Goal: Task Accomplishment & Management: Manage account settings

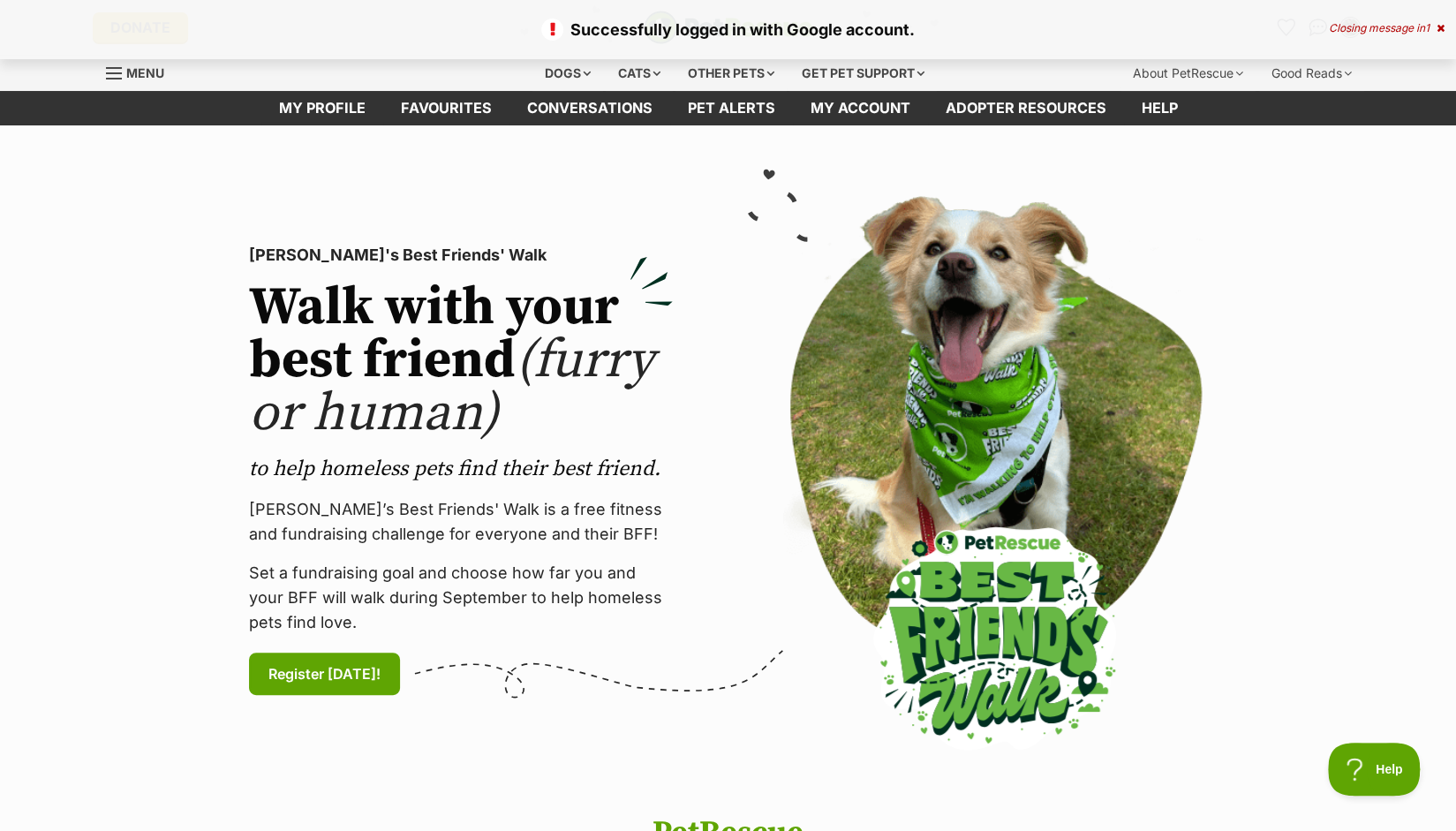
click at [861, 270] on img at bounding box center [995, 471] width 424 height 549
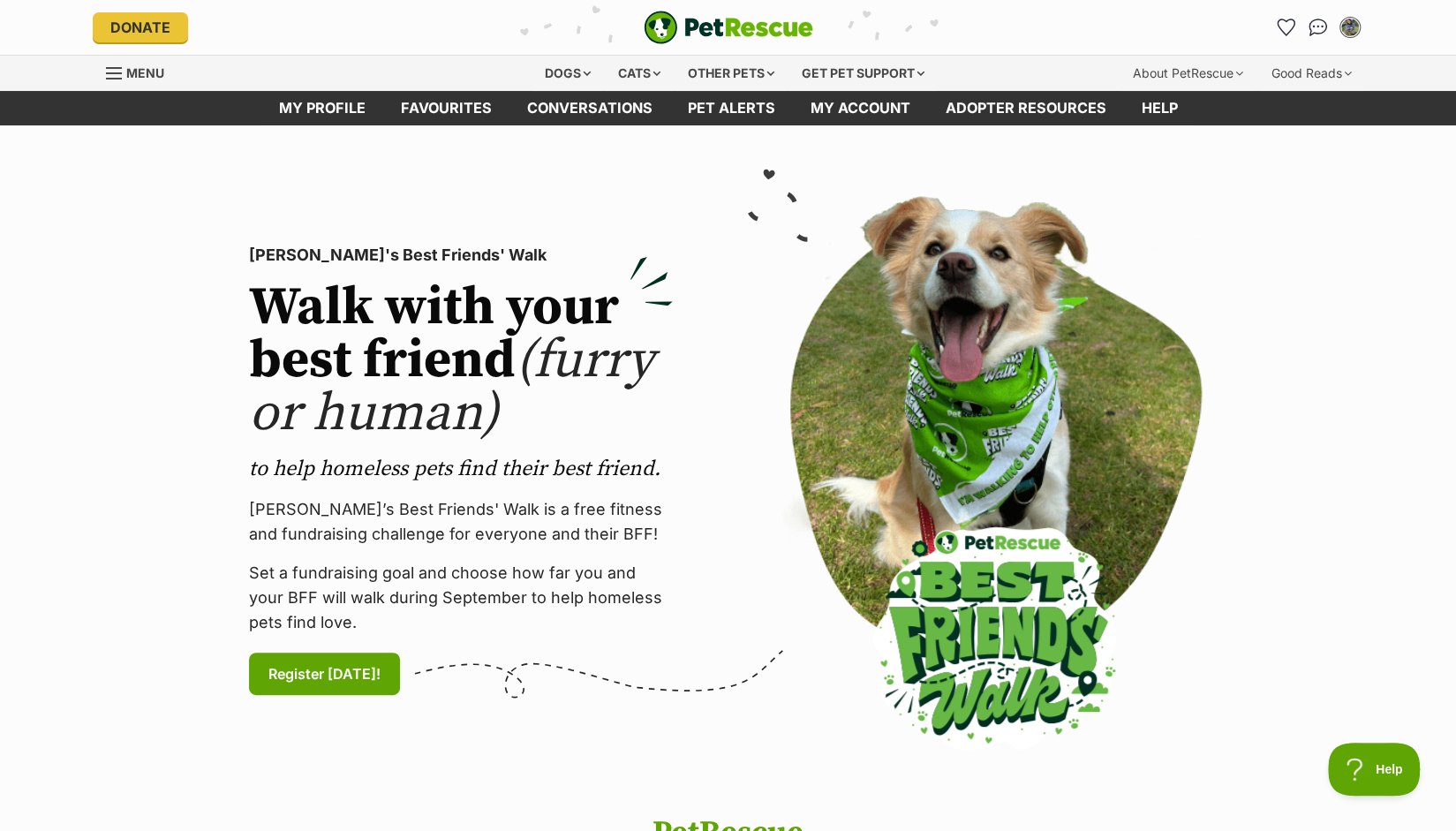
click at [136, 64] on link "Menu" at bounding box center [141, 72] width 71 height 31
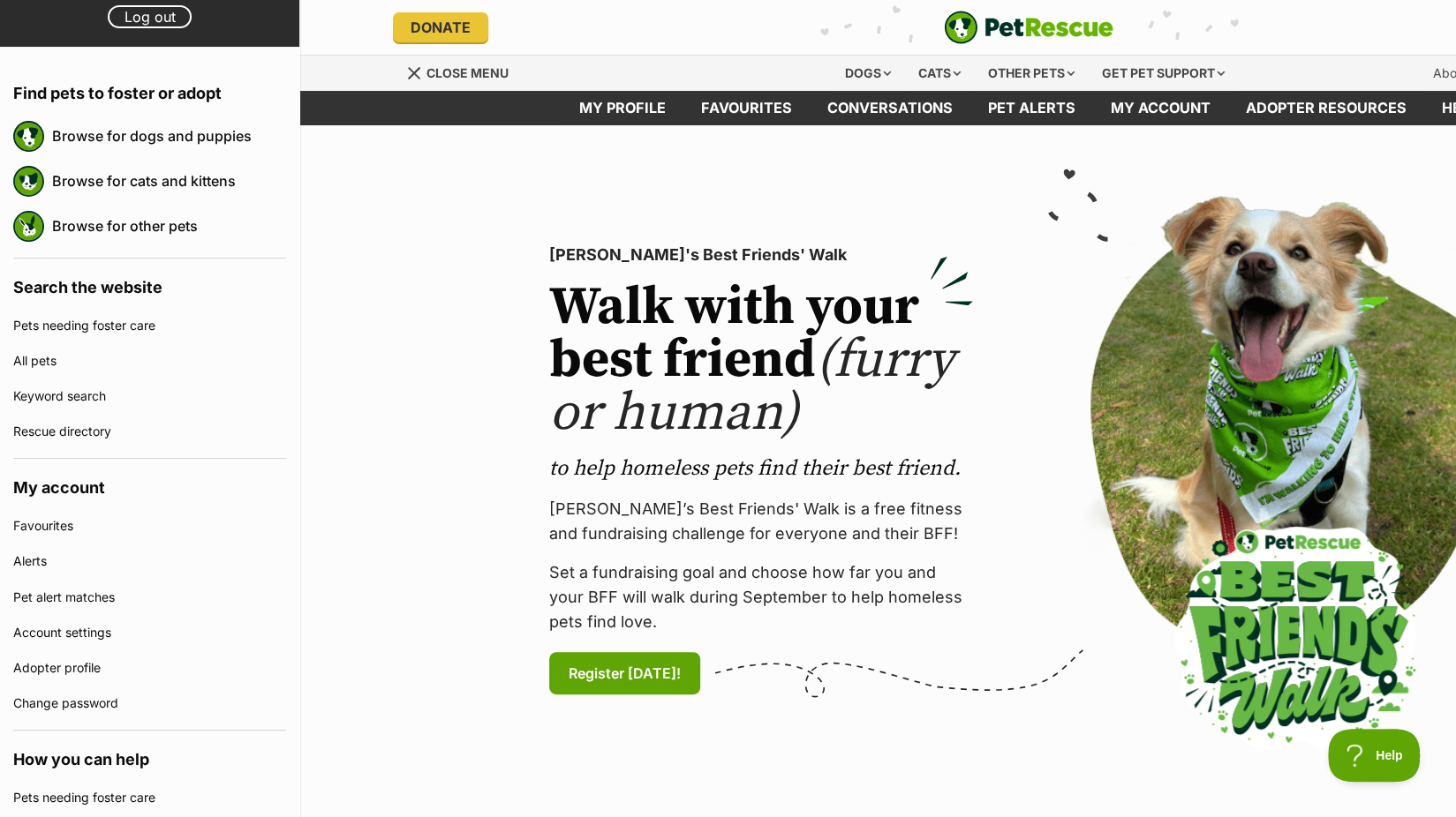
scroll to position [131, 0]
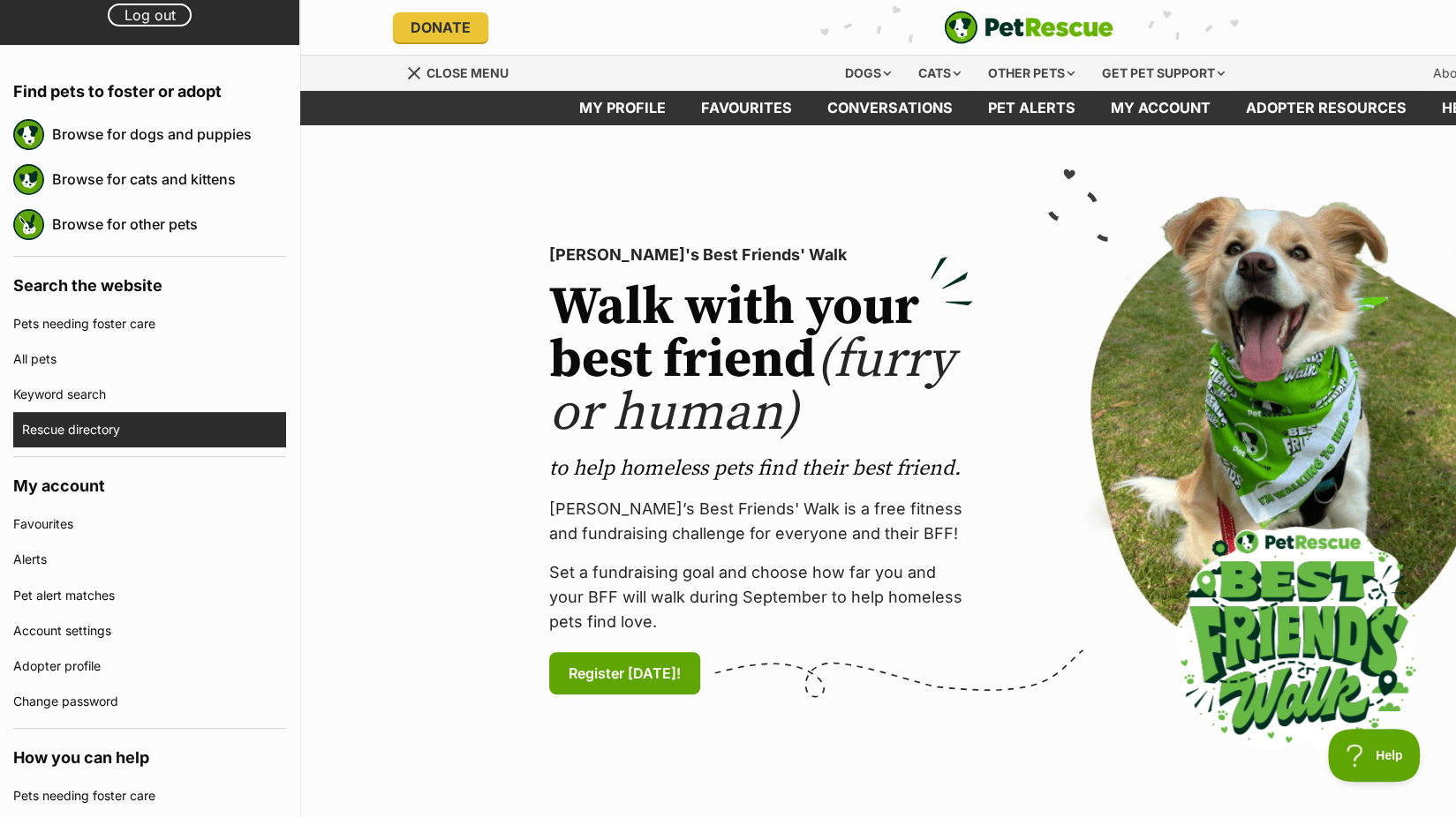
click at [115, 435] on link "Rescue directory" at bounding box center [153, 430] width 264 height 35
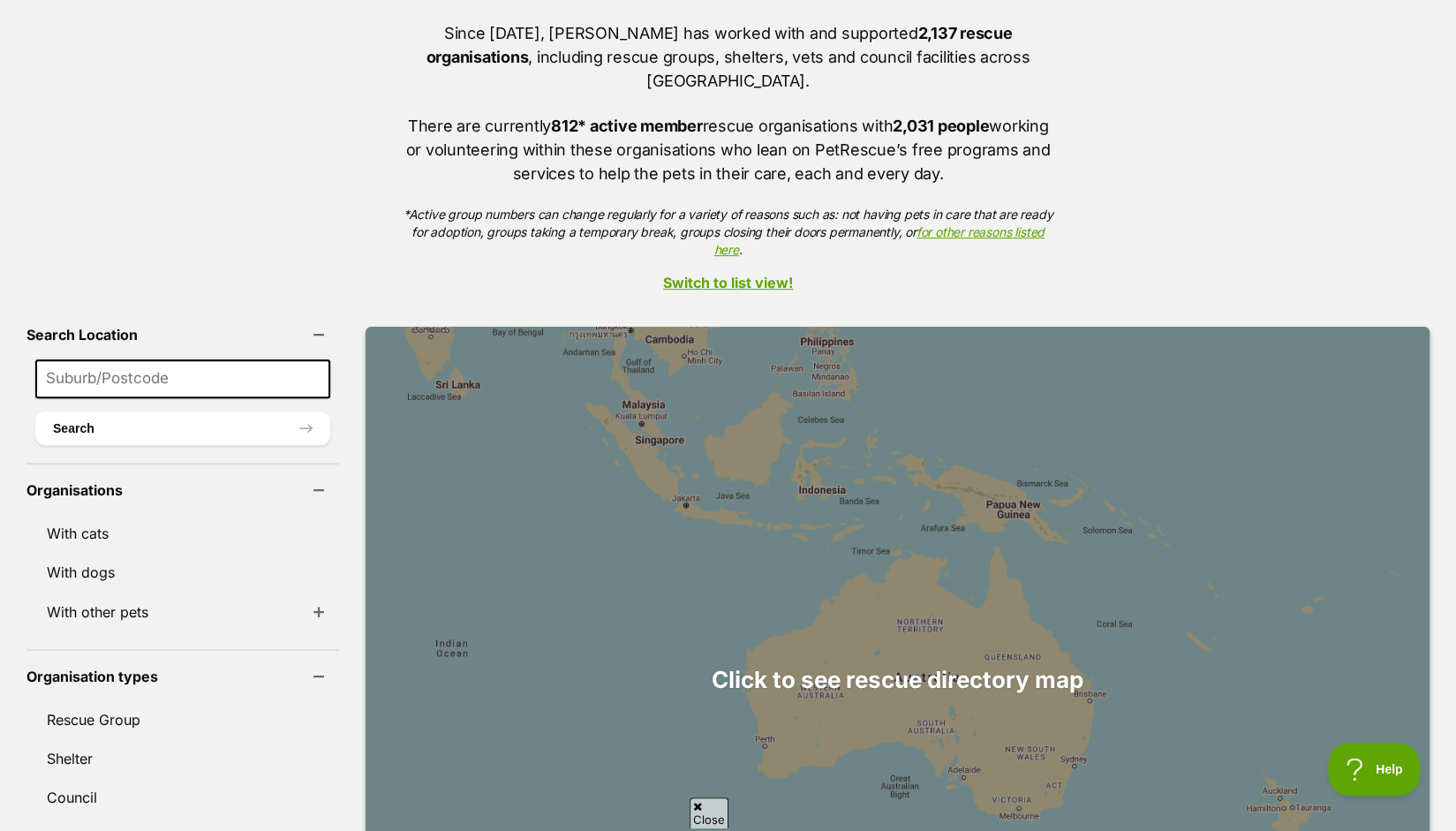
click at [234, 593] on li "With other pets With Birds With Chickens With Cows With Ducks With Ferrets With…" at bounding box center [182, 612] width 313 height 39
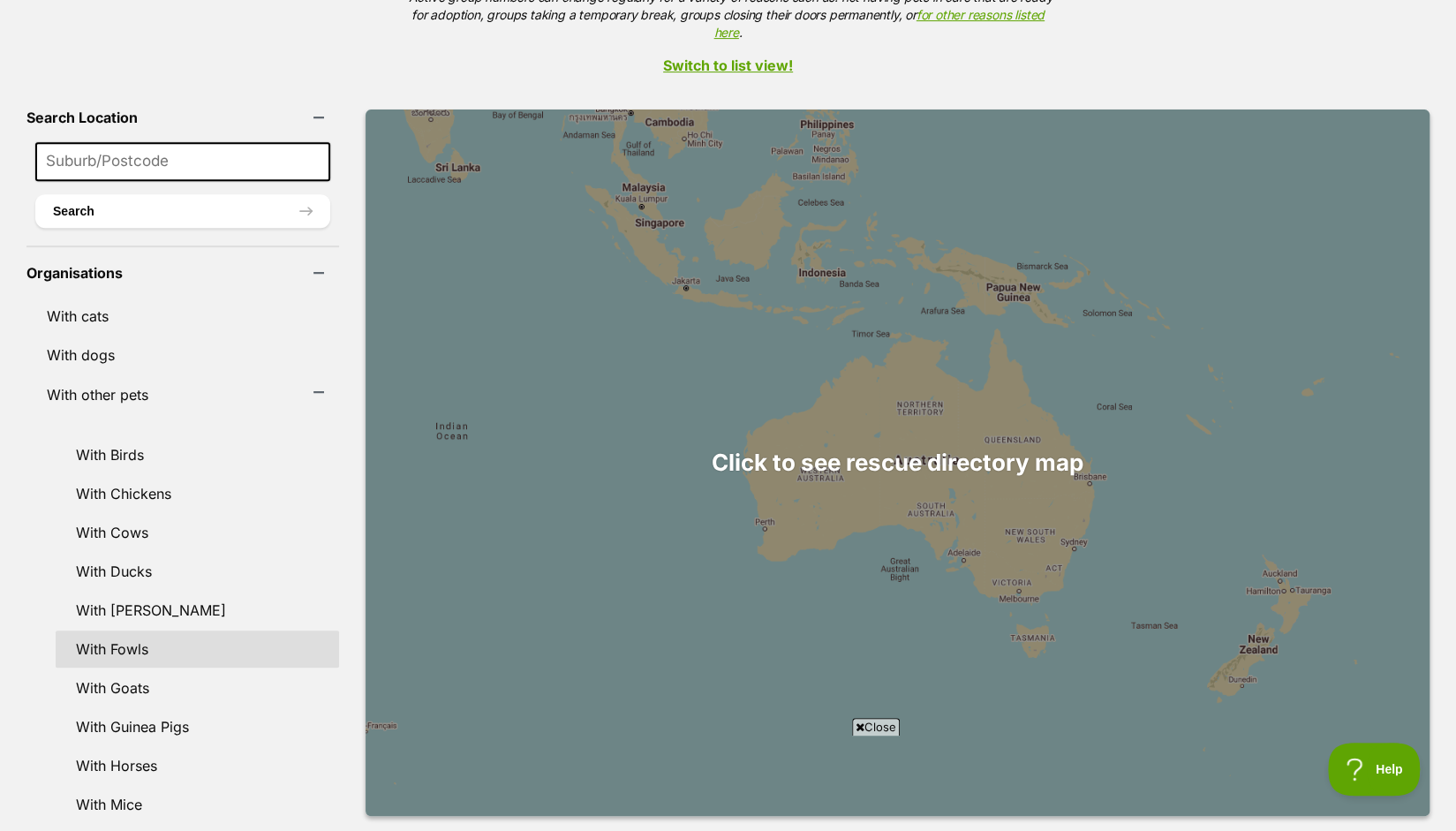
scroll to position [524, 0]
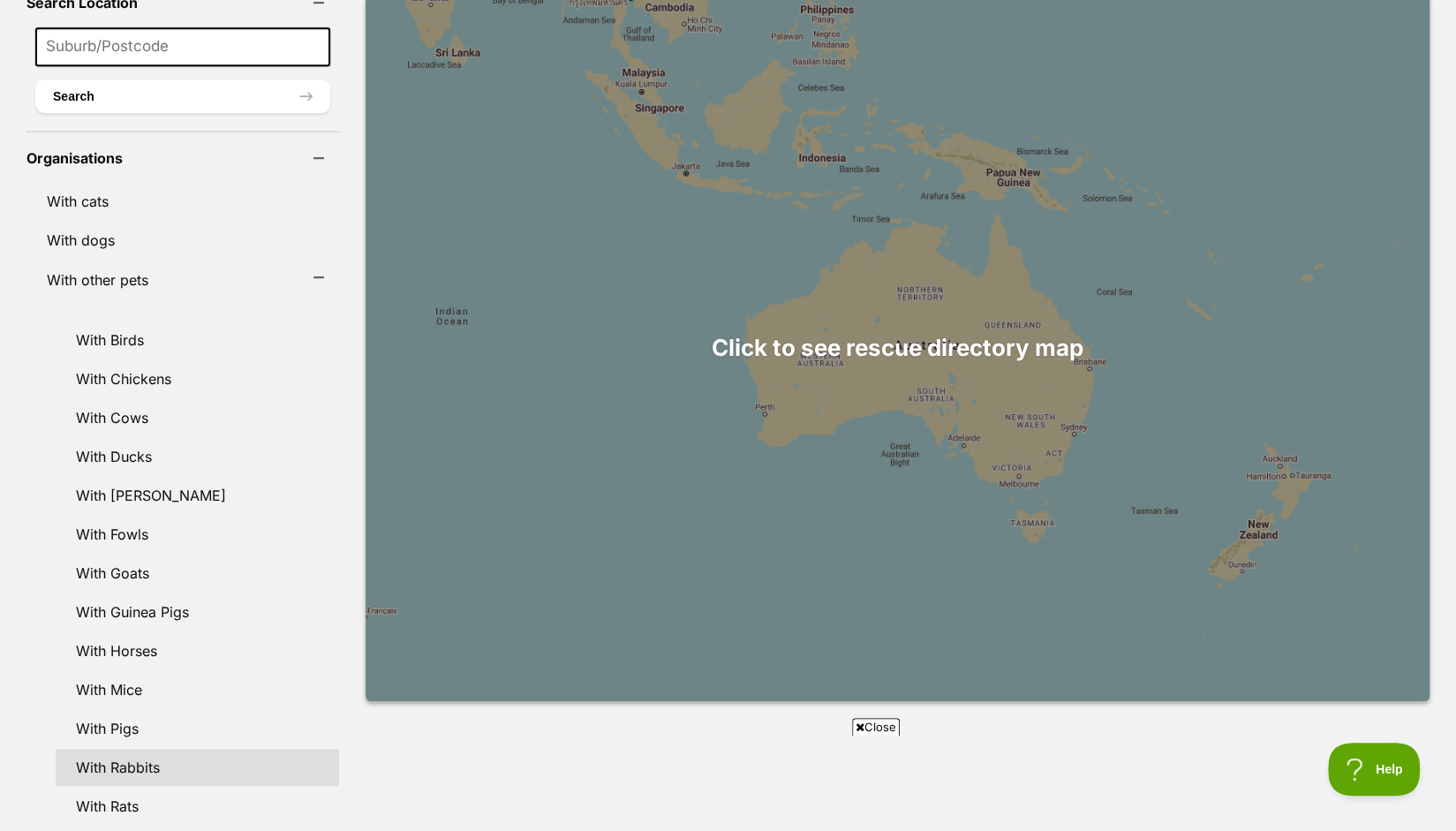
click at [145, 749] on link "With Rabbits" at bounding box center [197, 767] width 284 height 37
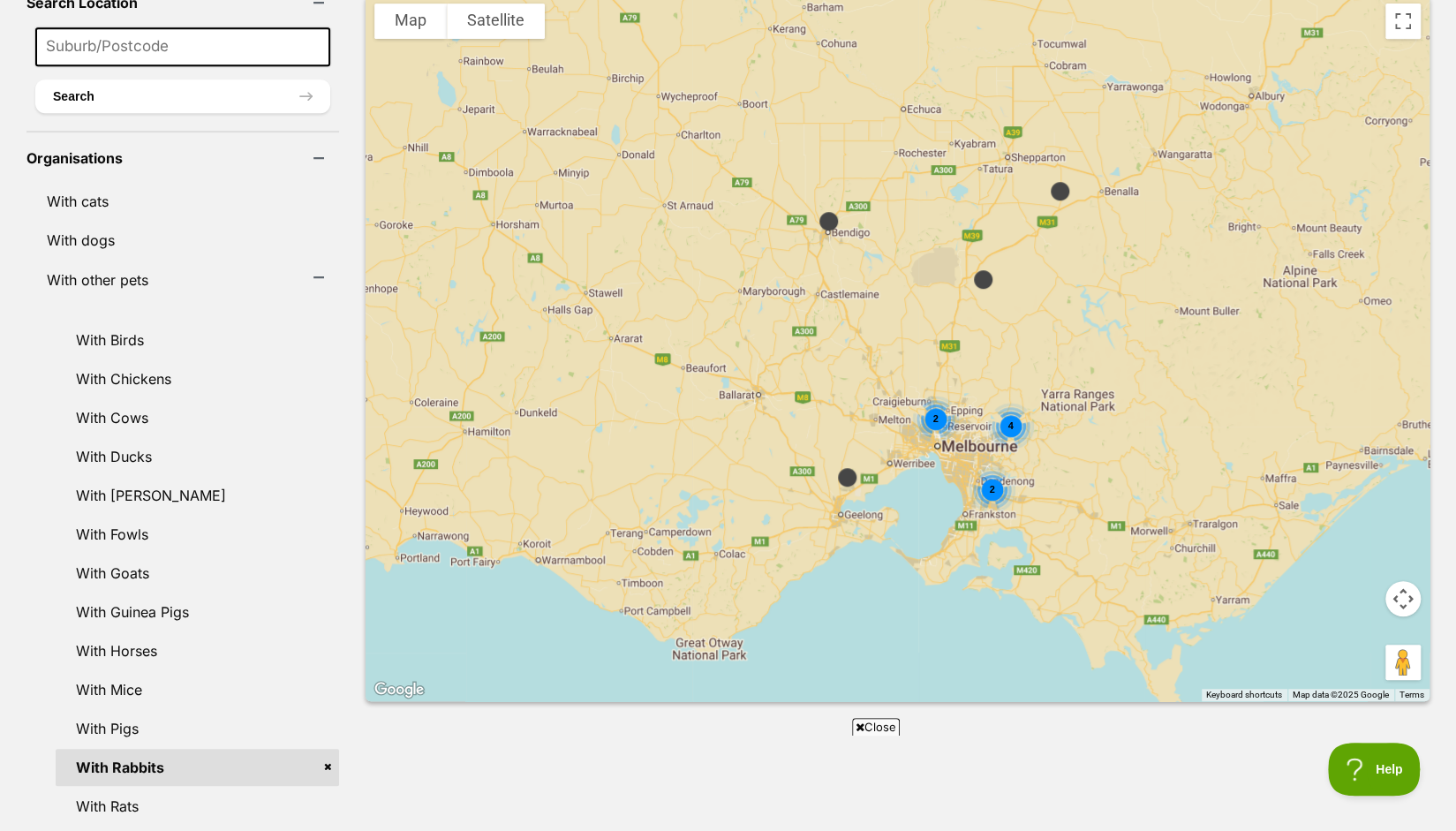
click at [810, 203] on img at bounding box center [828, 221] width 36 height 36
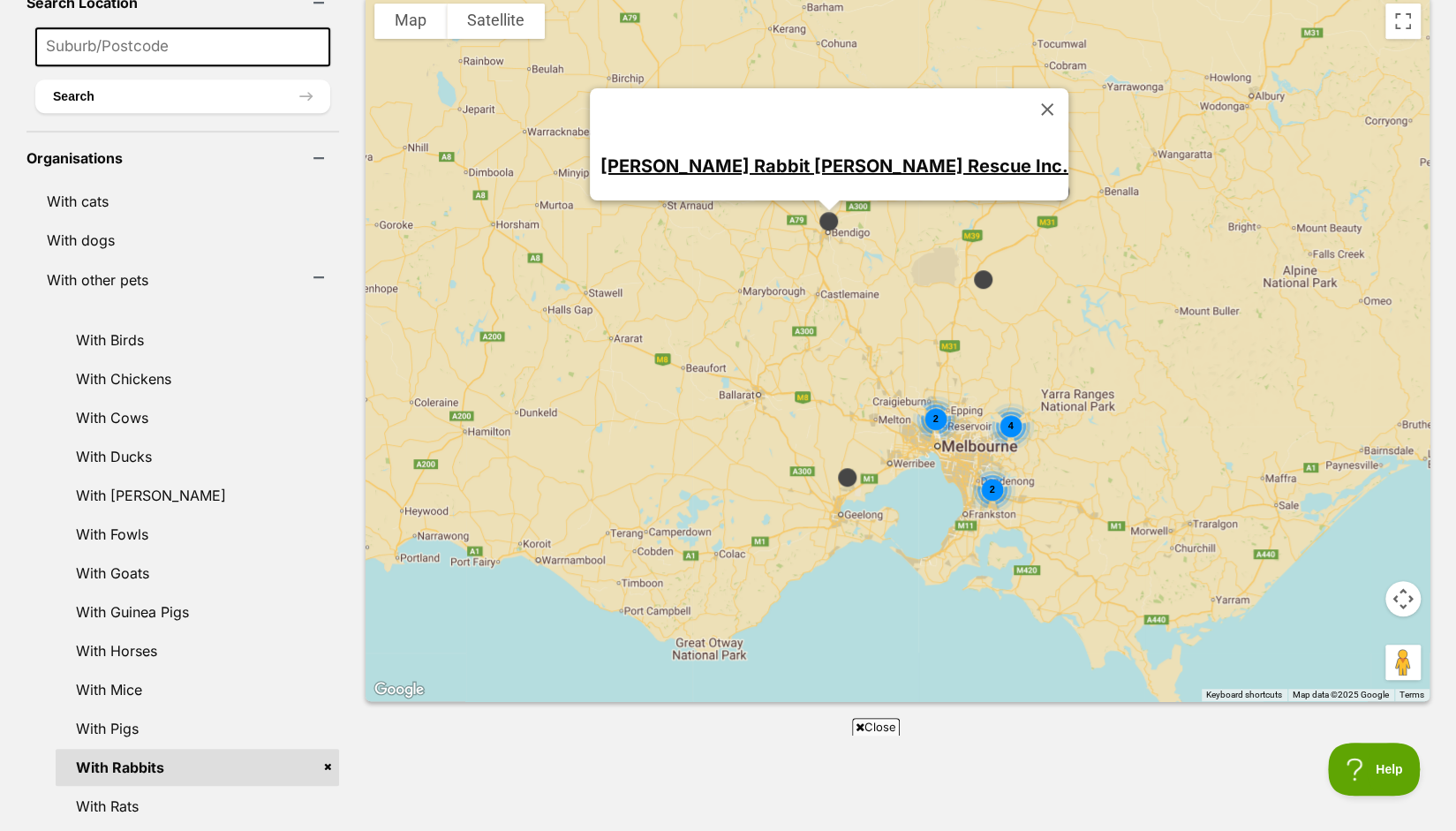
click at [1042, 173] on img at bounding box center [1060, 190] width 36 height 36
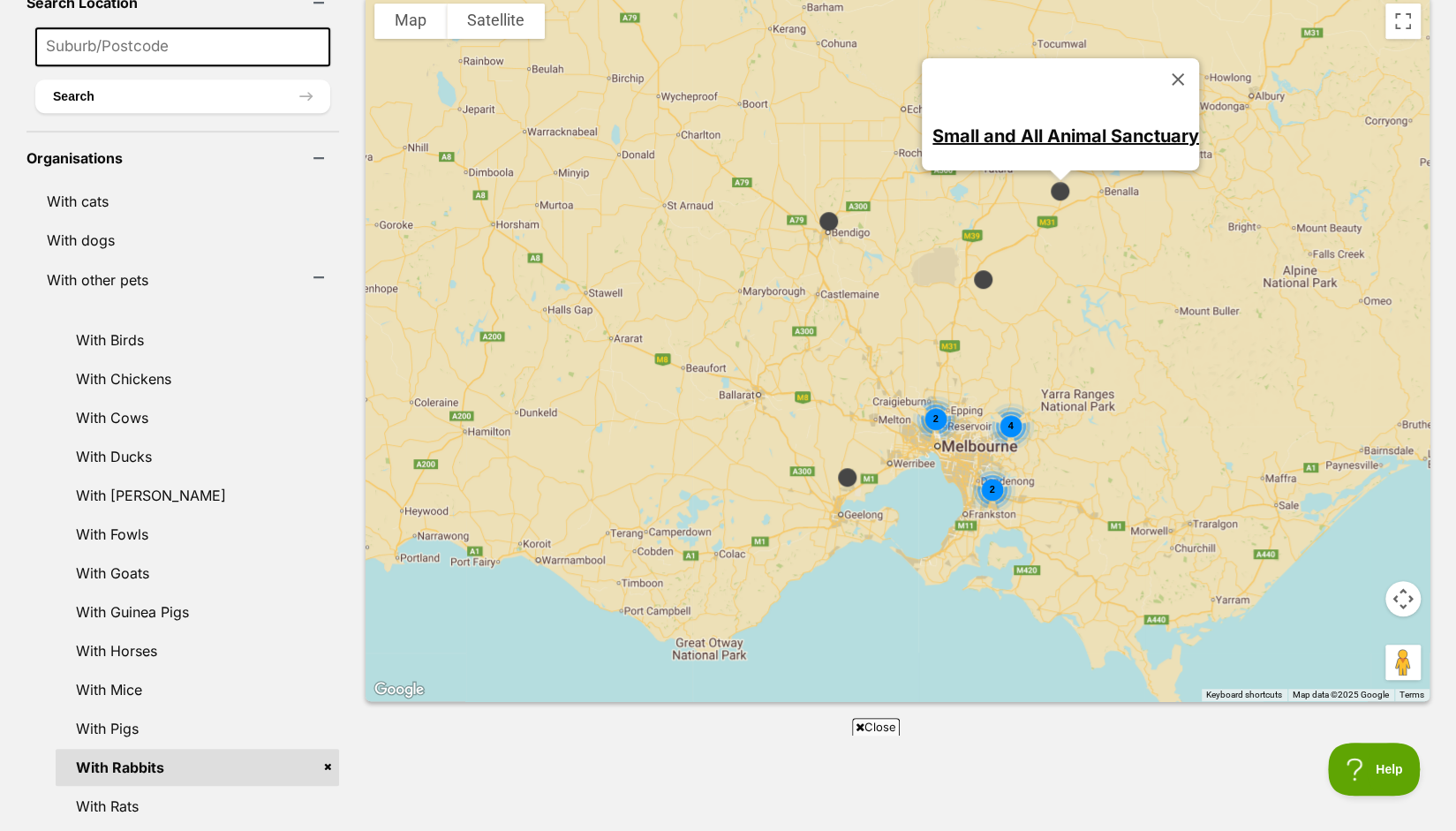
click at [964, 261] on img at bounding box center [982, 279] width 36 height 36
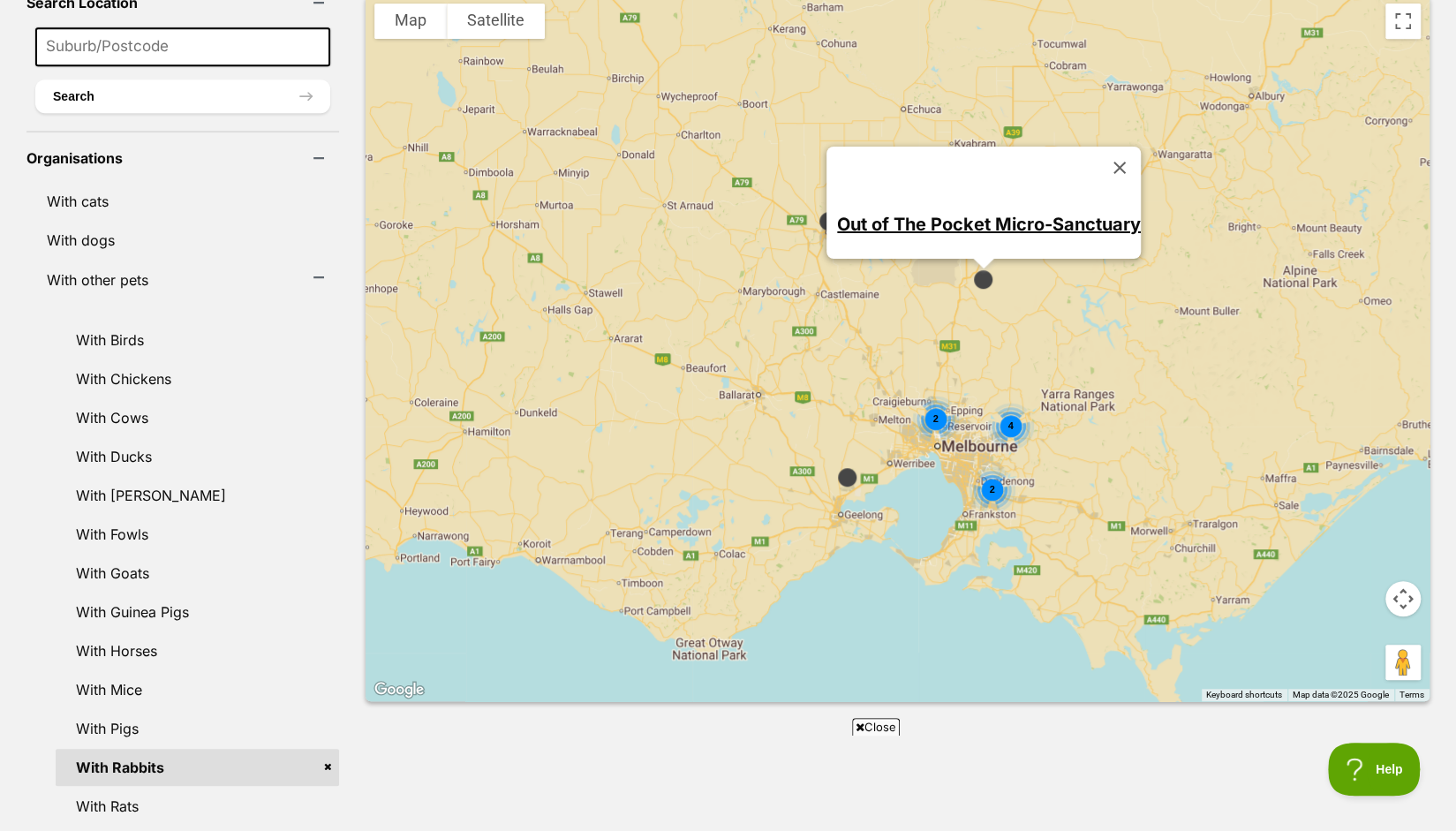
click at [829, 459] on img at bounding box center [847, 477] width 36 height 36
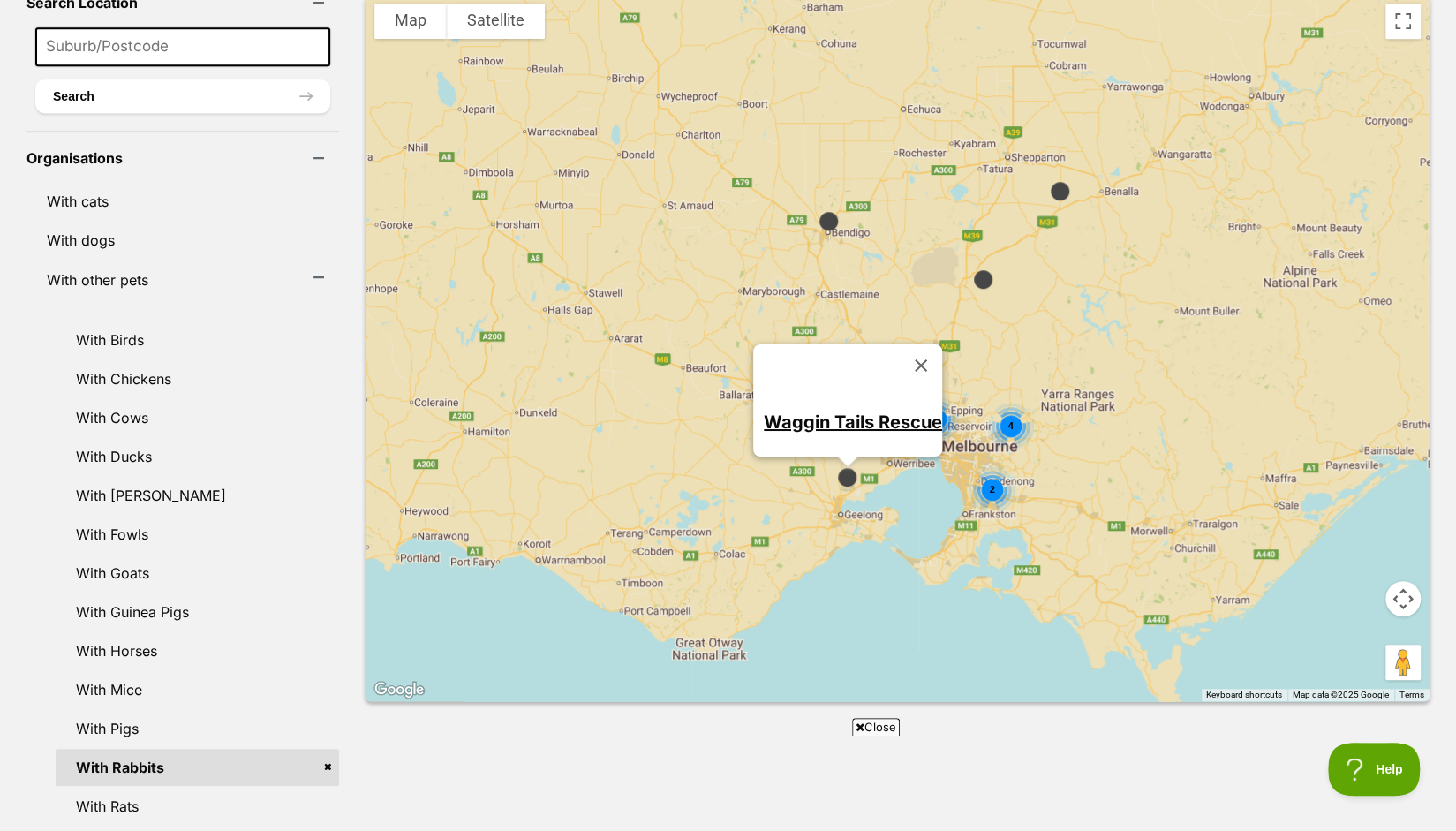
click at [829, 459] on img at bounding box center [847, 477] width 36 height 36
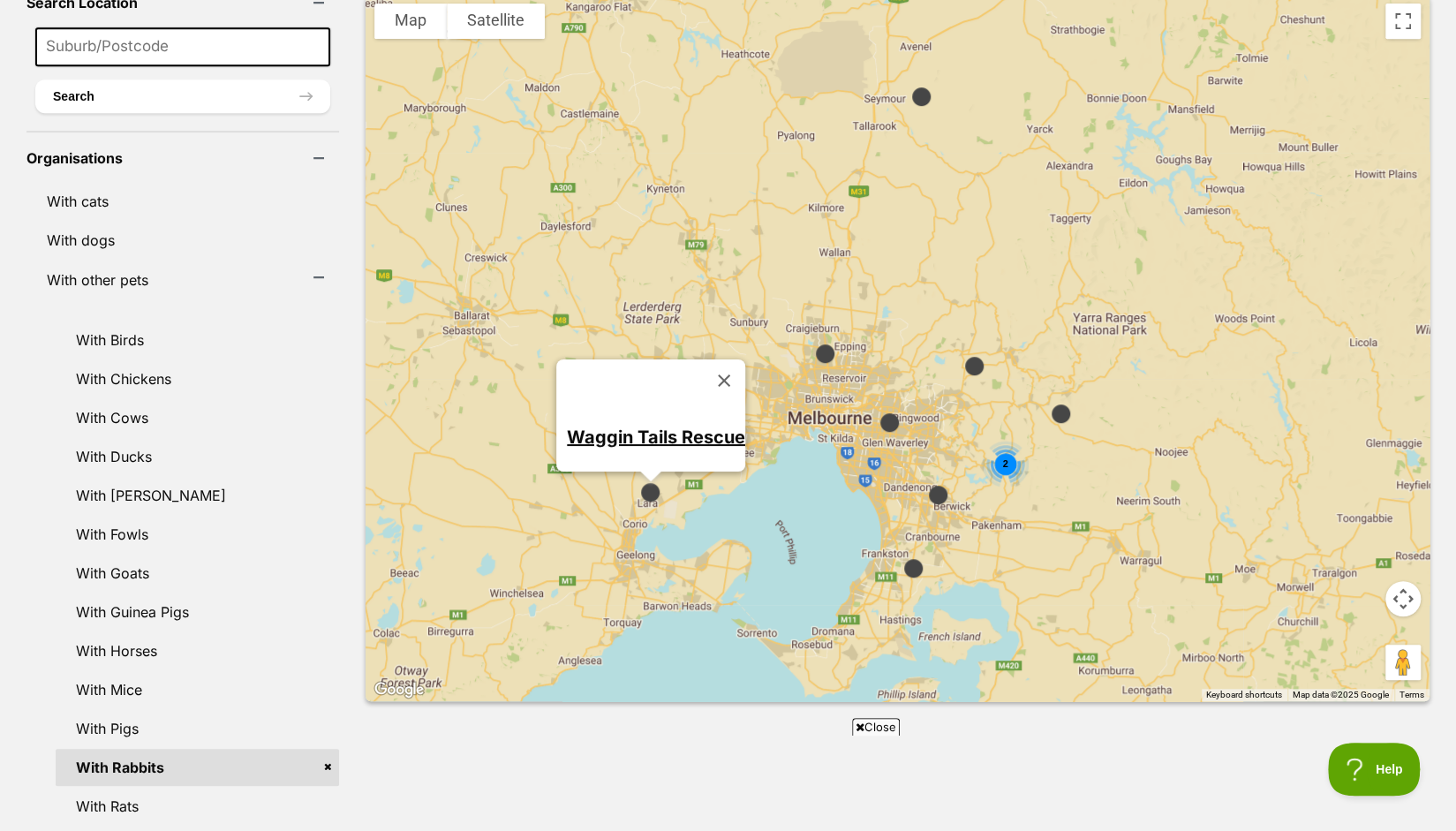
drag, startPoint x: 837, startPoint y: 451, endPoint x: 904, endPoint y: 446, distance: 67.2
click at [904, 446] on div "2 Waggin Tails Rescue" at bounding box center [898, 348] width 1064 height 706
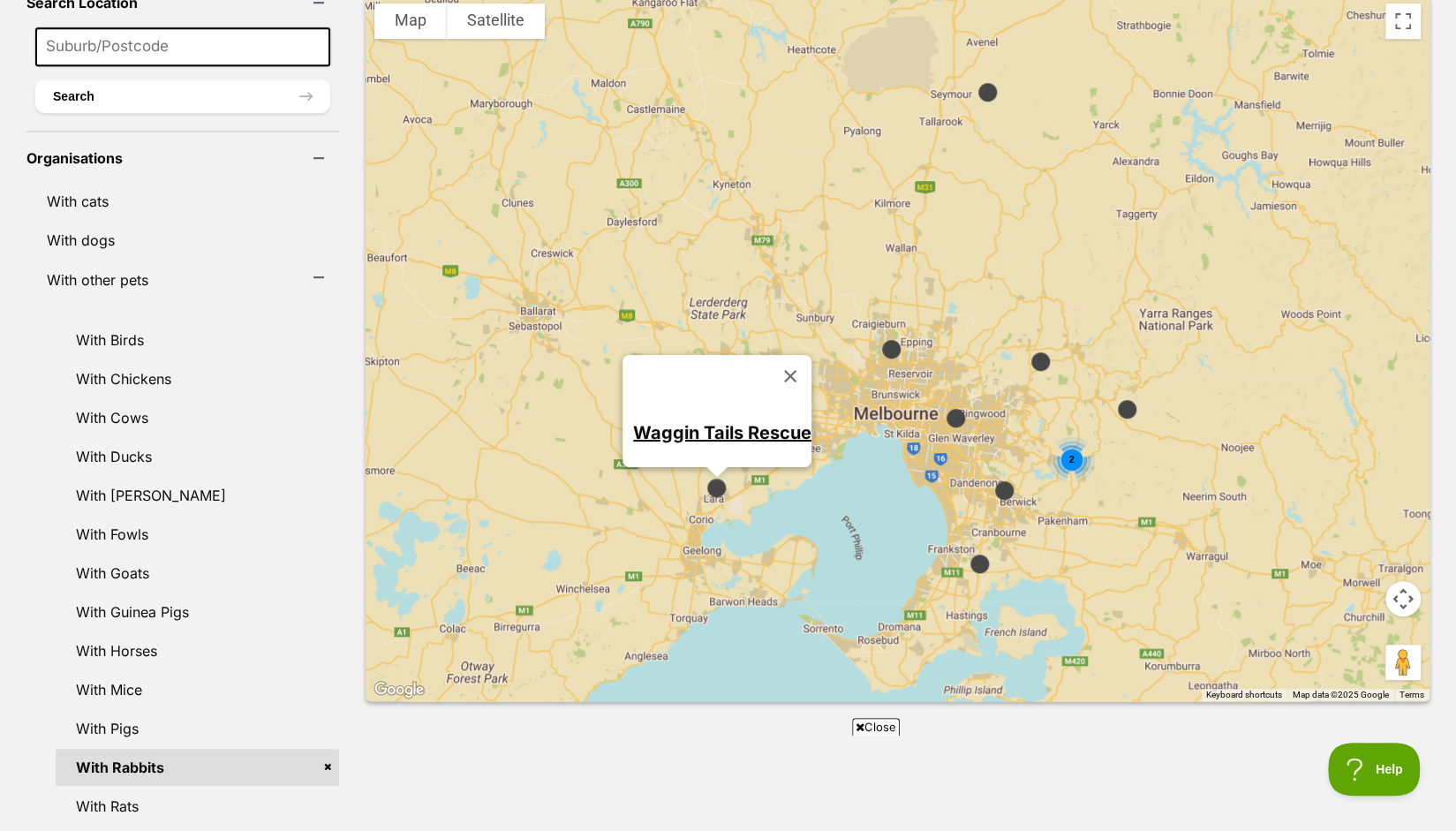
click at [969, 75] on img at bounding box center [987, 92] width 36 height 36
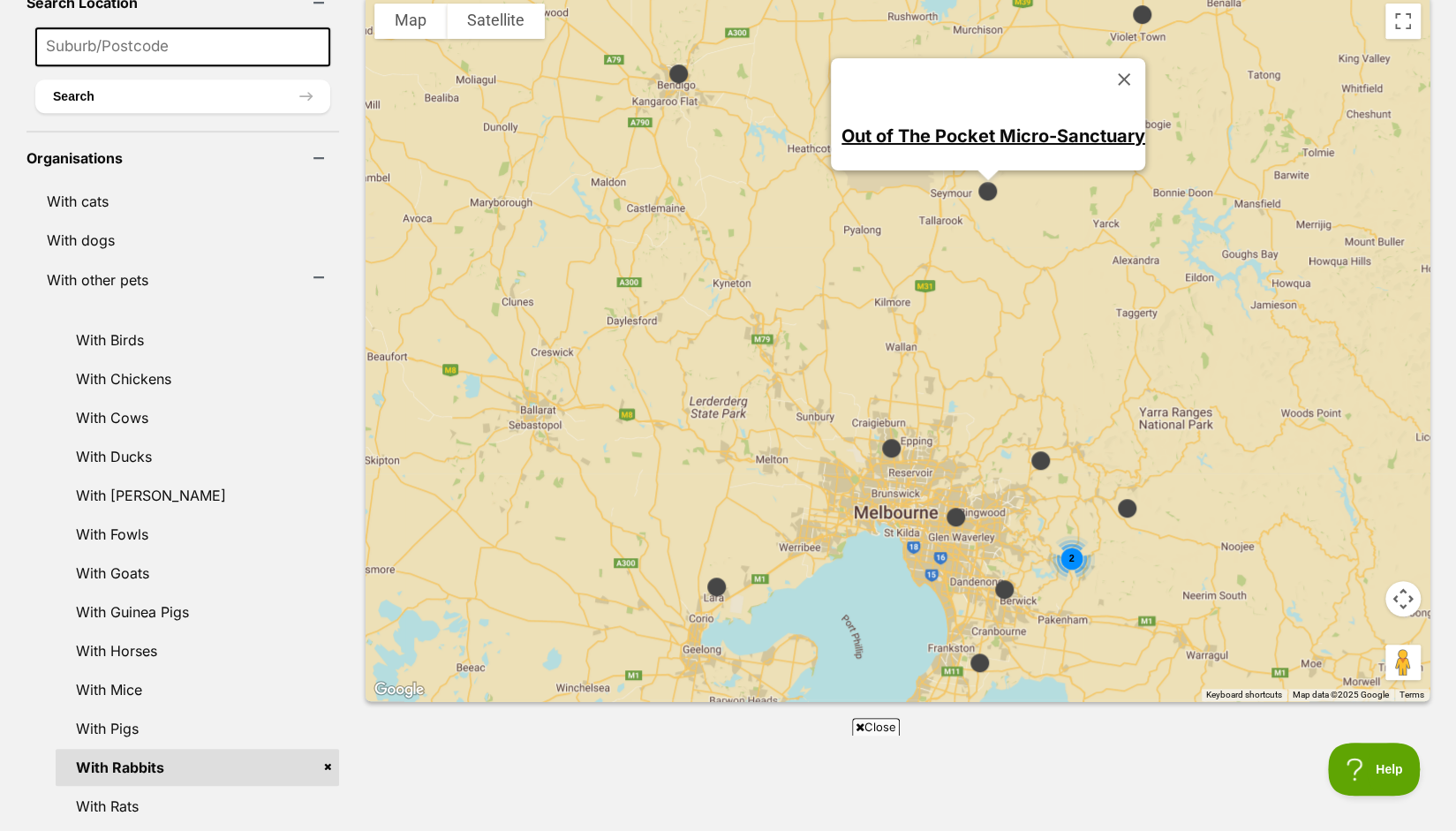
click at [873, 430] on img at bounding box center [891, 447] width 36 height 36
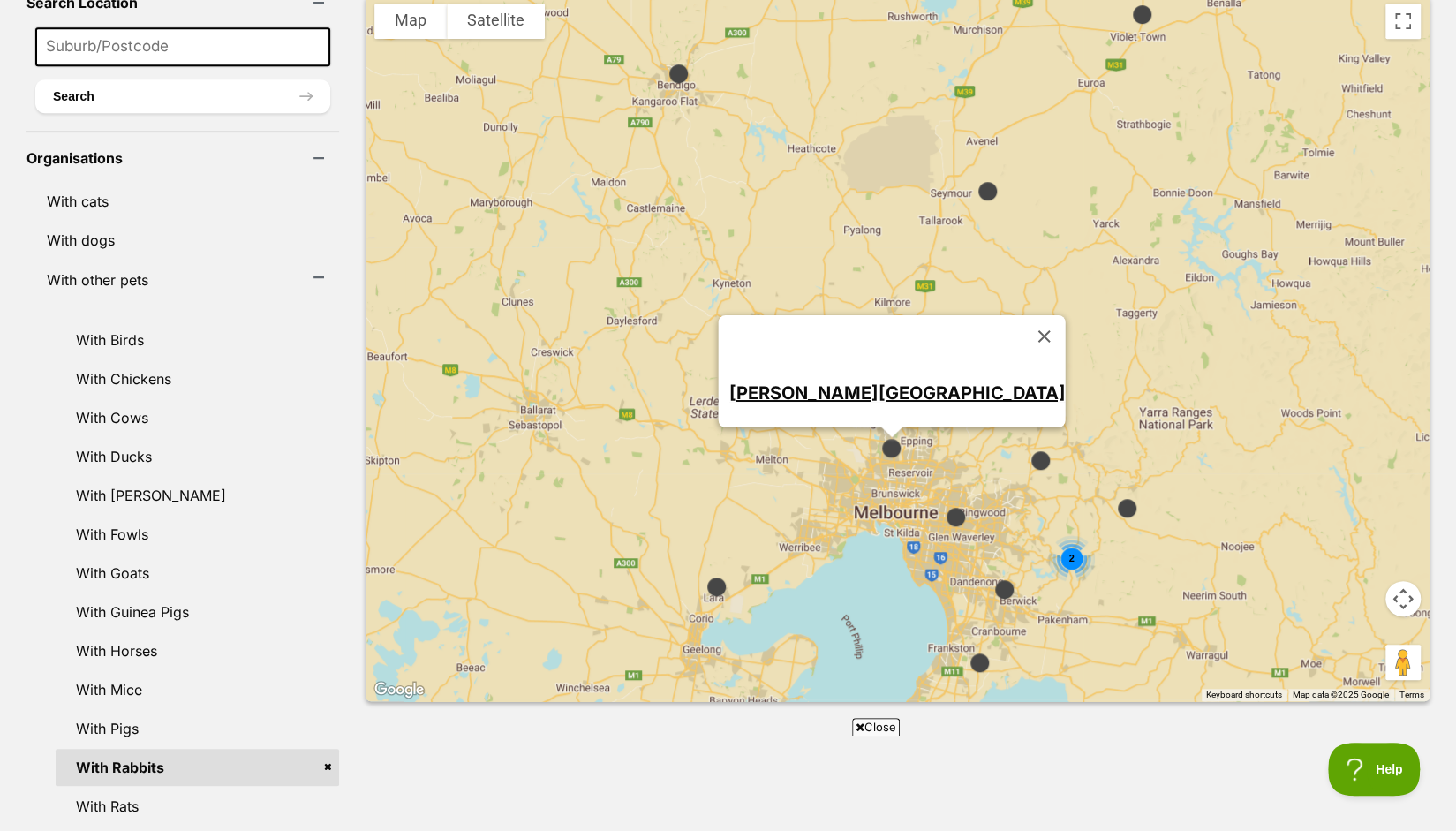
click at [1022, 442] on img at bounding box center [1040, 460] width 36 height 36
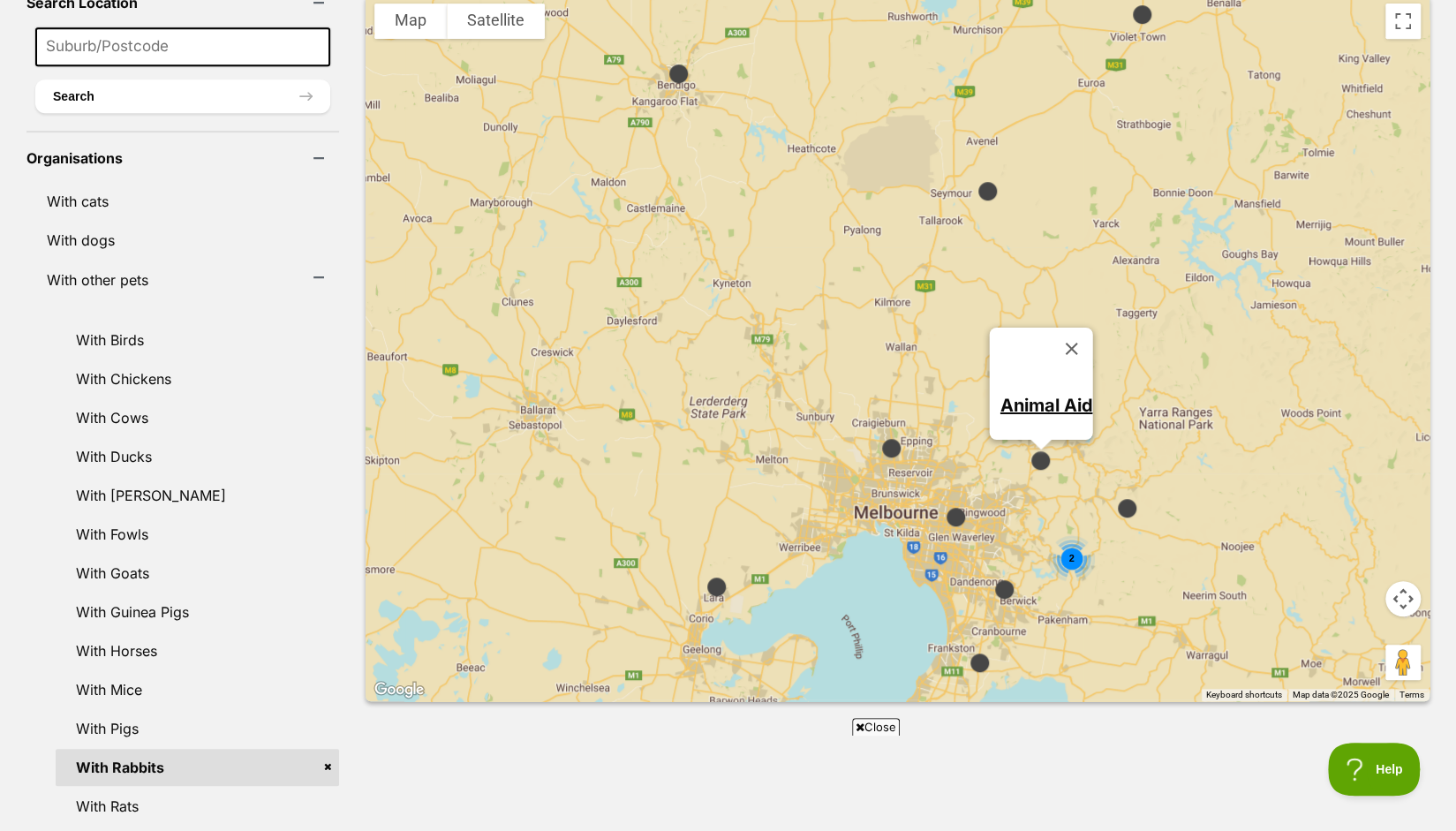
click at [1109, 490] on img at bounding box center [1126, 507] width 36 height 36
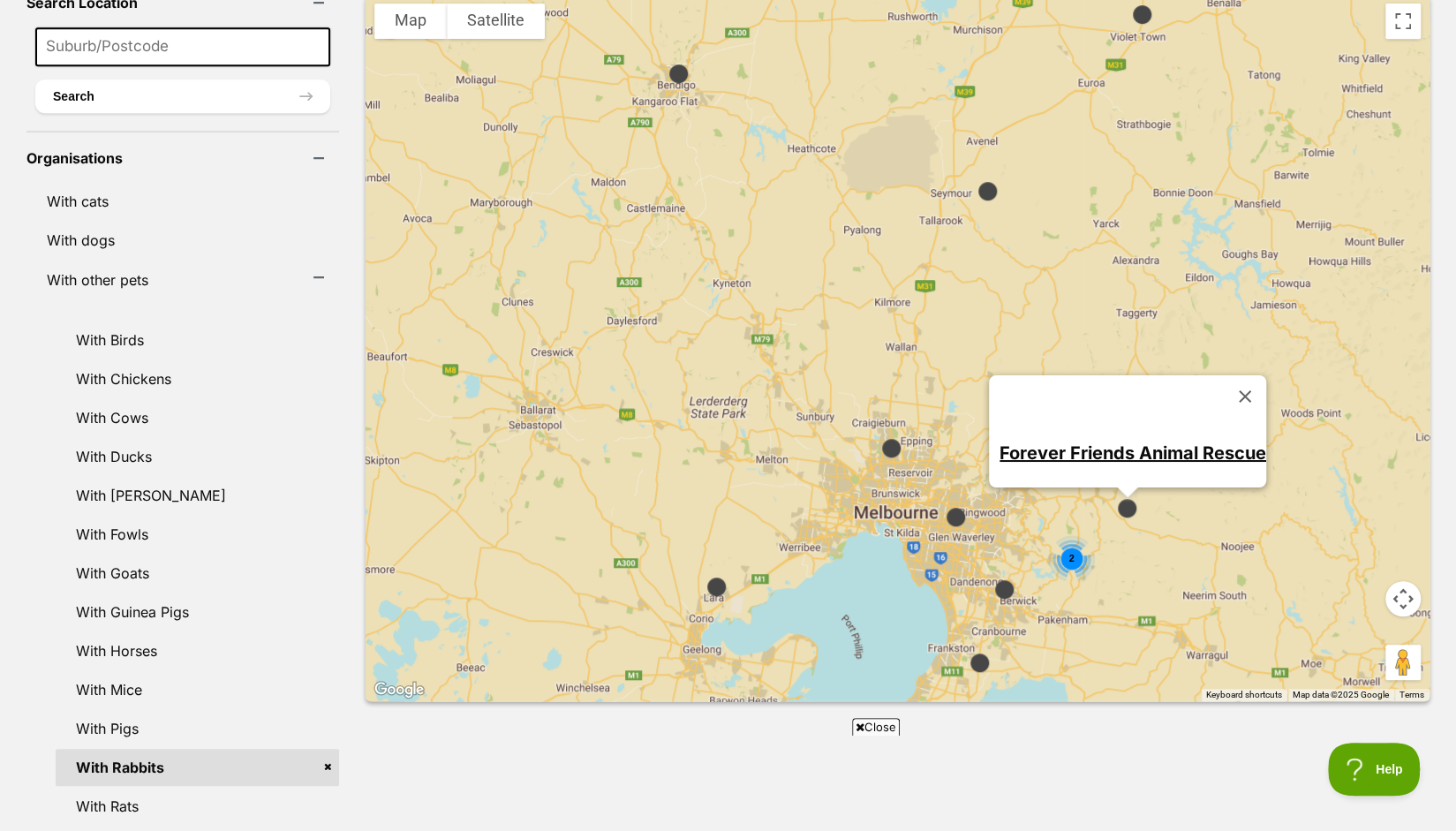
click at [962, 645] on img at bounding box center [979, 662] width 36 height 36
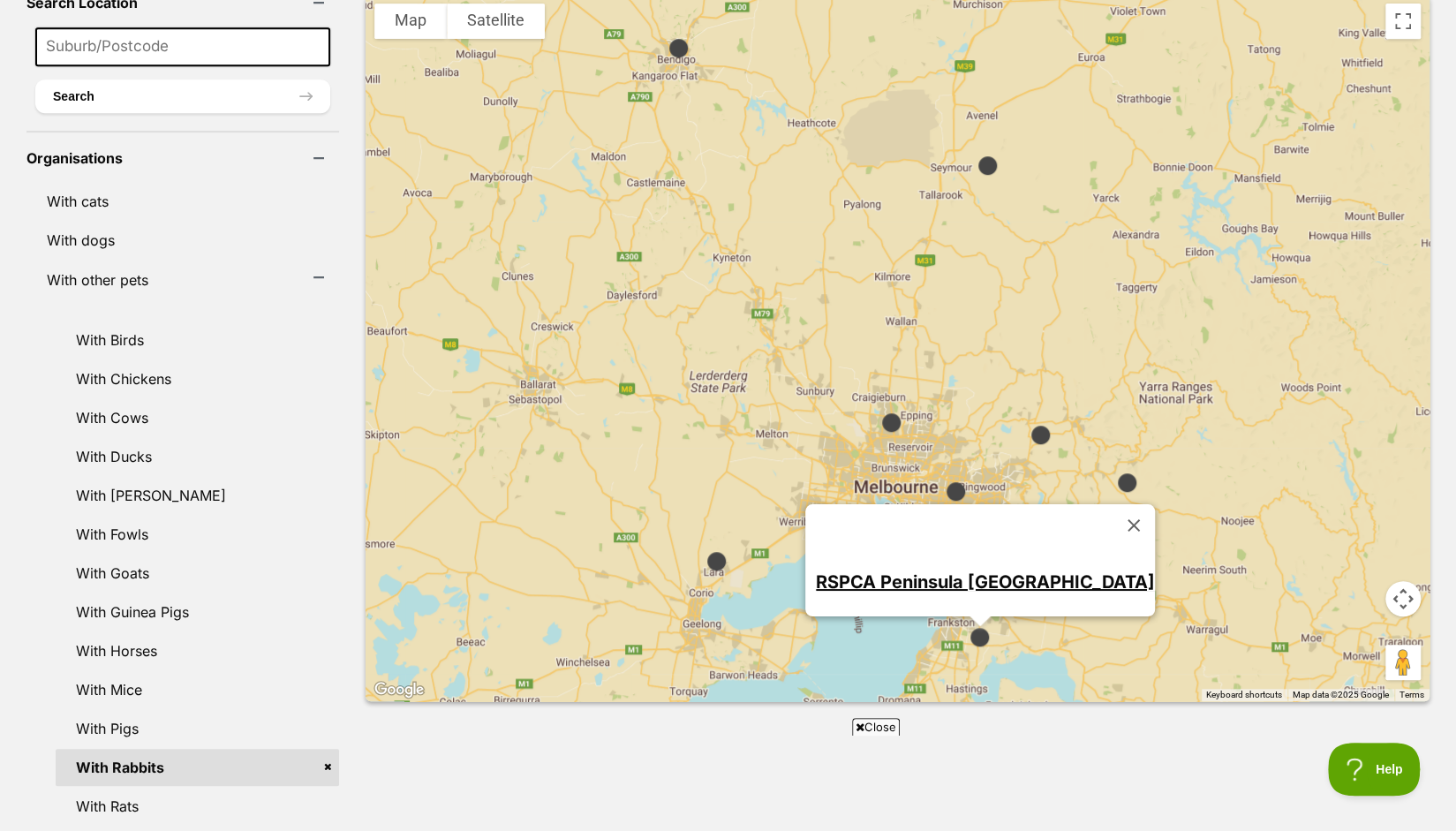
click at [930, 570] on link "RSPCA Peninsula Victoria" at bounding box center [985, 581] width 339 height 22
click at [1113, 503] on button "Close" at bounding box center [1133, 524] width 42 height 42
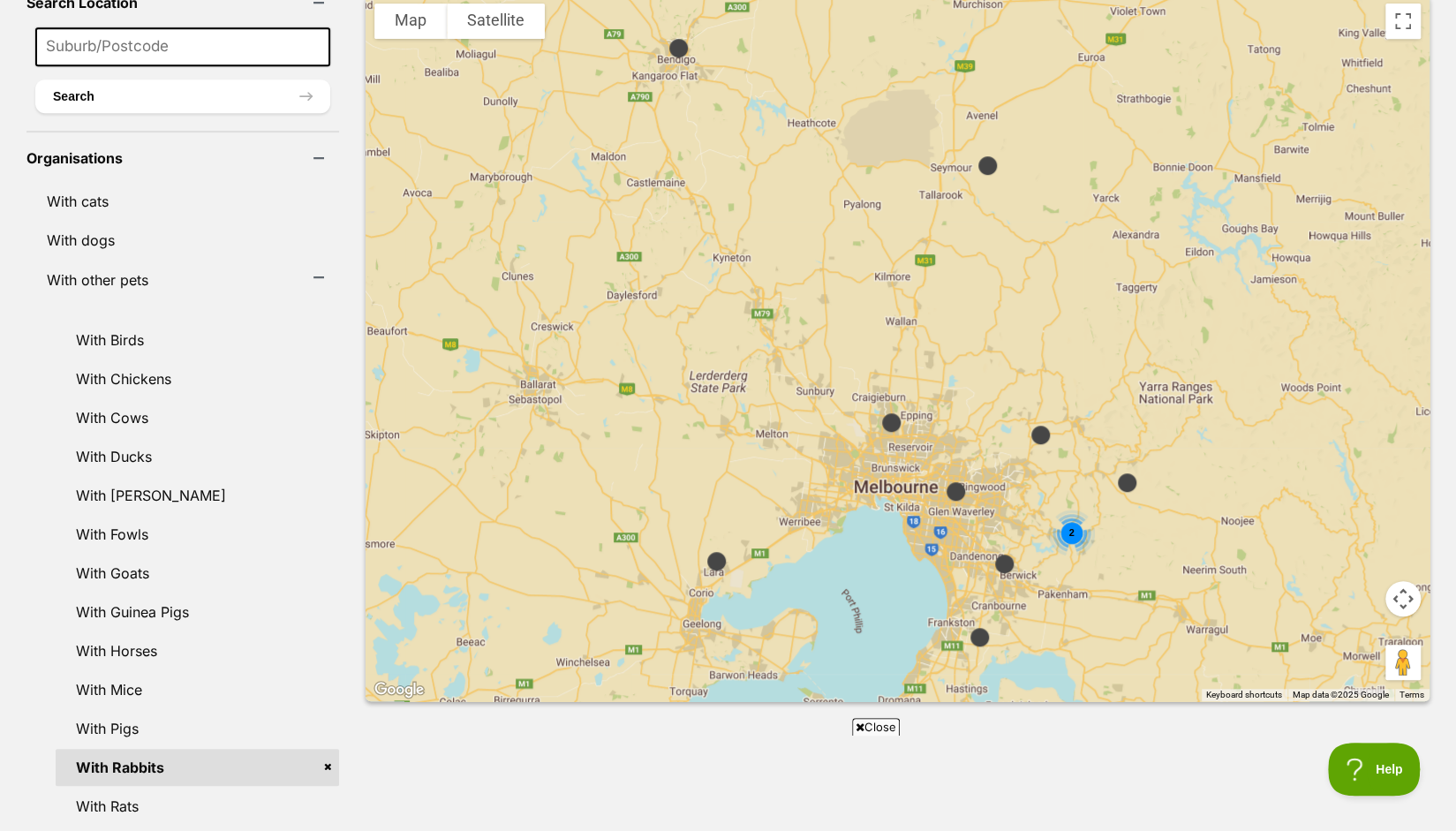
click at [938, 473] on img at bounding box center [956, 491] width 36 height 36
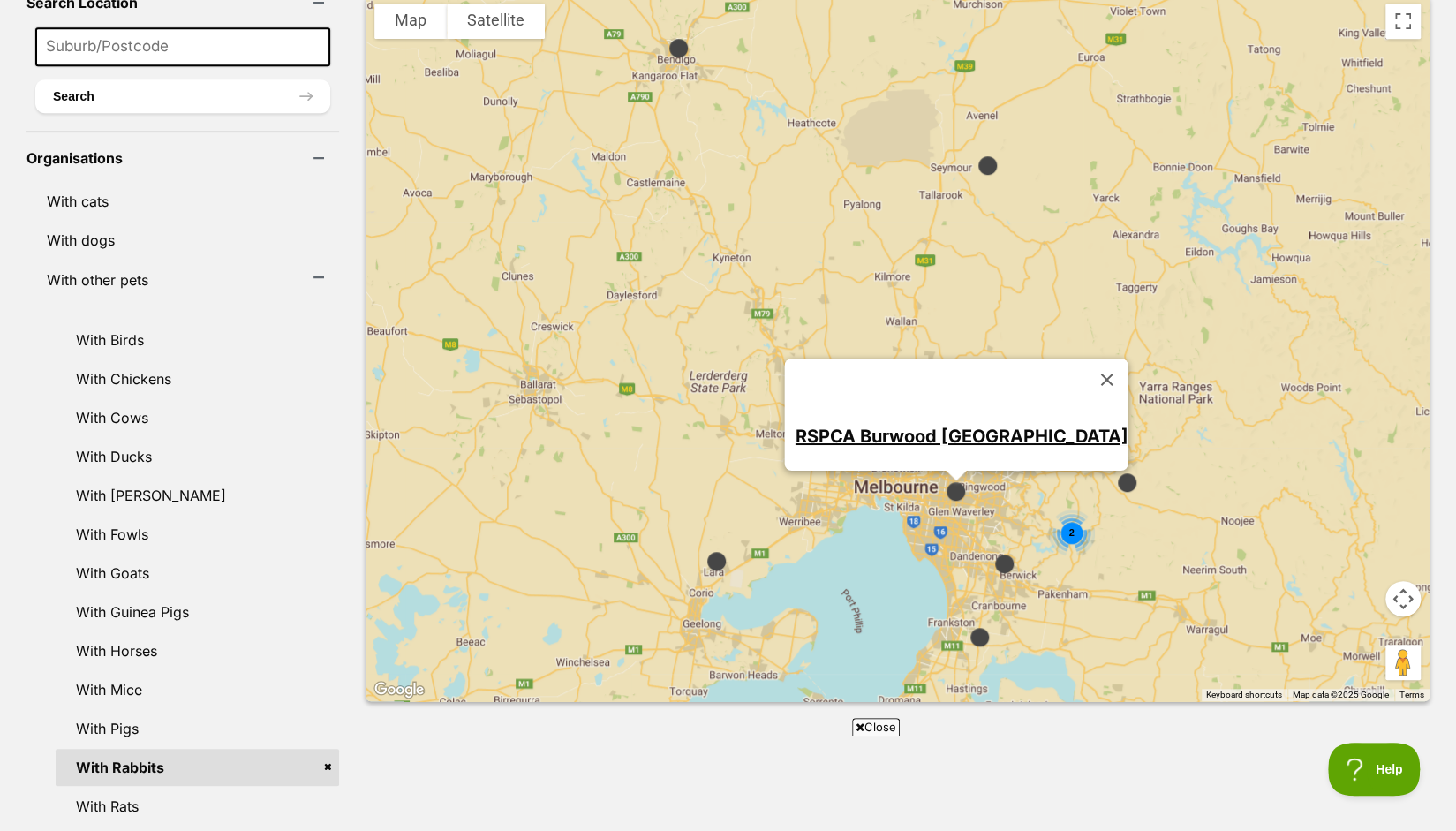
click at [947, 425] on link "RSPCA Burwood East Victoria" at bounding box center [961, 436] width 333 height 22
click at [986, 545] on img at bounding box center [1004, 563] width 36 height 36
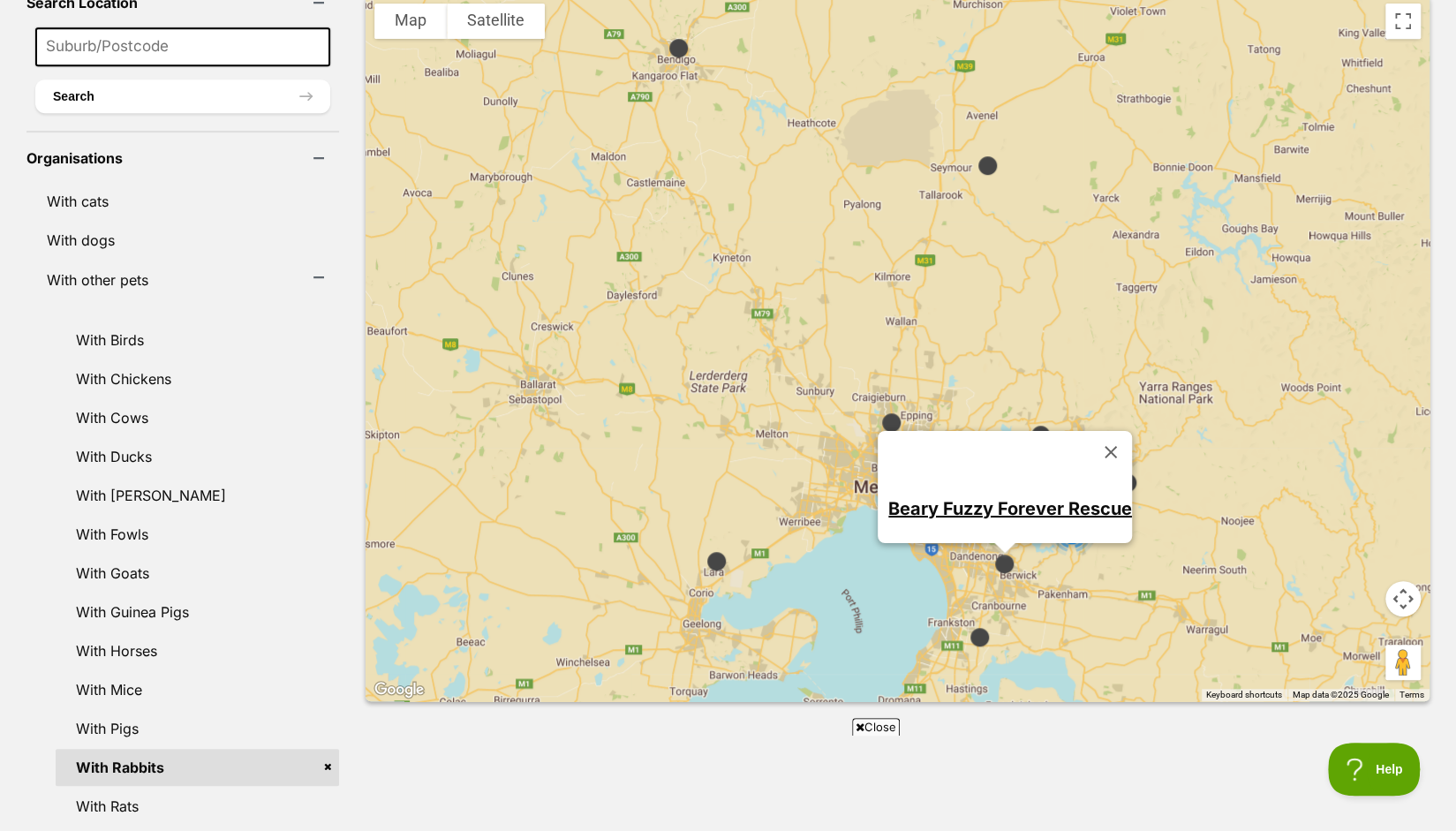
click at [947, 497] on link "Beary Fuzzy Forever Rescue" at bounding box center [1010, 508] width 243 height 22
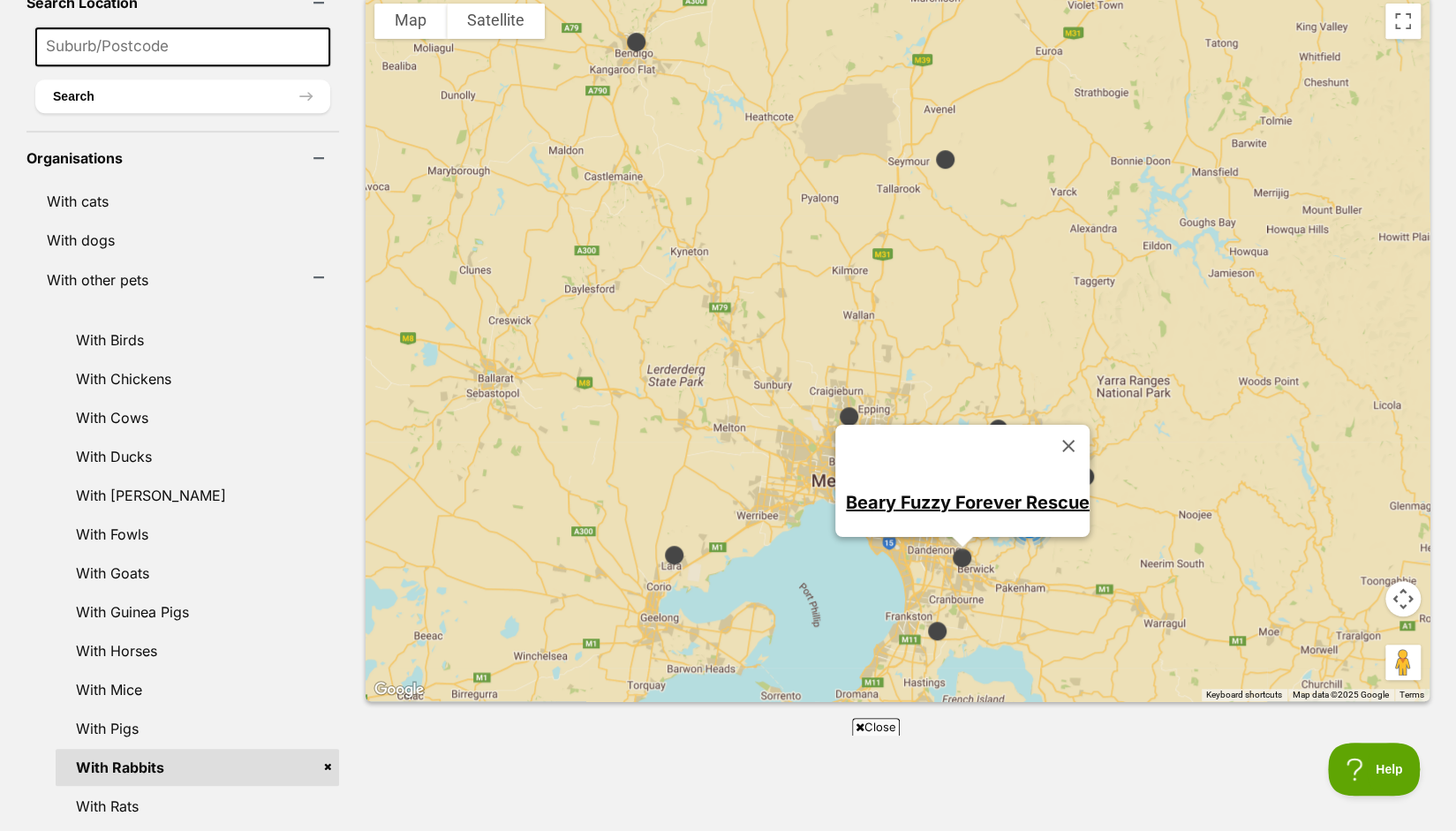
drag, startPoint x: 1109, startPoint y: 546, endPoint x: 1063, endPoint y: 541, distance: 46.3
click at [1063, 541] on div "2 Beary Fuzzy Forever Rescue" at bounding box center [898, 348] width 1064 height 706
click at [1046, 423] on button "Close" at bounding box center [1066, 443] width 42 height 42
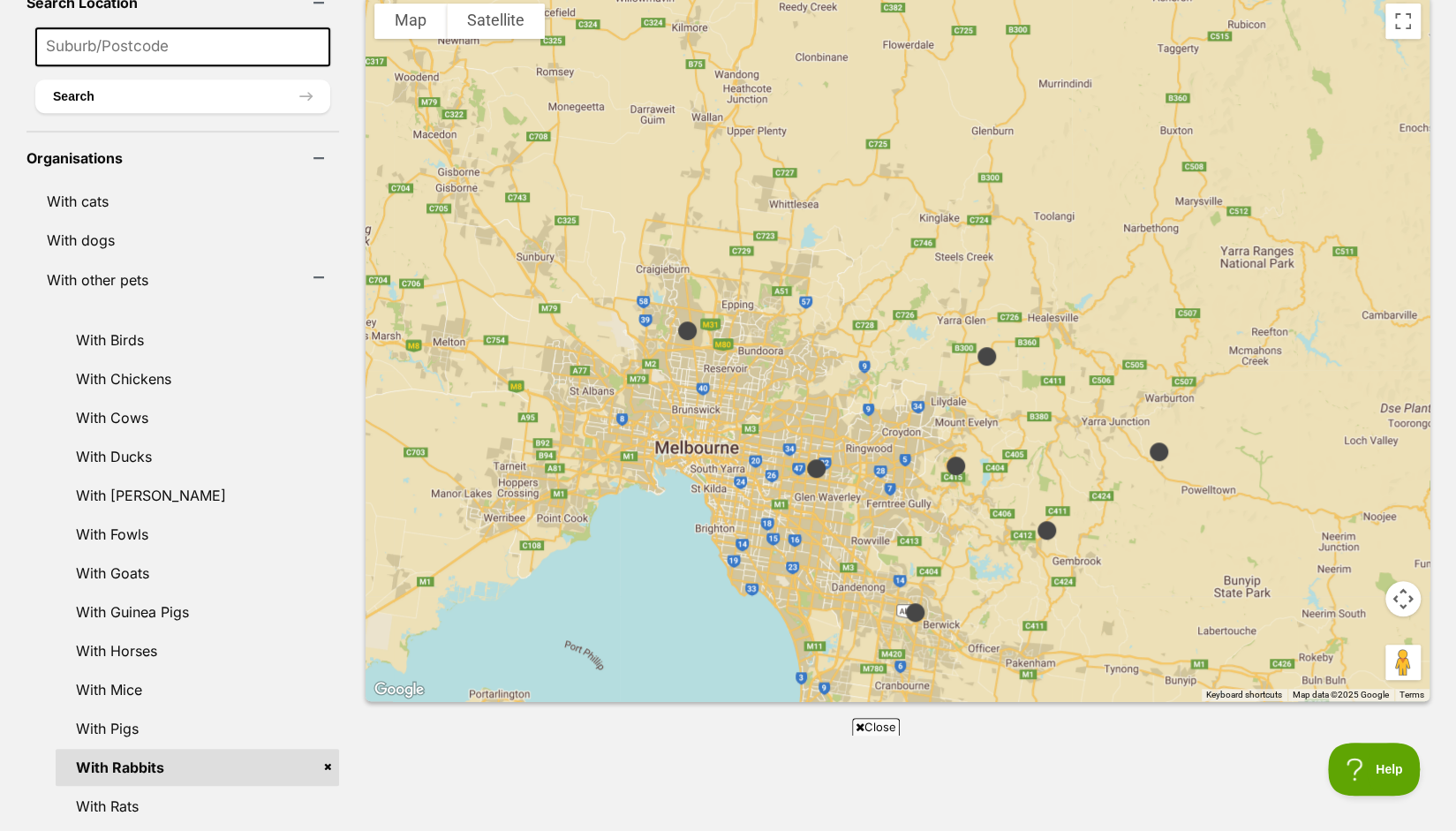
click at [1028, 512] on img at bounding box center [1046, 530] width 36 height 36
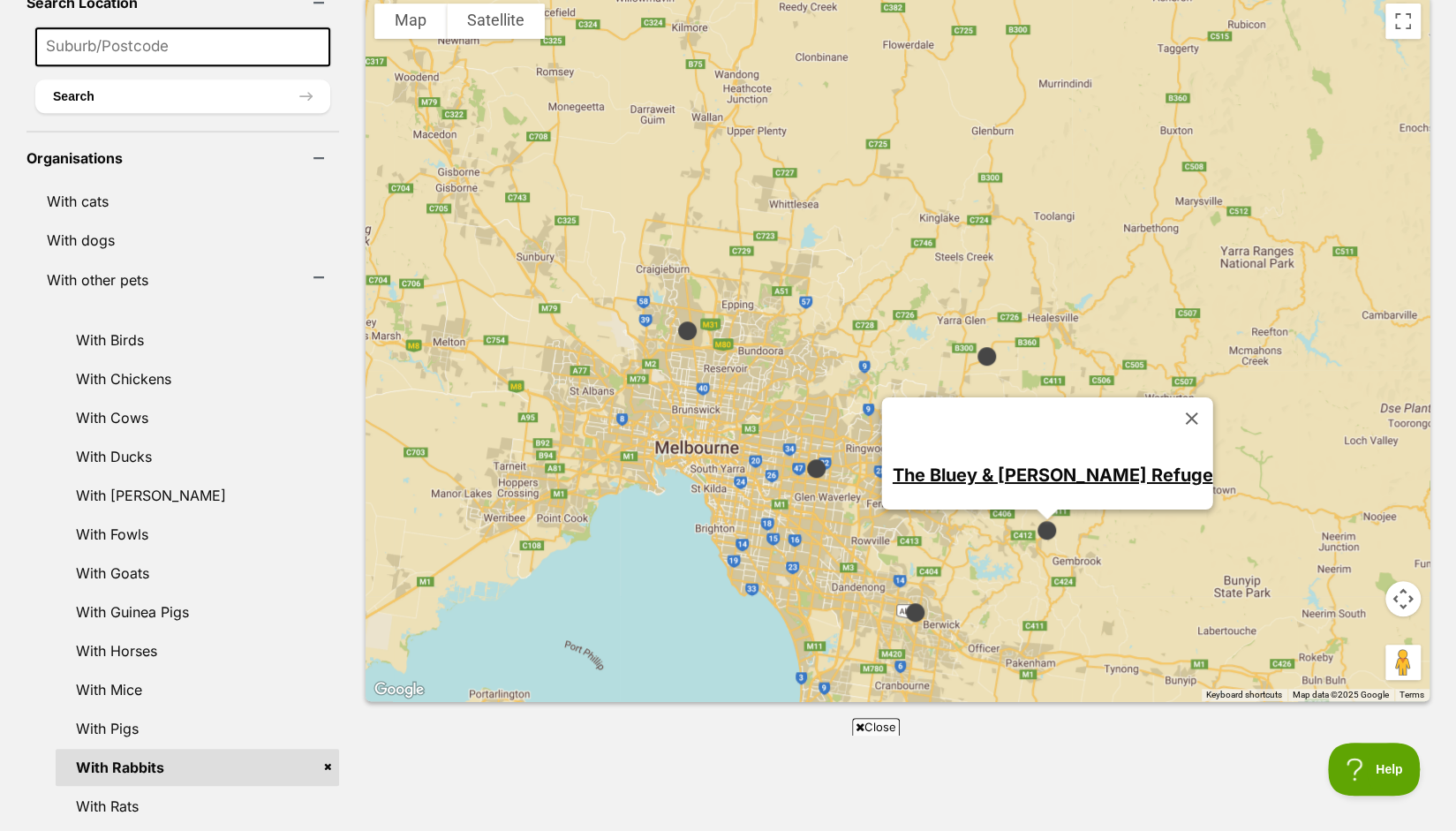
click at [1014, 463] on link "The Bluey & Alice Bunny Refuge" at bounding box center [1052, 474] width 321 height 22
click at [964, 542] on div "The Bluey & Alice Bunny Refuge" at bounding box center [898, 348] width 1064 height 706
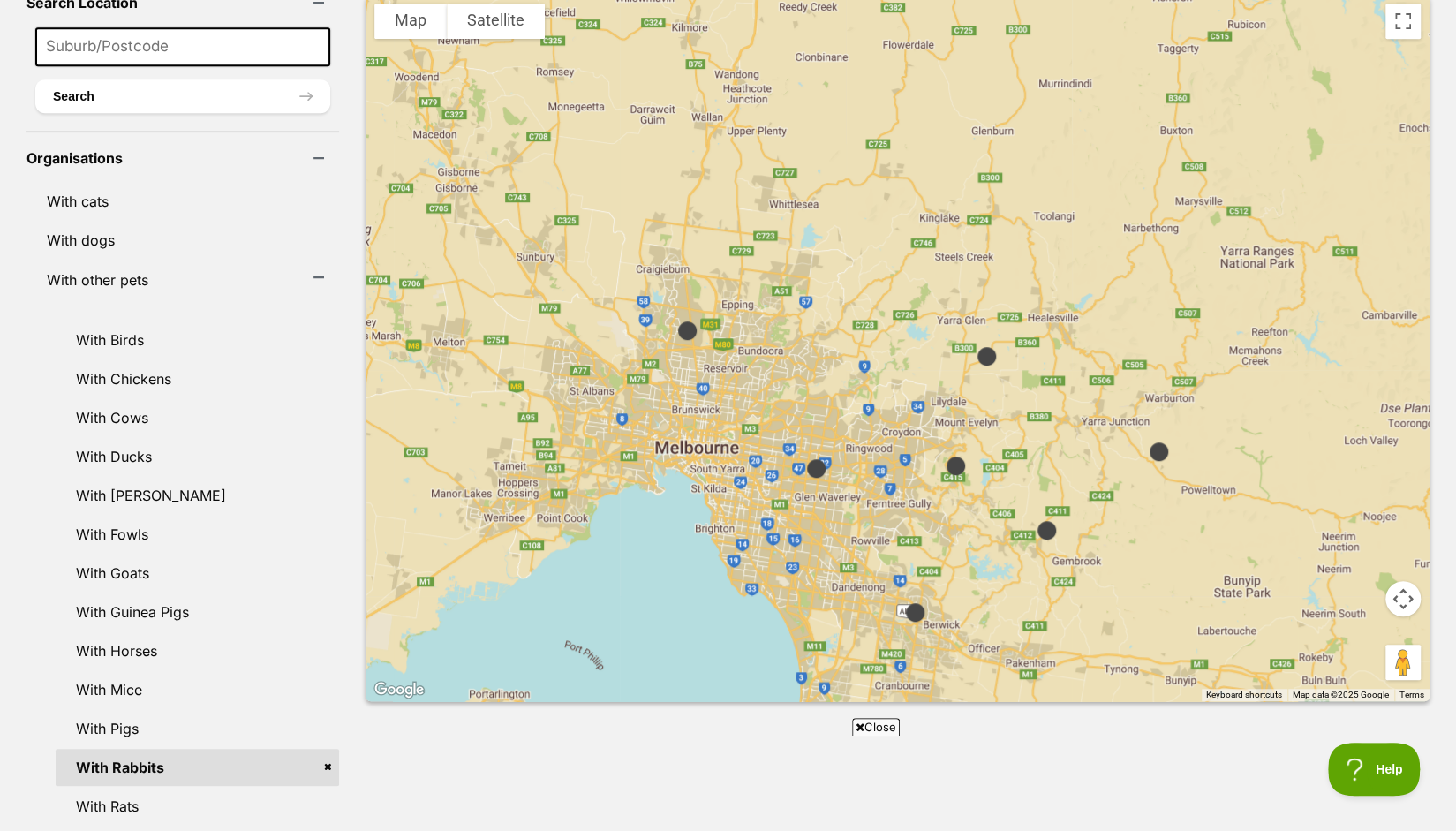
click at [968, 341] on img at bounding box center [986, 356] width 36 height 36
click at [938, 447] on img at bounding box center [956, 465] width 36 height 36
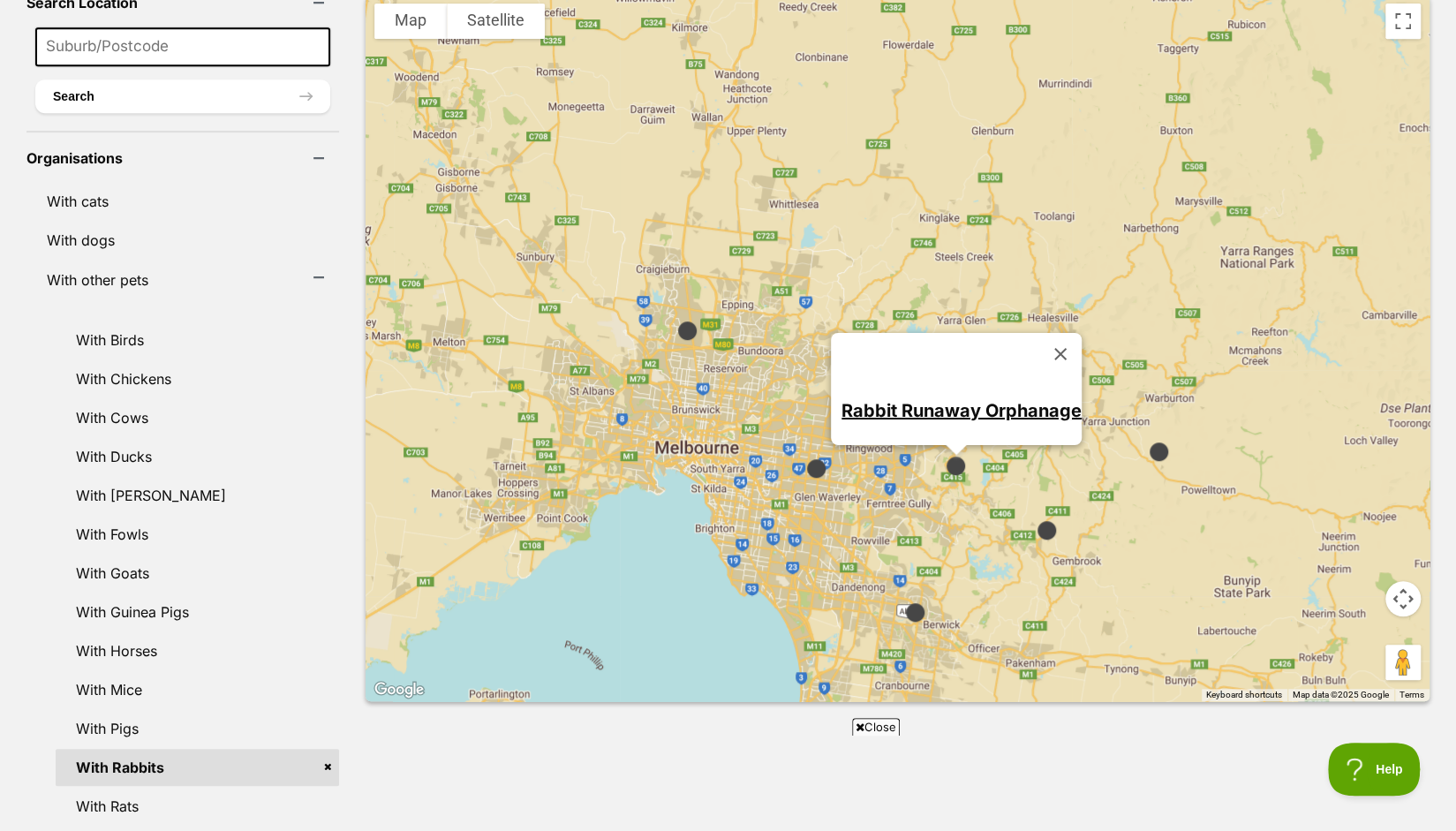
click at [908, 399] on link "Rabbit Runaway Orphanage" at bounding box center [961, 410] width 240 height 22
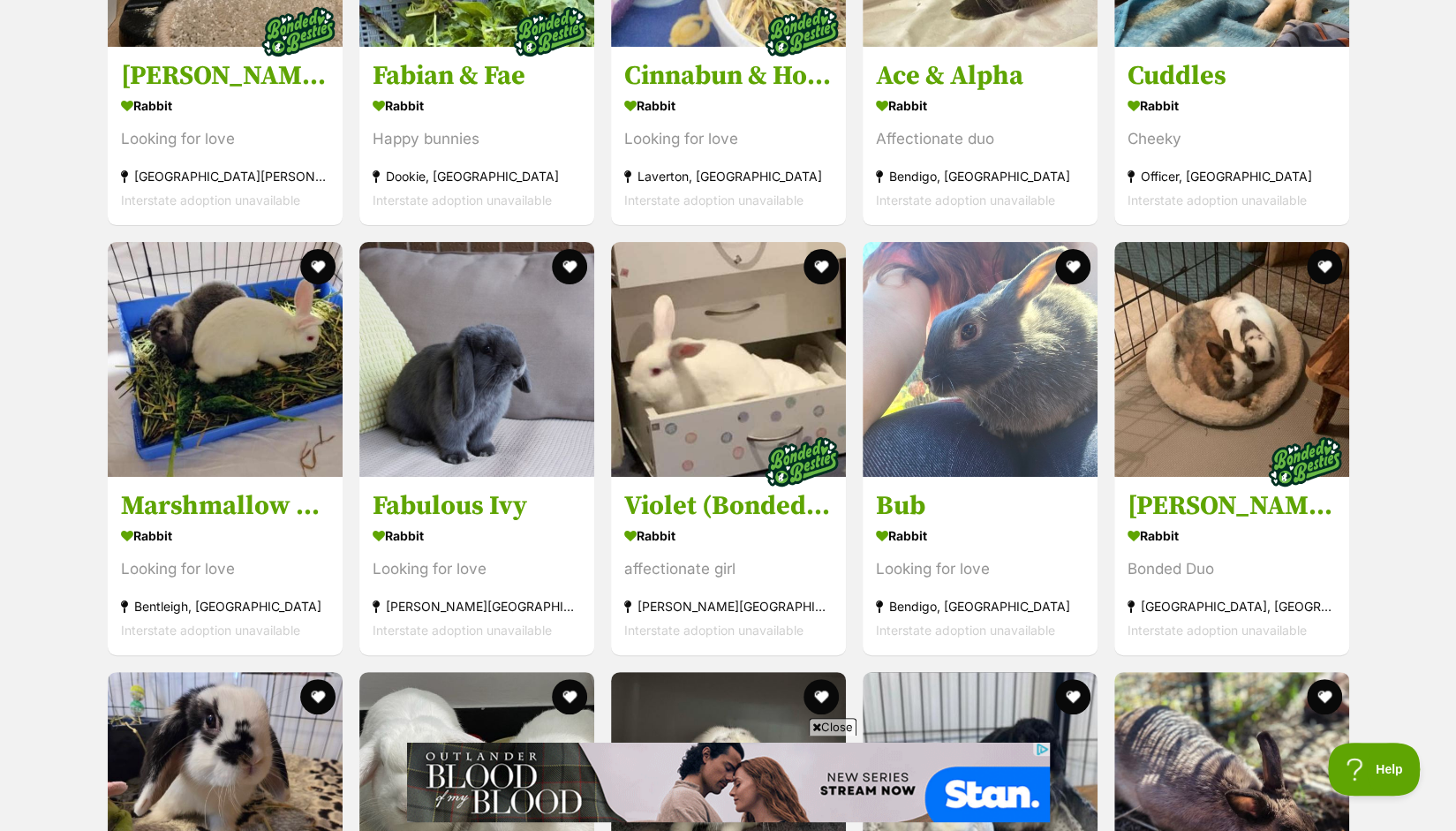
scroll to position [4400, 0]
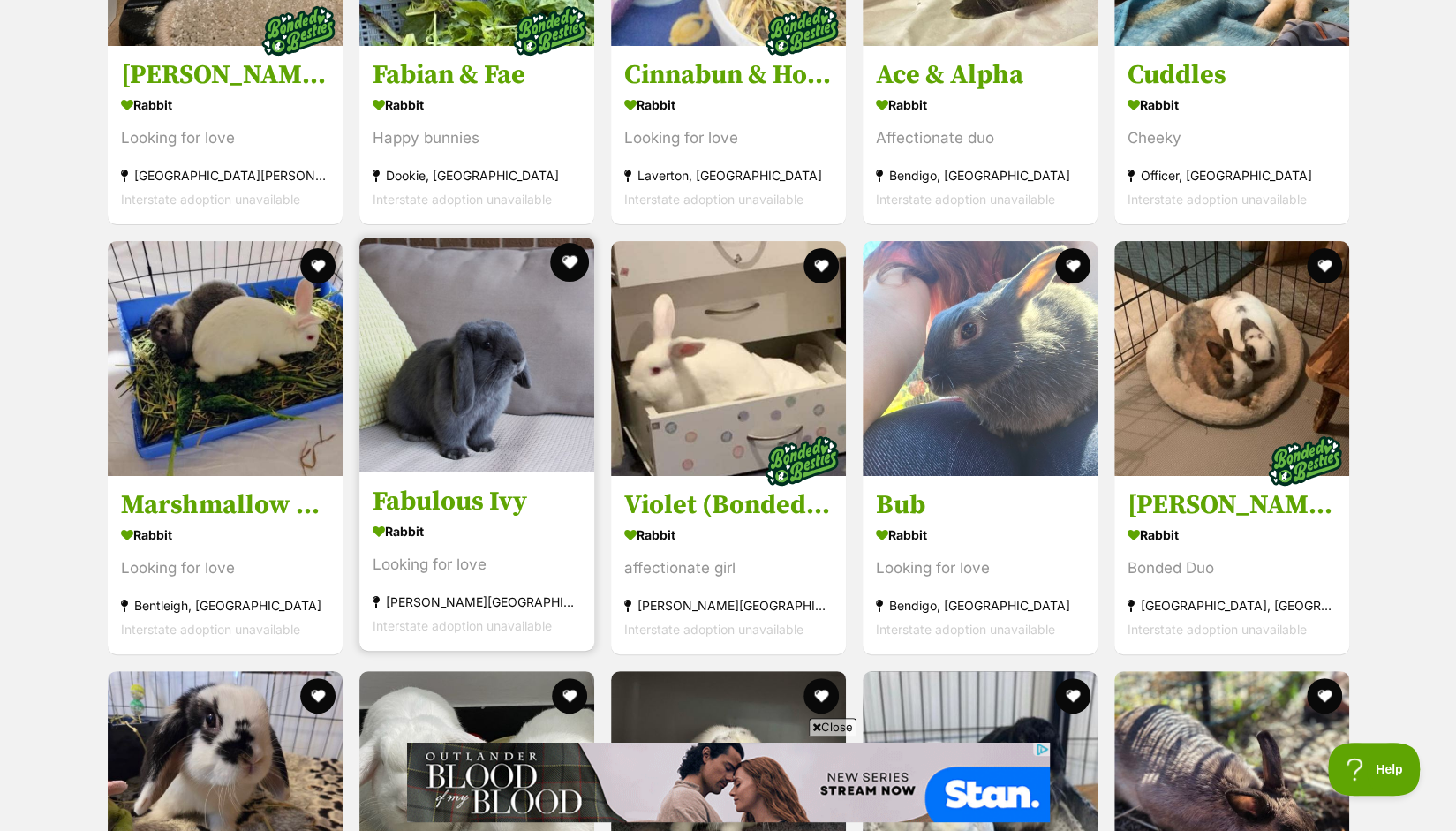
click at [572, 242] on button "favourite" at bounding box center [570, 262] width 39 height 39
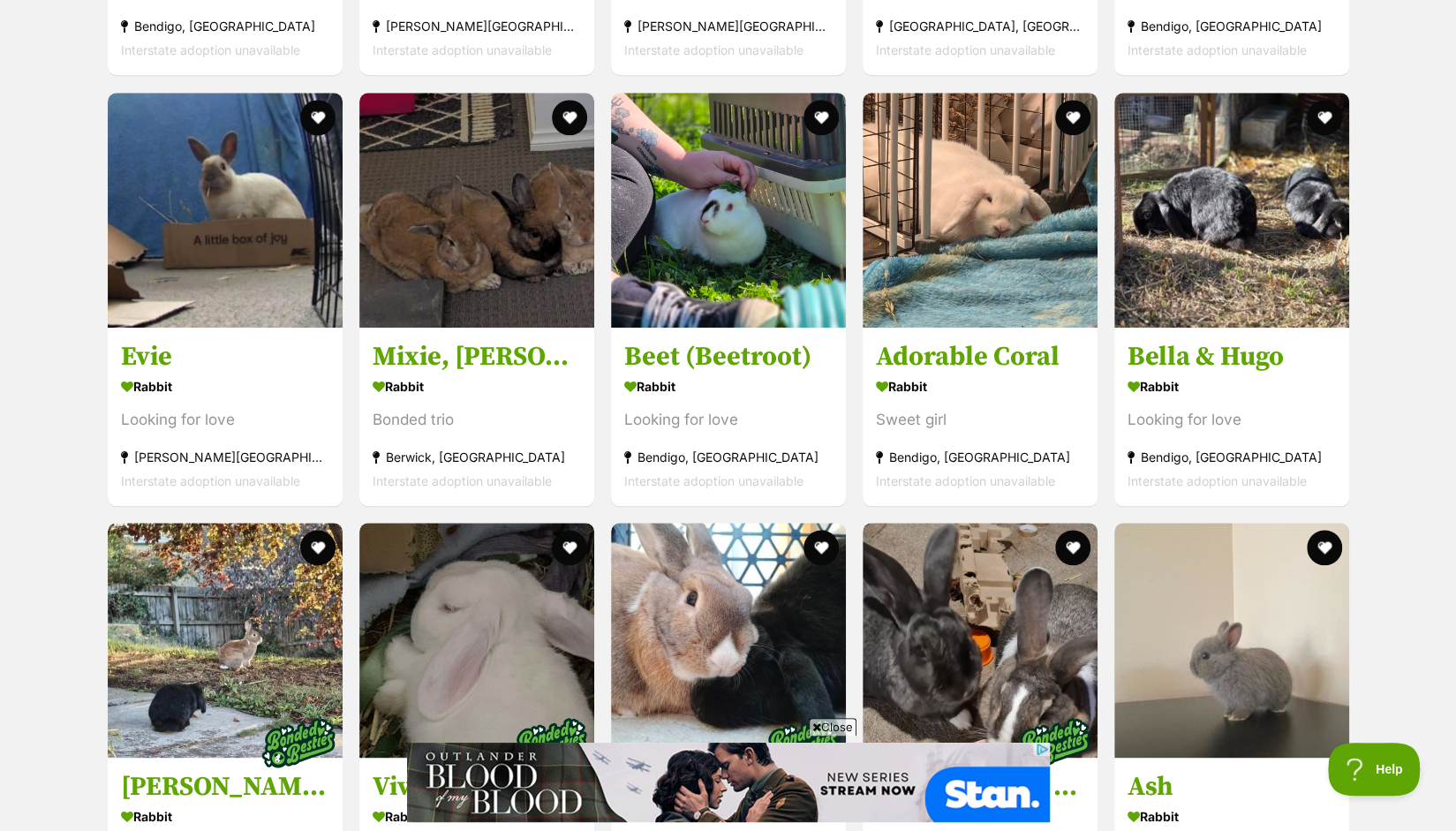
scroll to position [5411, 0]
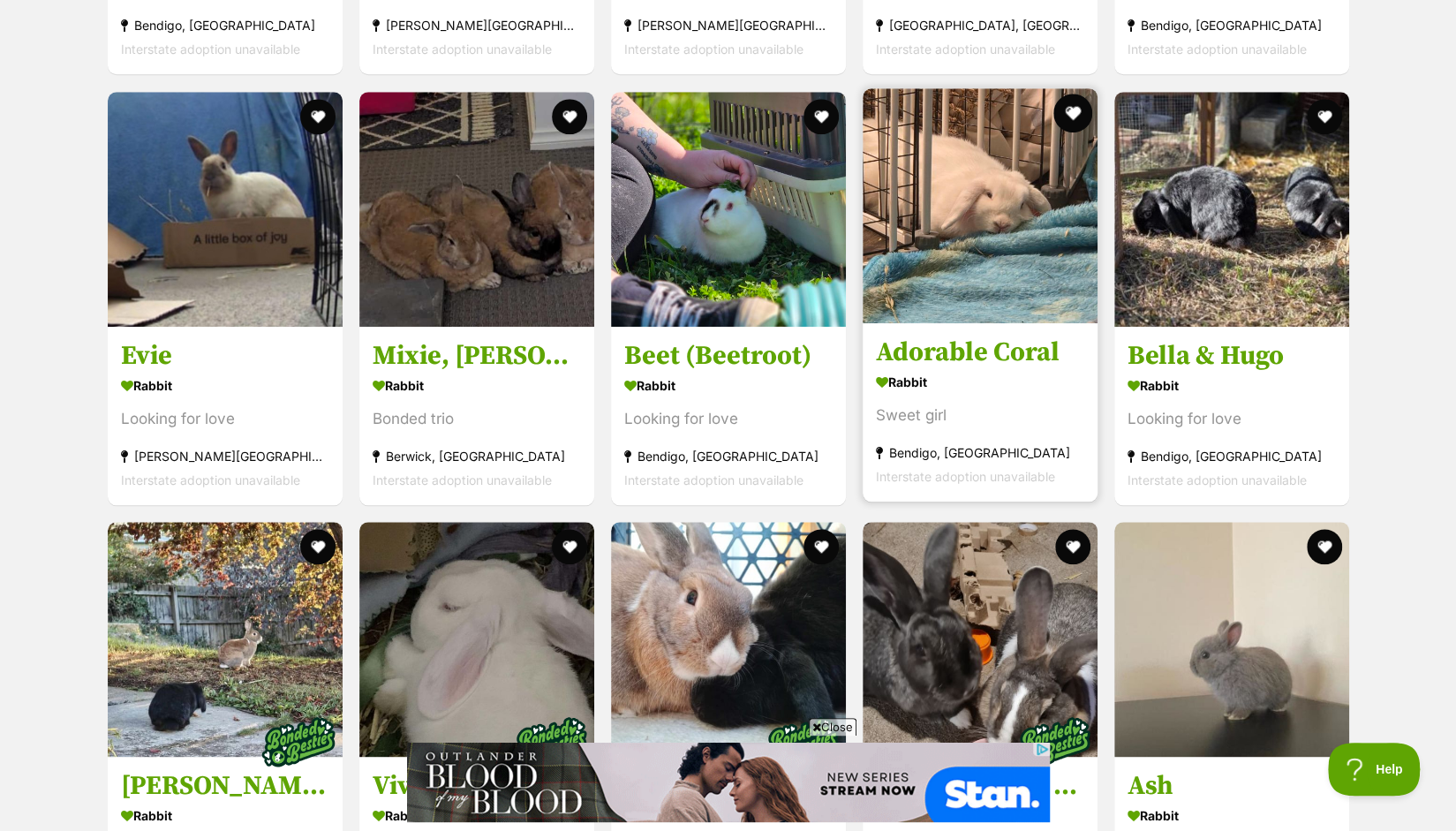
click at [1072, 93] on button "favourite" at bounding box center [1072, 113] width 39 height 39
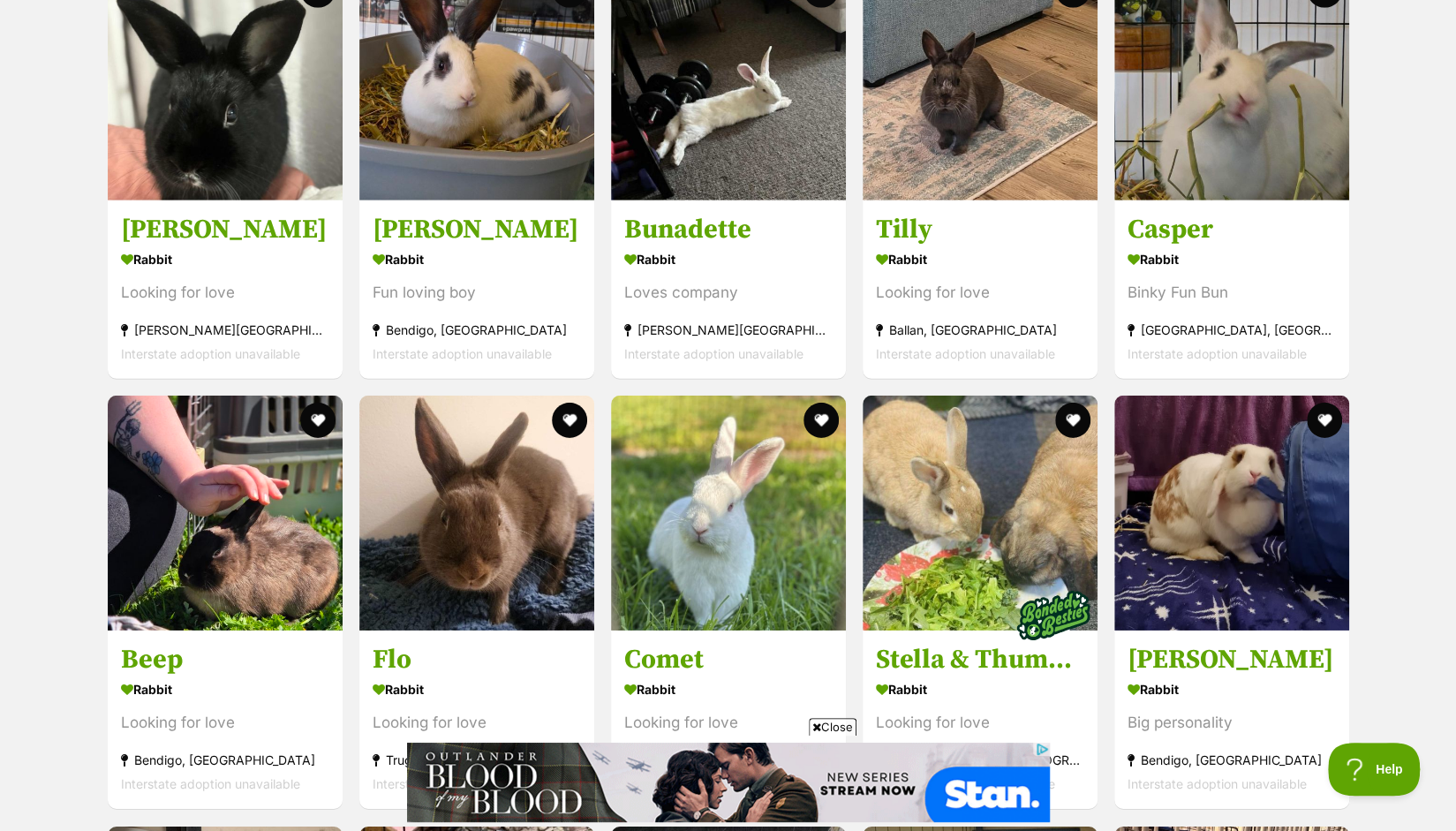
scroll to position [3387, 0]
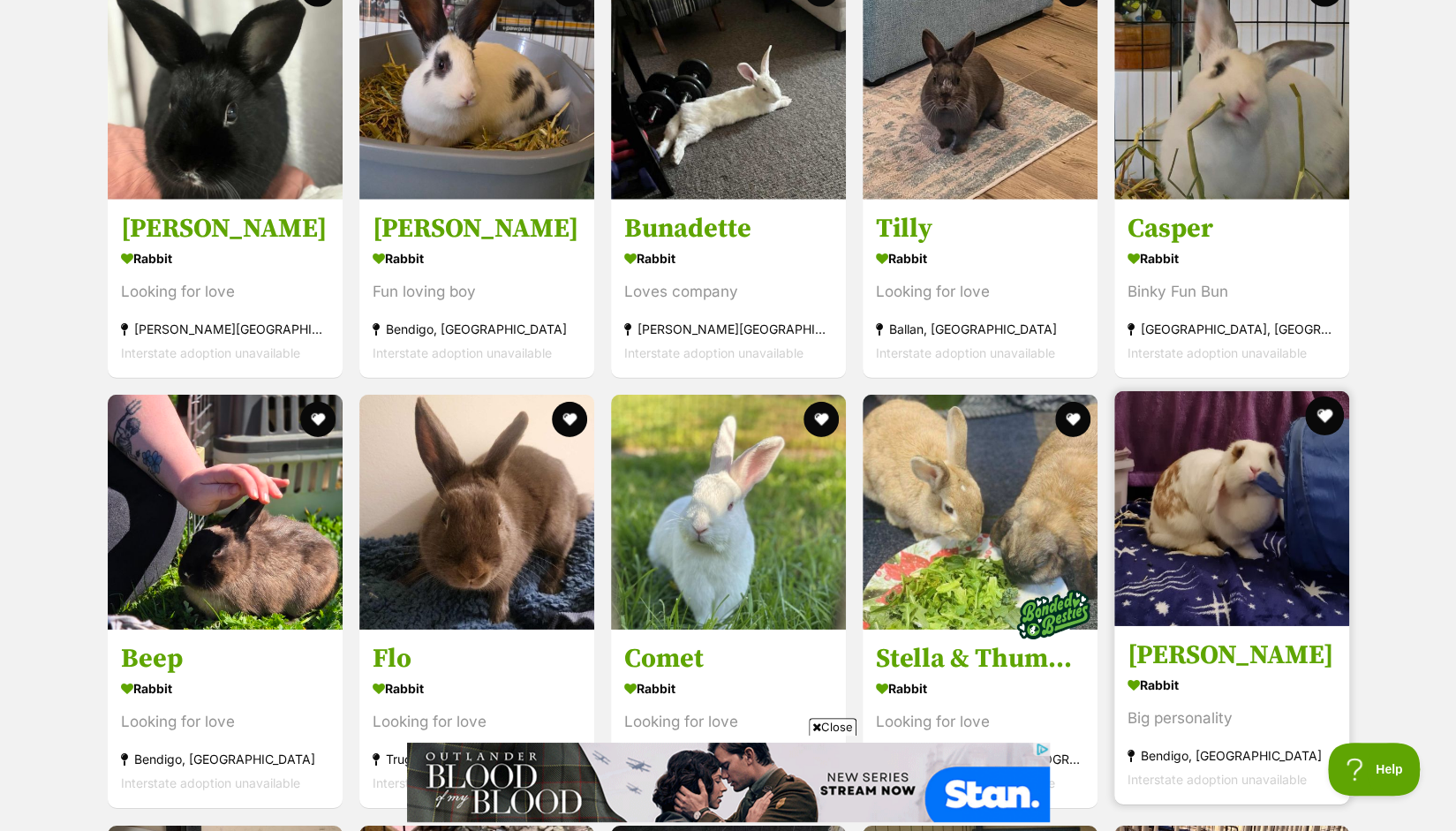
click at [1328, 396] on button "favourite" at bounding box center [1325, 416] width 39 height 39
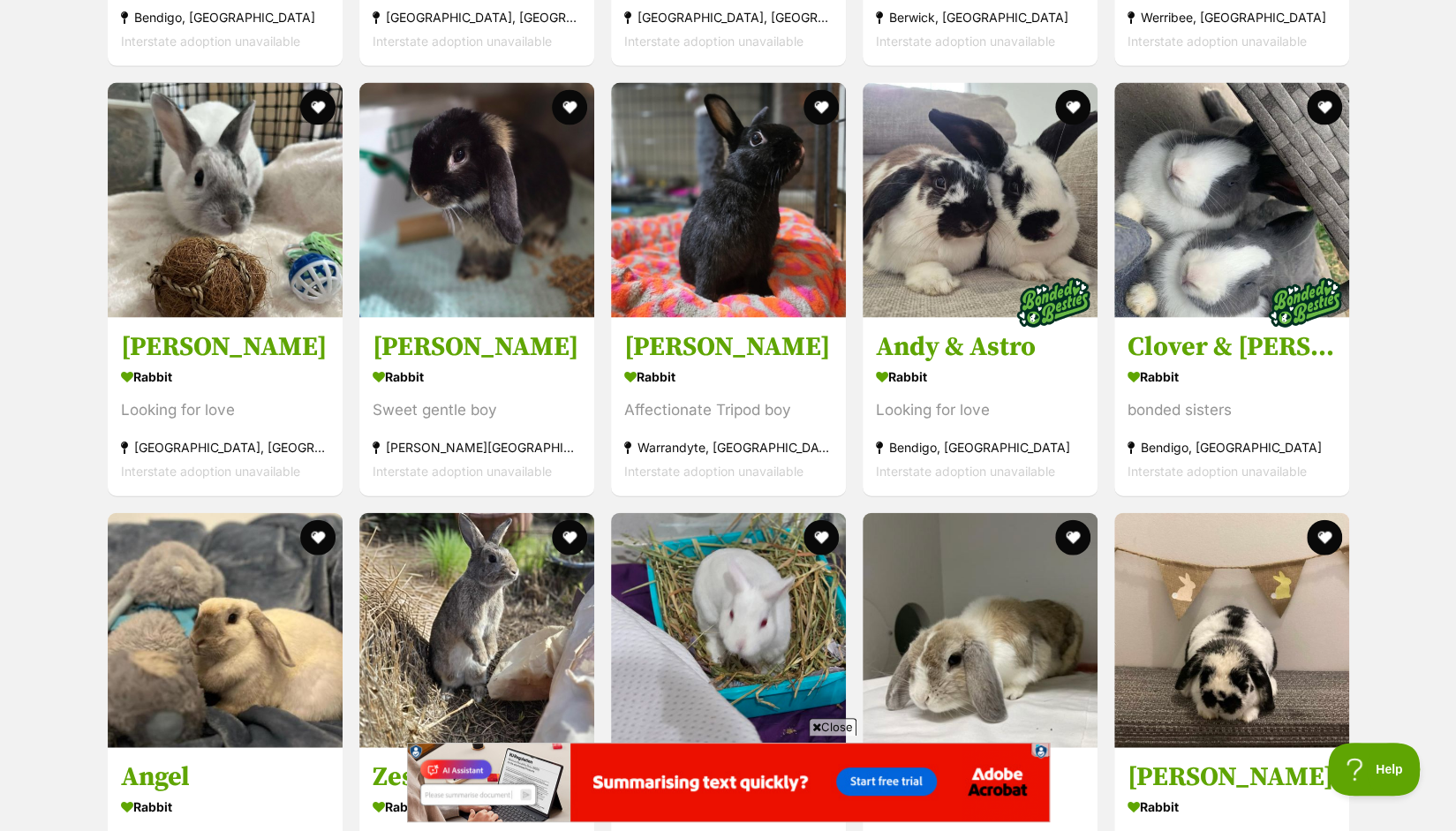
scroll to position [2411, 0]
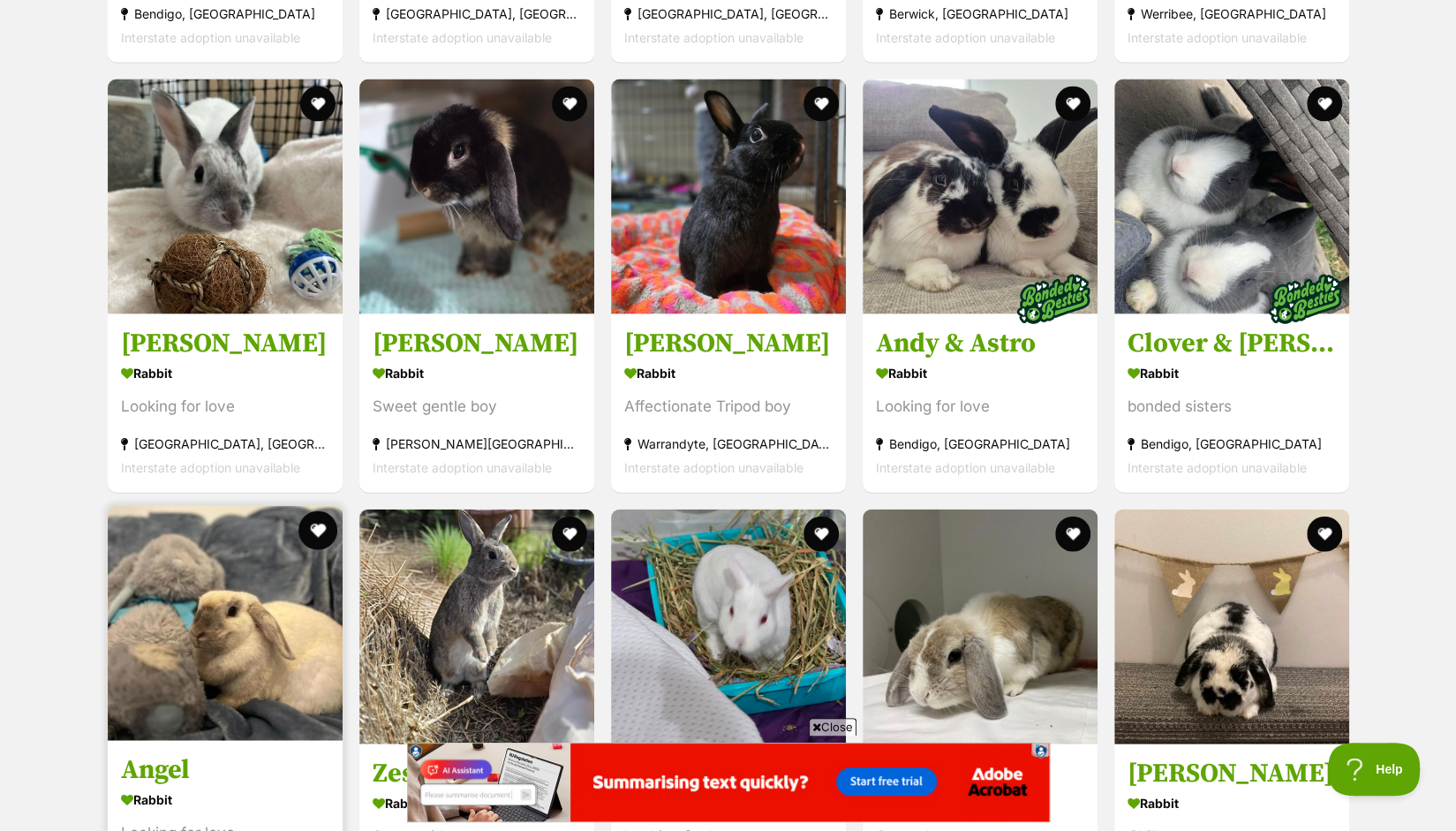
click at [315, 511] on button "favourite" at bounding box center [318, 531] width 39 height 39
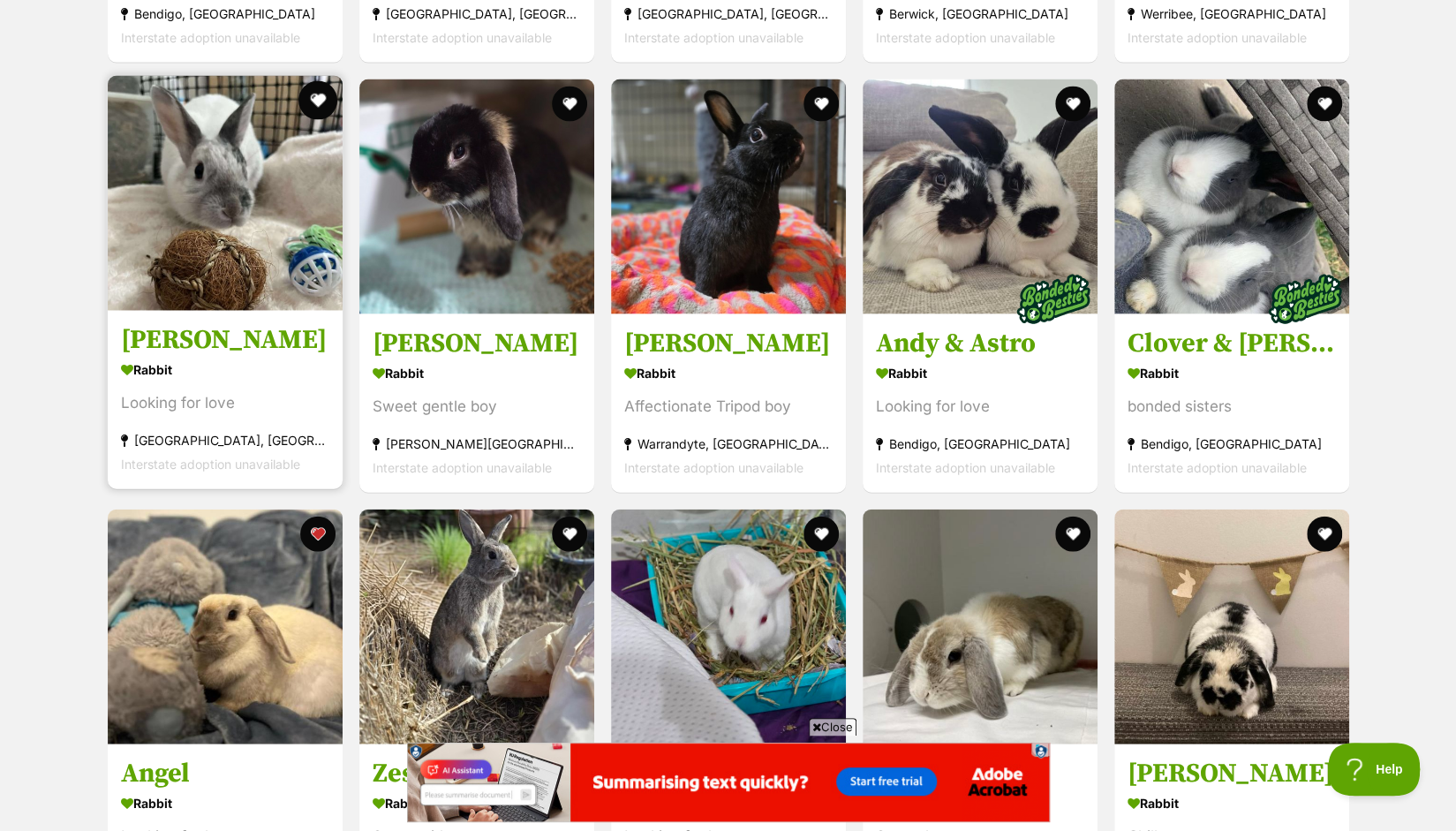
click at [317, 81] on button "favourite" at bounding box center [318, 101] width 39 height 39
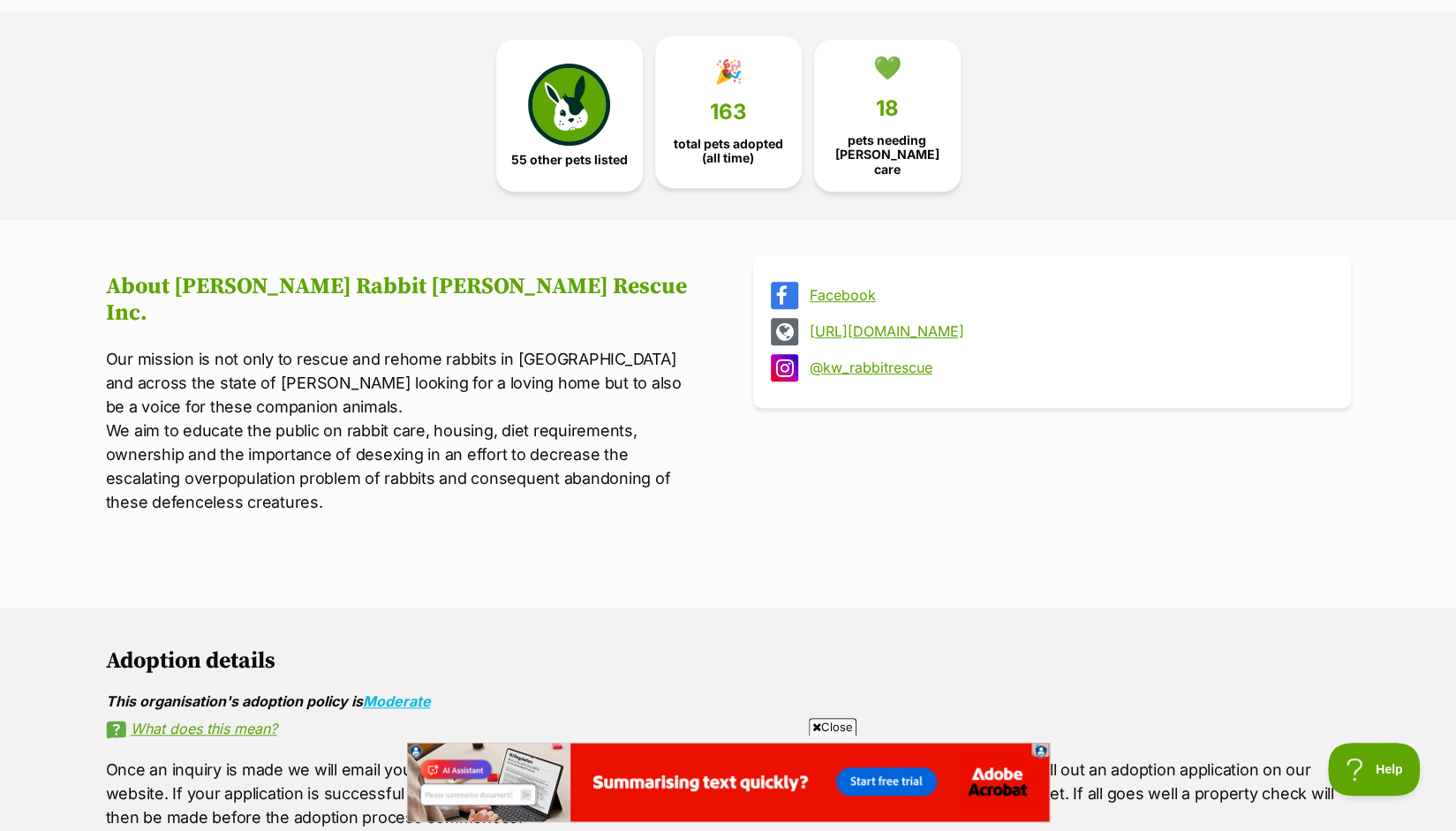
scroll to position [0, 0]
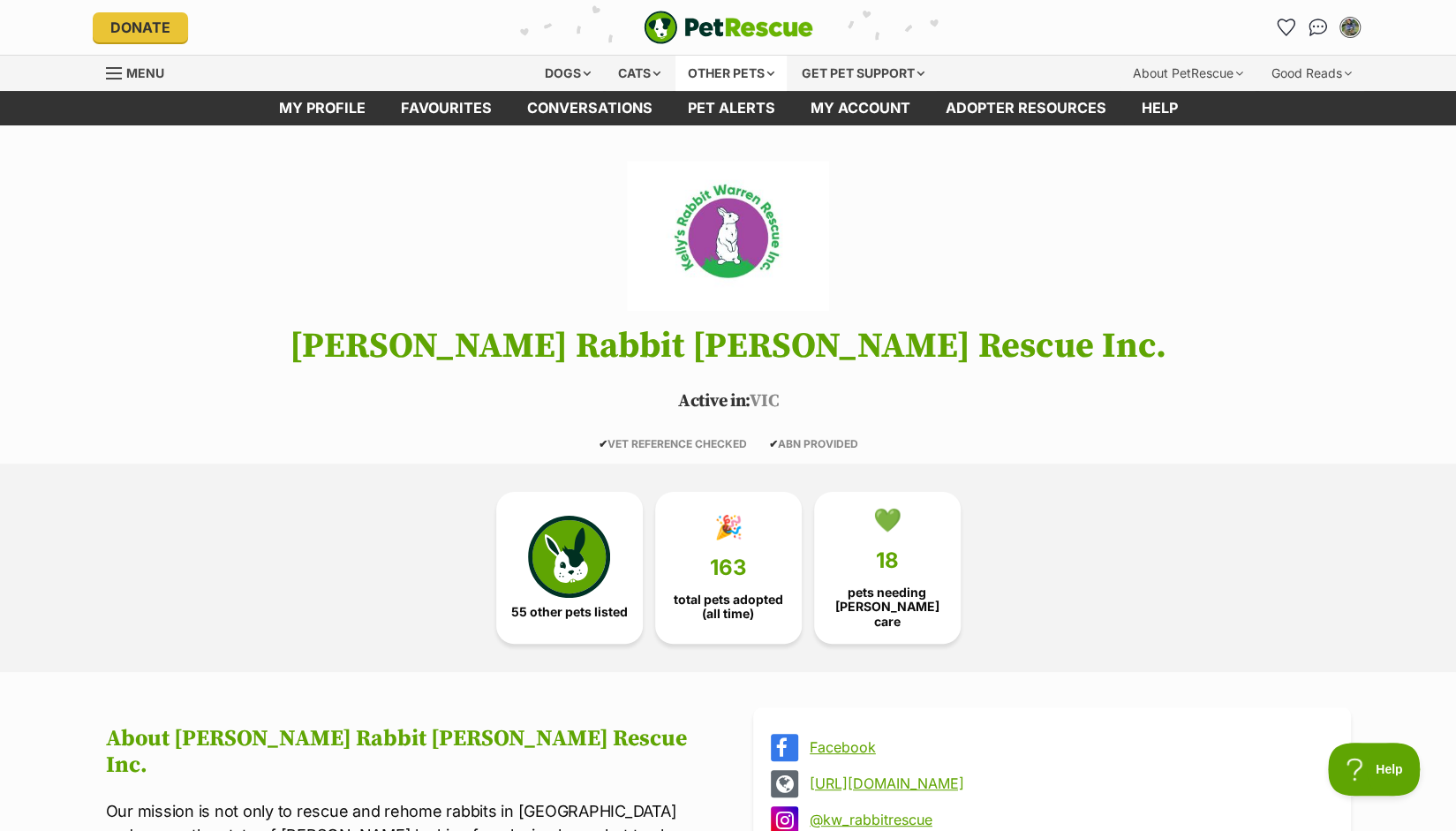
click at [757, 66] on div "Other pets" at bounding box center [730, 74] width 111 height 35
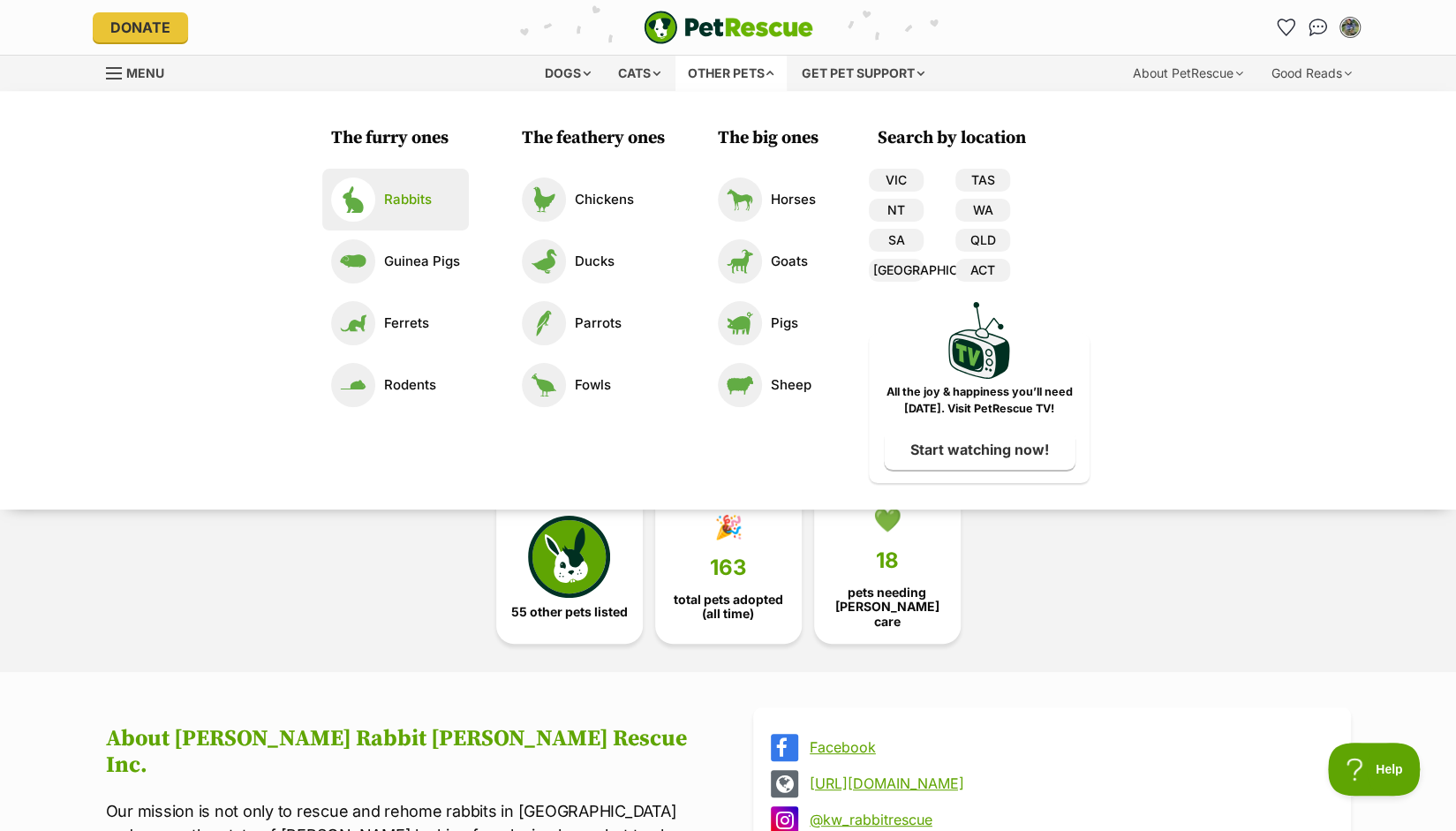
click at [411, 213] on link "Rabbits" at bounding box center [394, 199] width 129 height 44
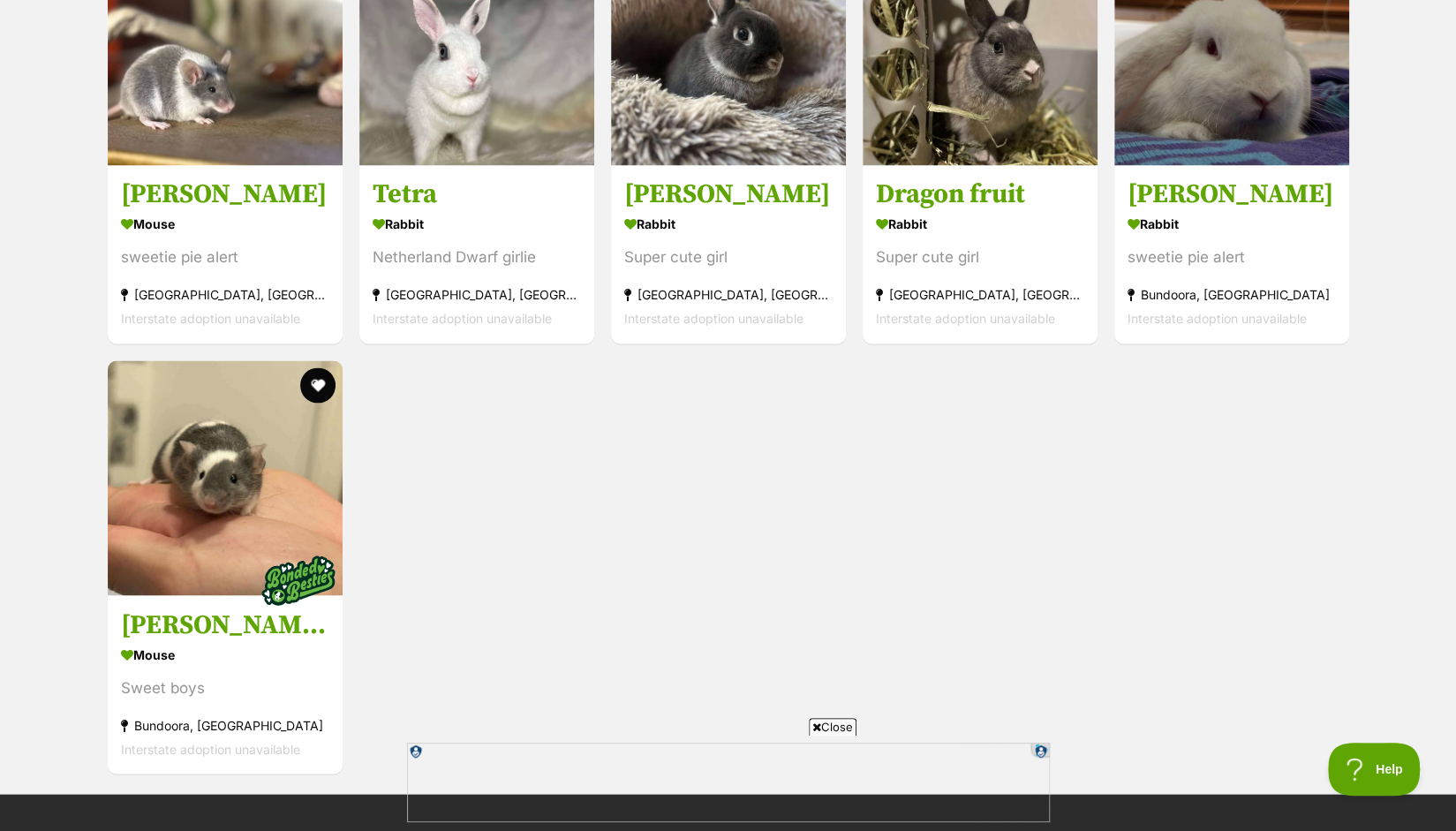
scroll to position [1858, 0]
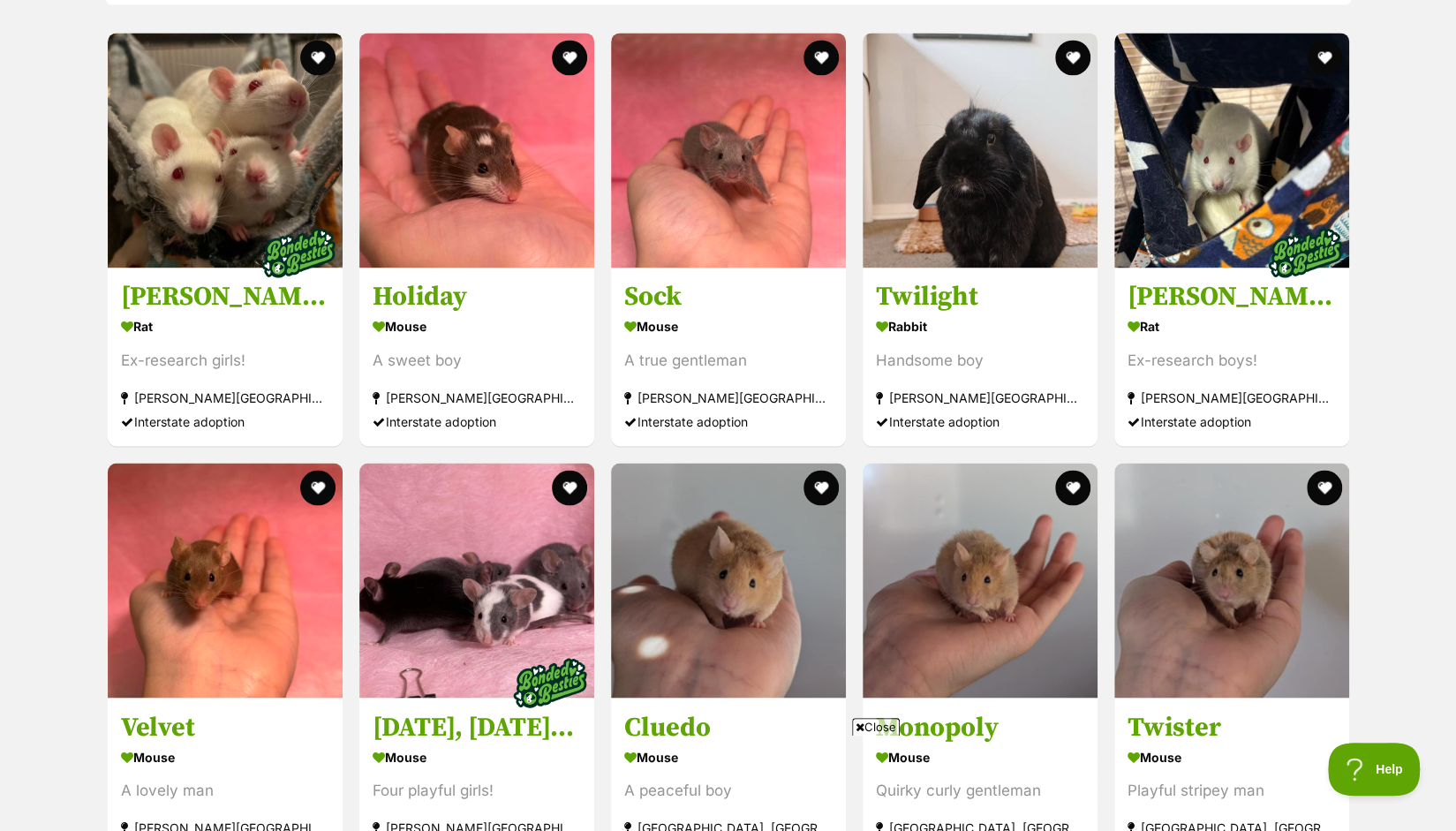
scroll to position [2256, 0]
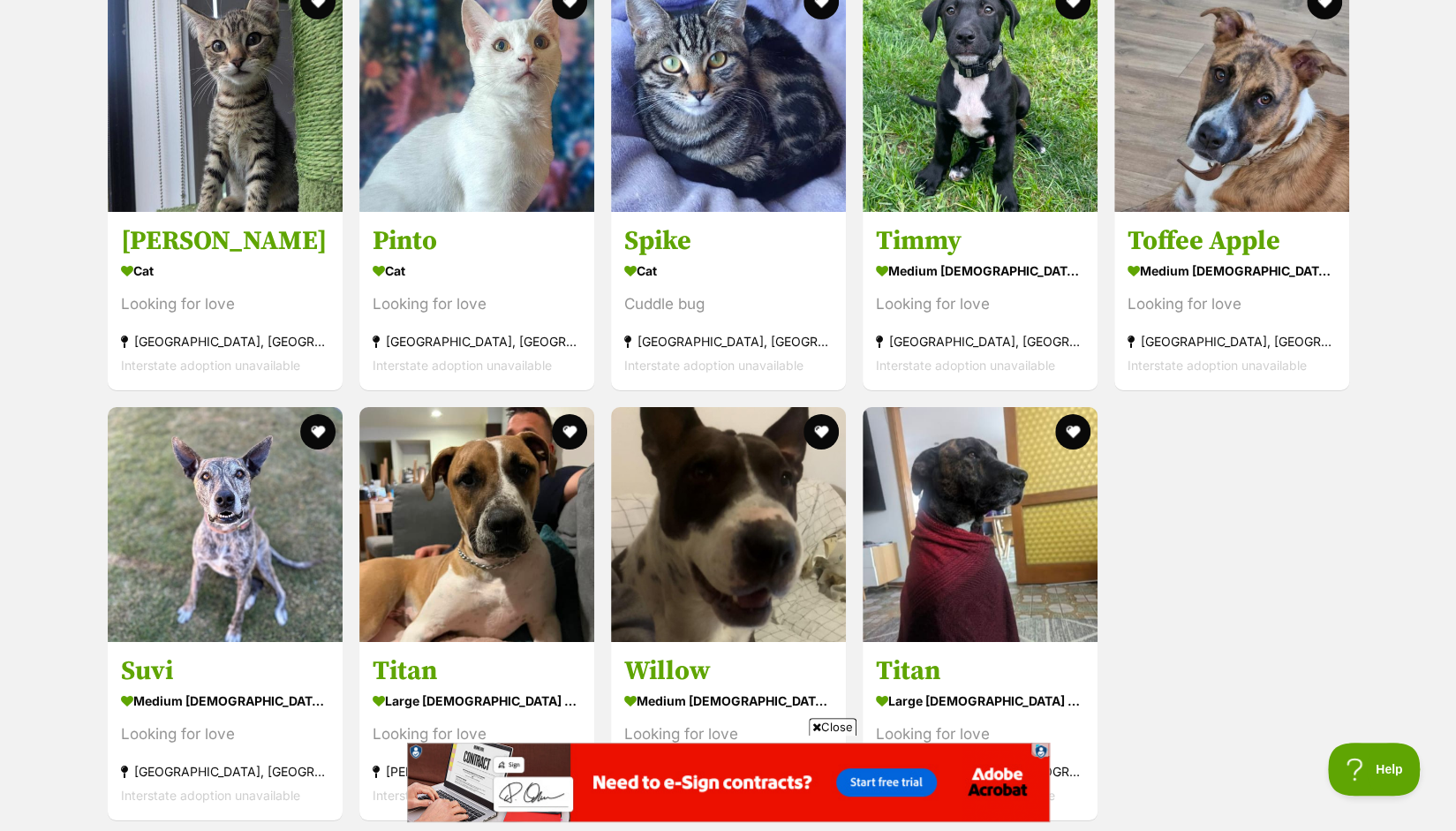
scroll to position [3968, 0]
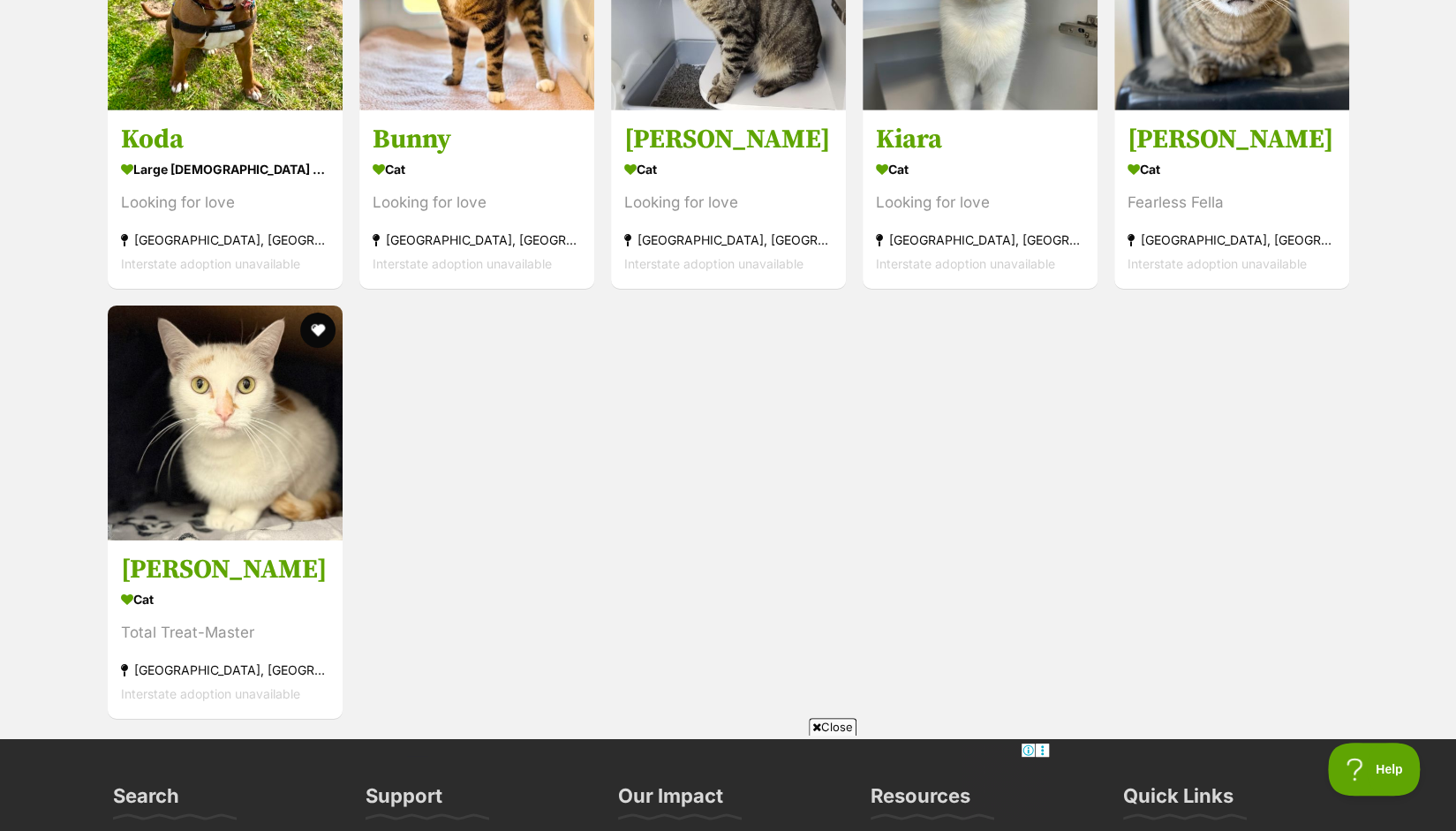
scroll to position [3650, 0]
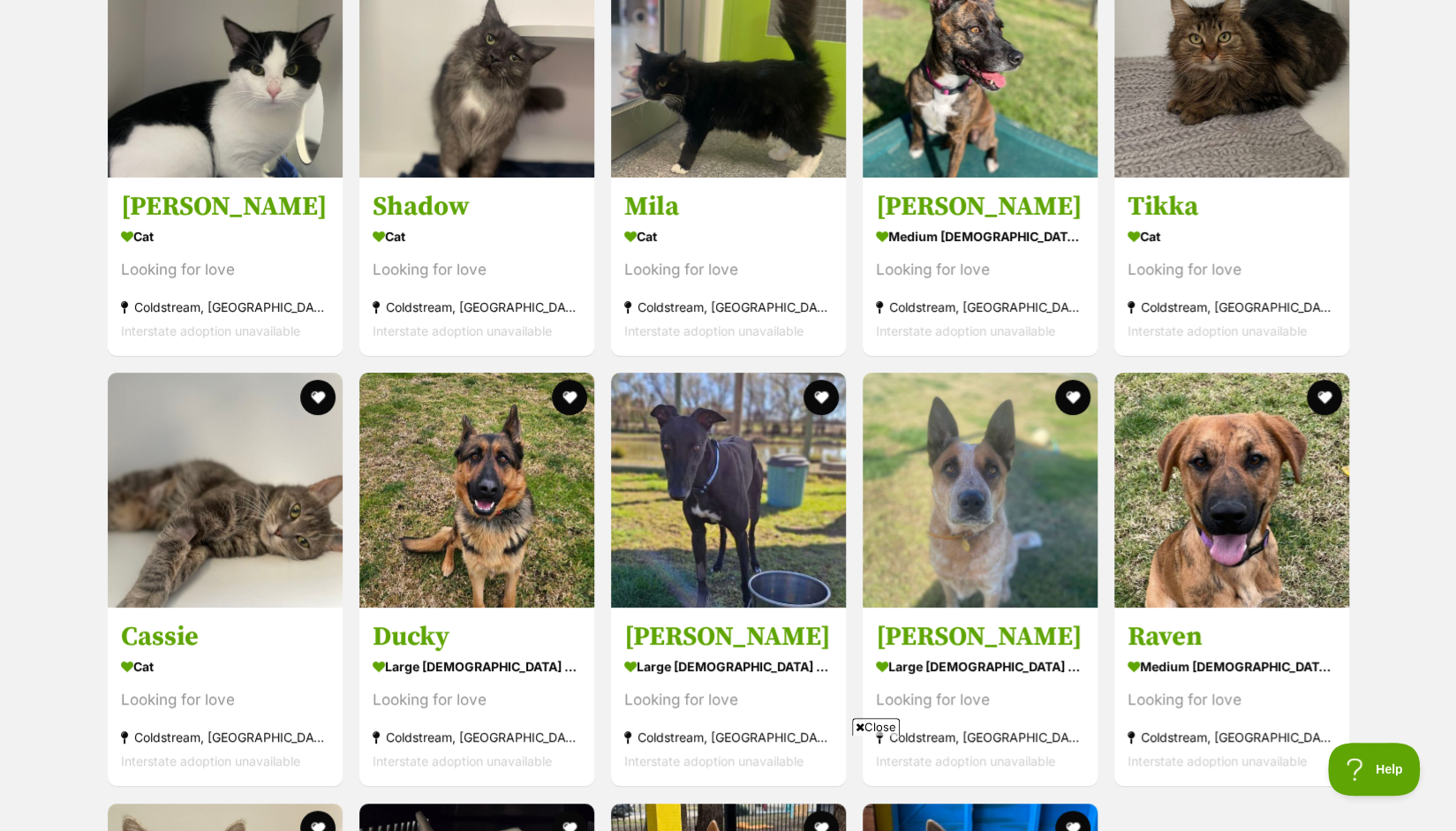
scroll to position [5000, 0]
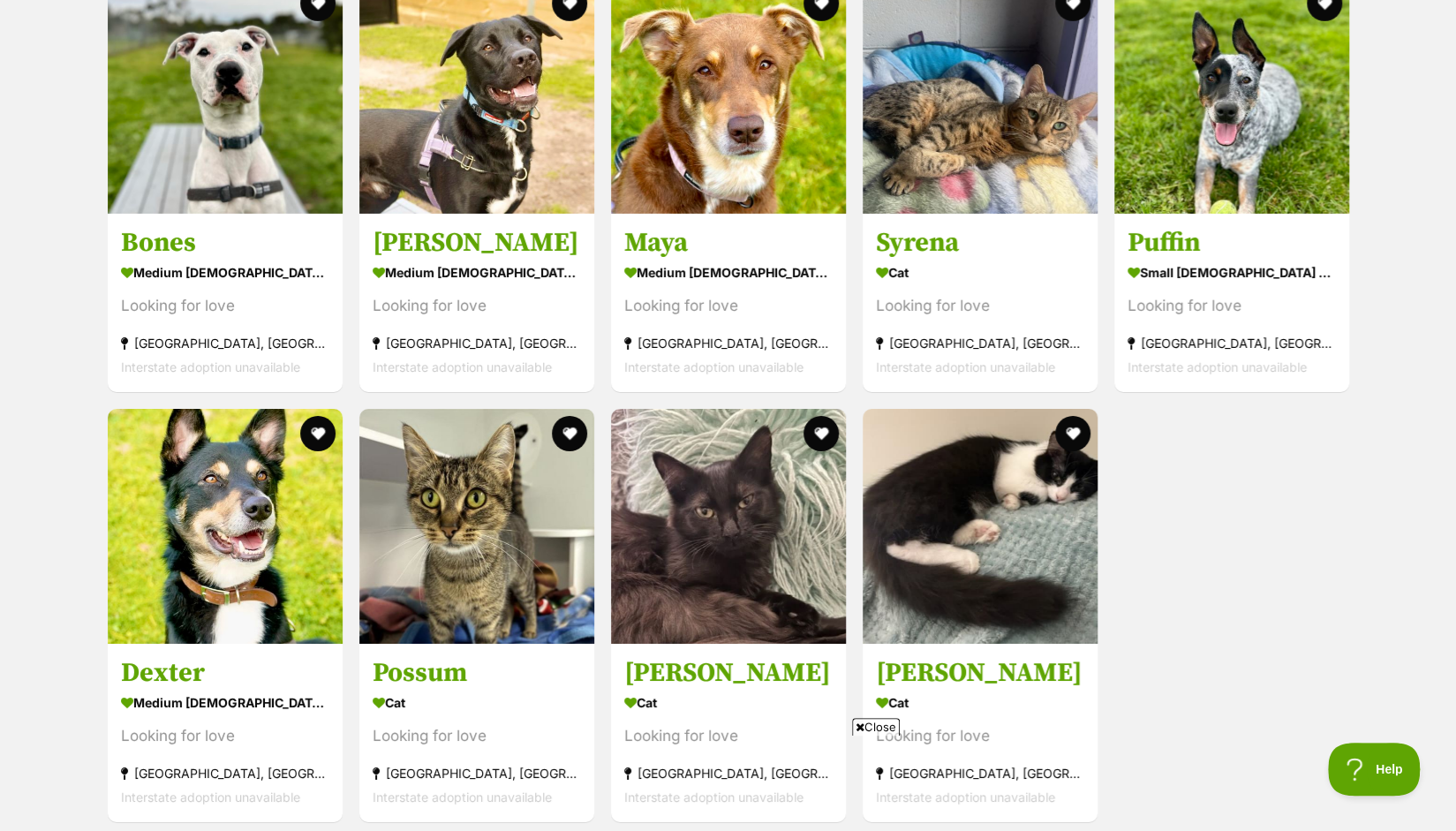
scroll to position [3771, 0]
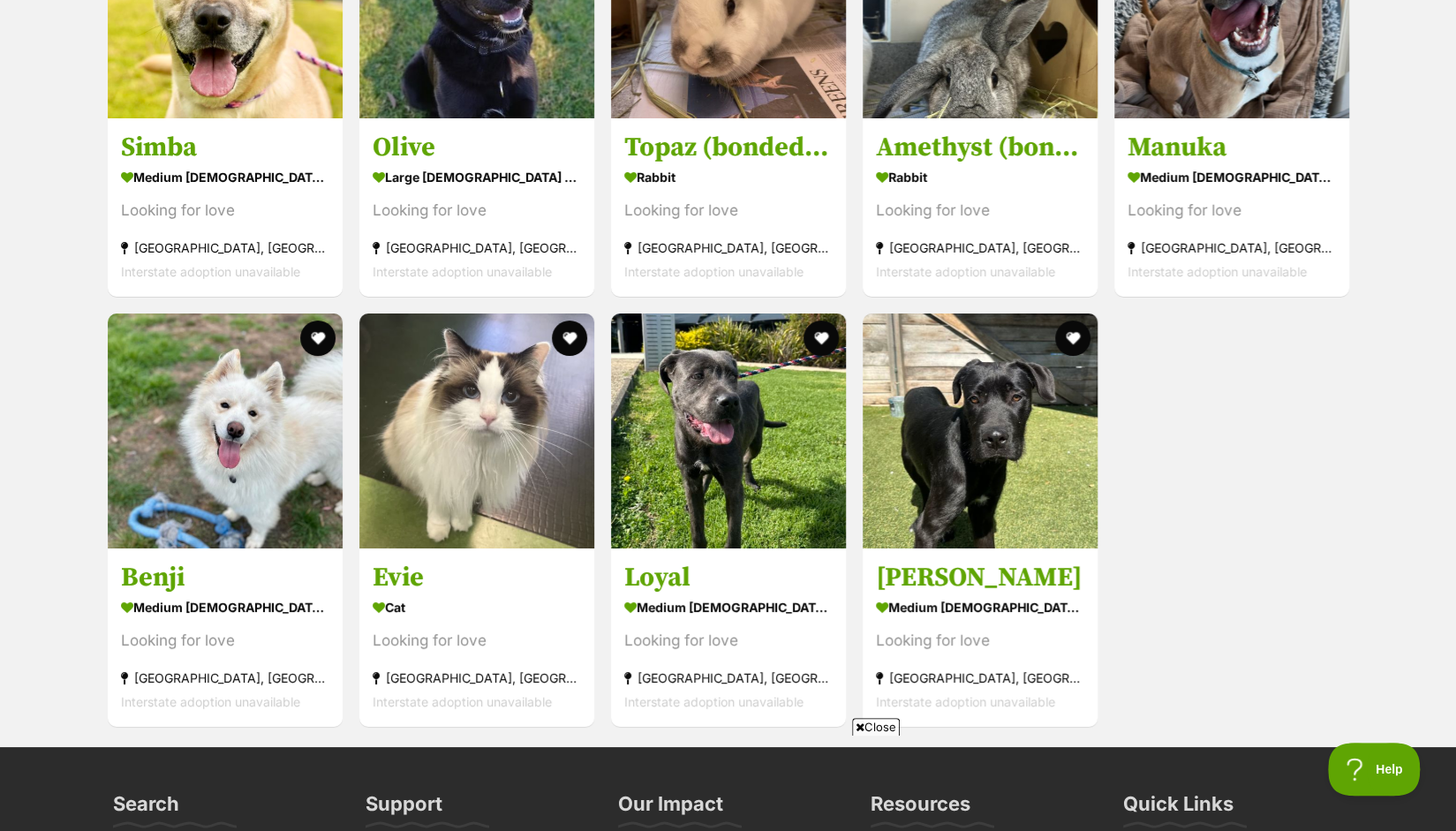
scroll to position [4051, 0]
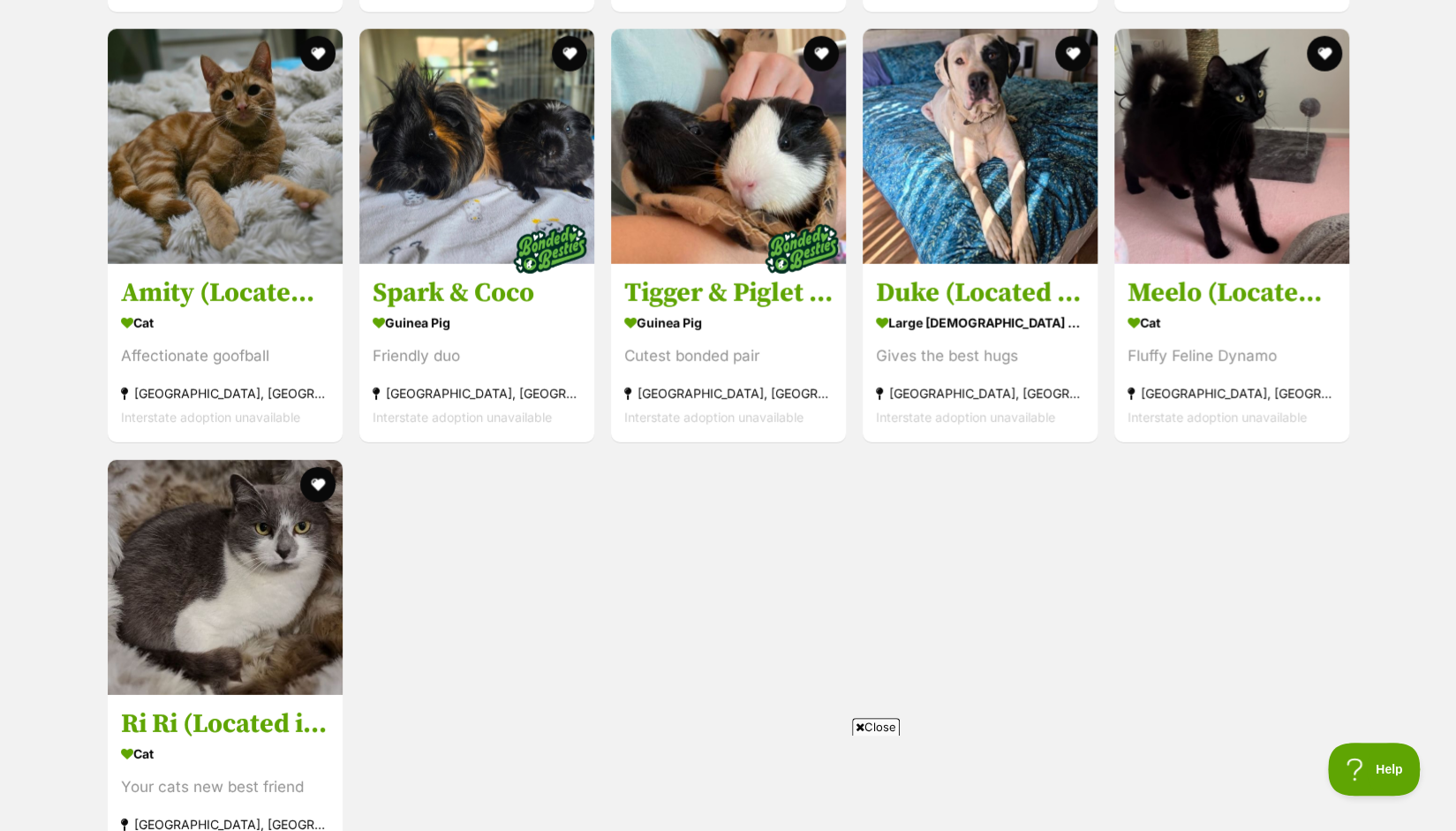
scroll to position [2855, 0]
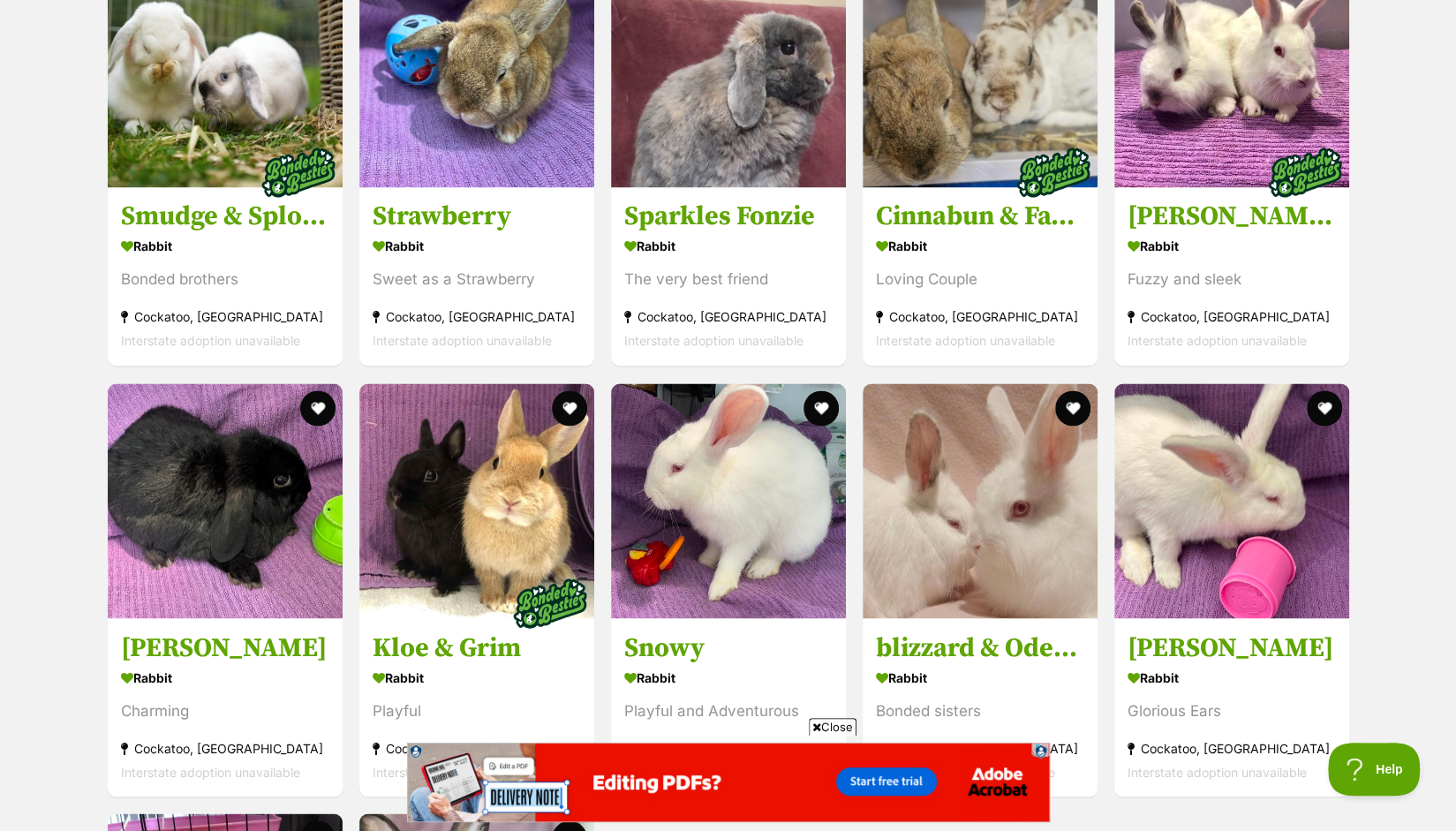
scroll to position [1695, 0]
click at [1386, 381] on div "Displaying all 12 pets Show 60 120 pets per page Visit PetRescue TV (external s…" at bounding box center [728, 541] width 1456 height 1406
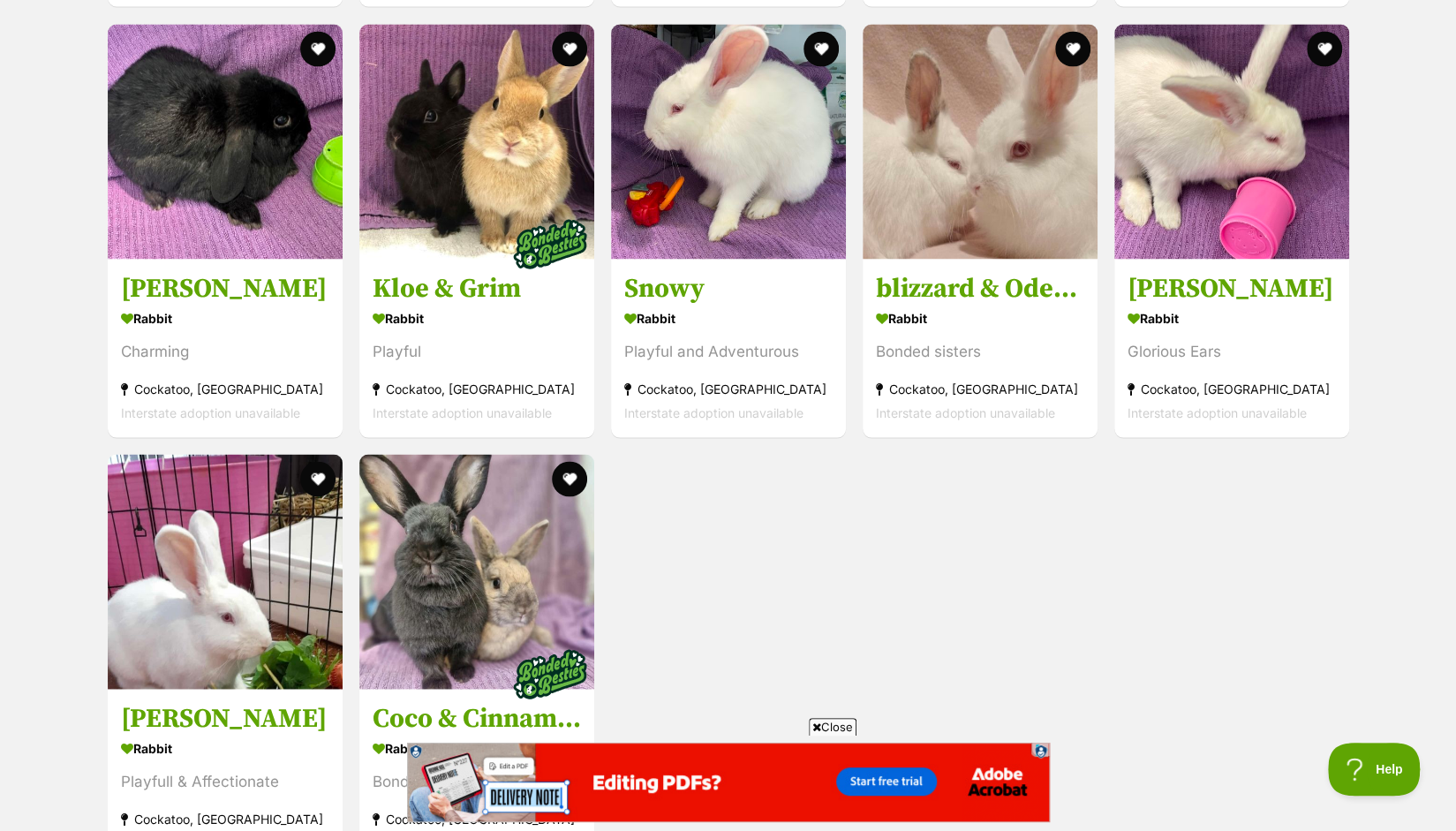
scroll to position [2256, 0]
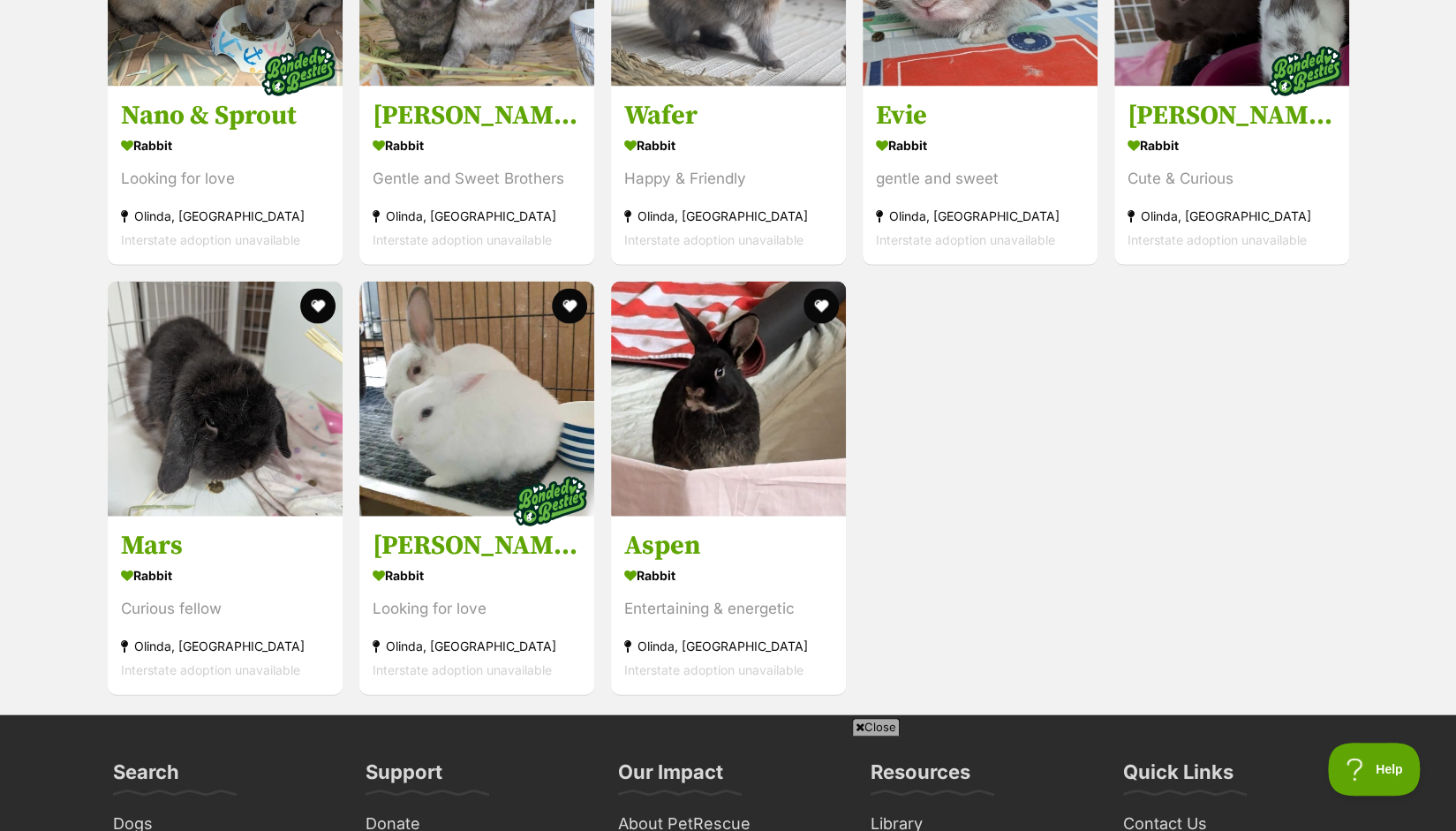
scroll to position [2231, 0]
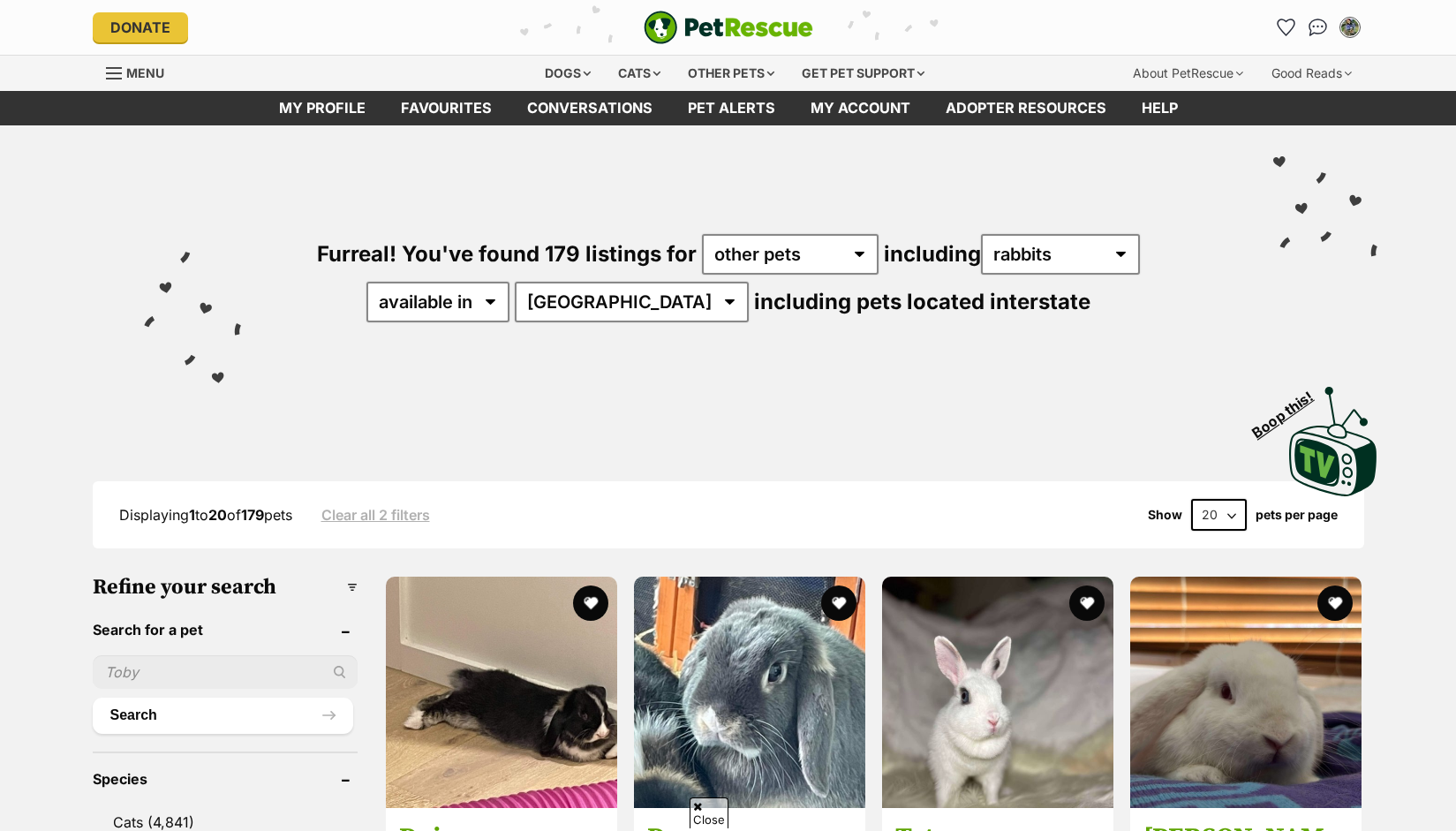
click at [509, 282] on select "available in located in" at bounding box center [438, 301] width 143 height 40
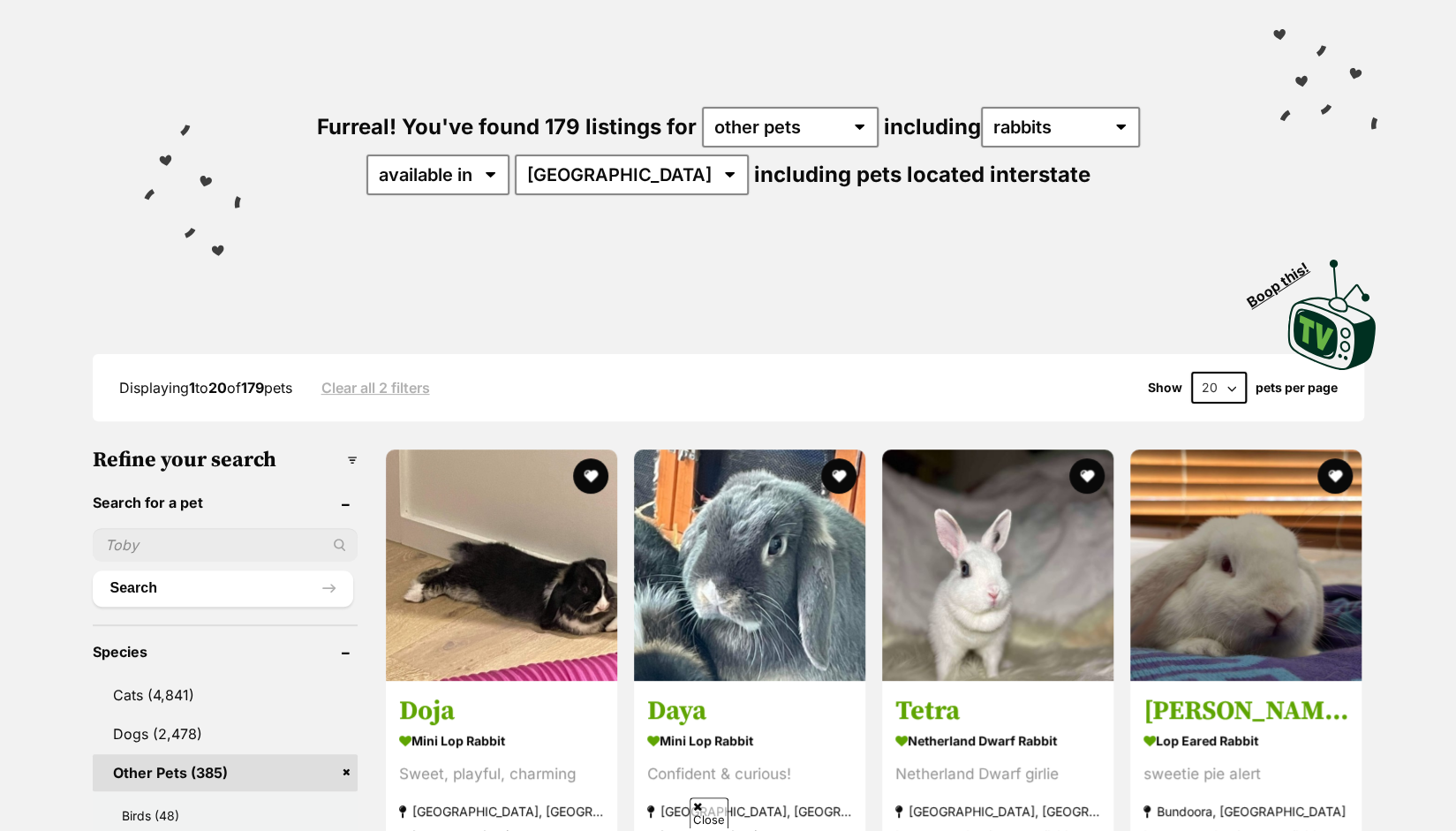
select select "disabled"
click at [419, 154] on select "available in located in" at bounding box center [438, 174] width 143 height 40
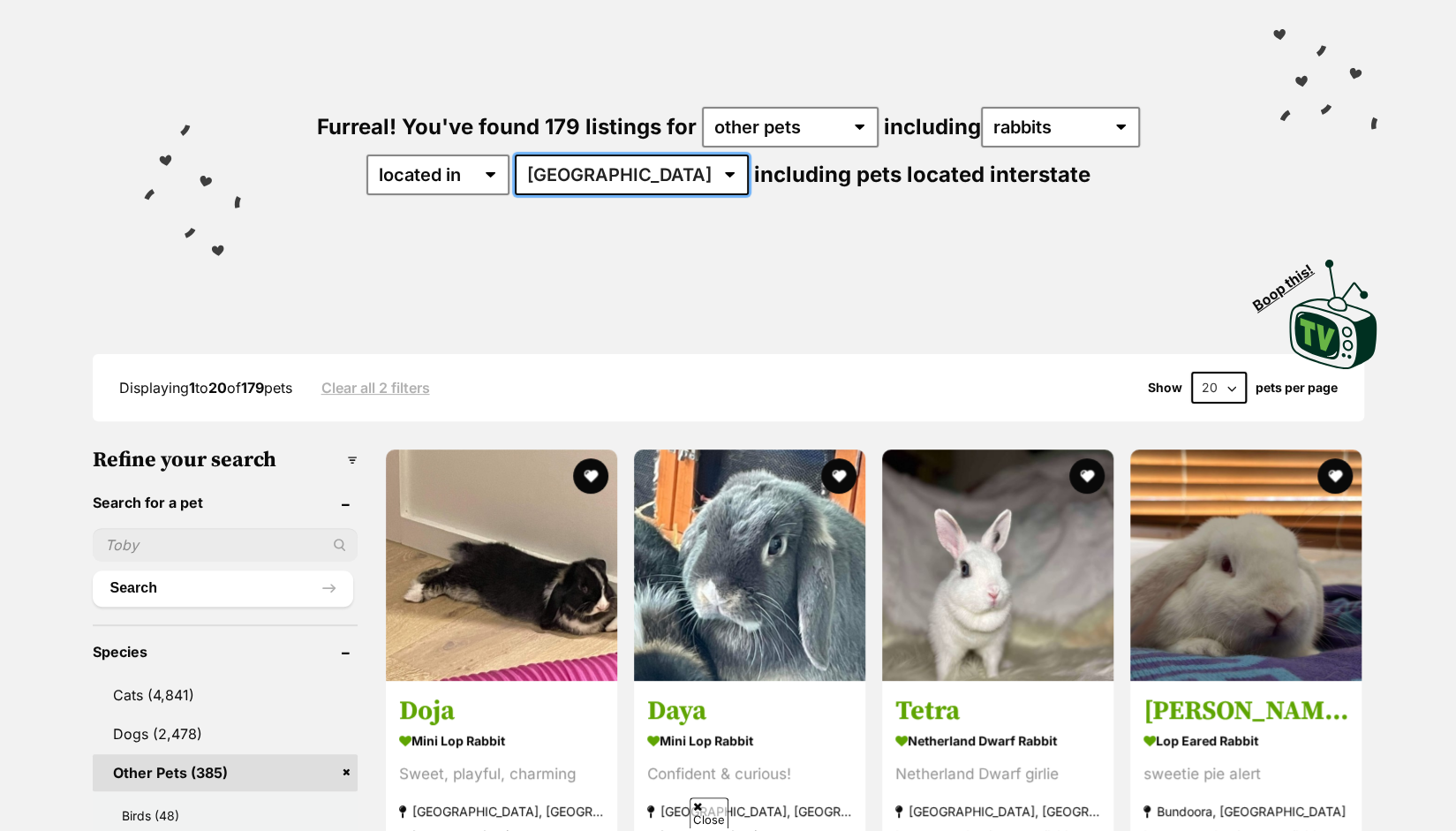
click at [621, 181] on select "Australia ACT NSW NT SA TAS VIC WA" at bounding box center [632, 174] width 234 height 40
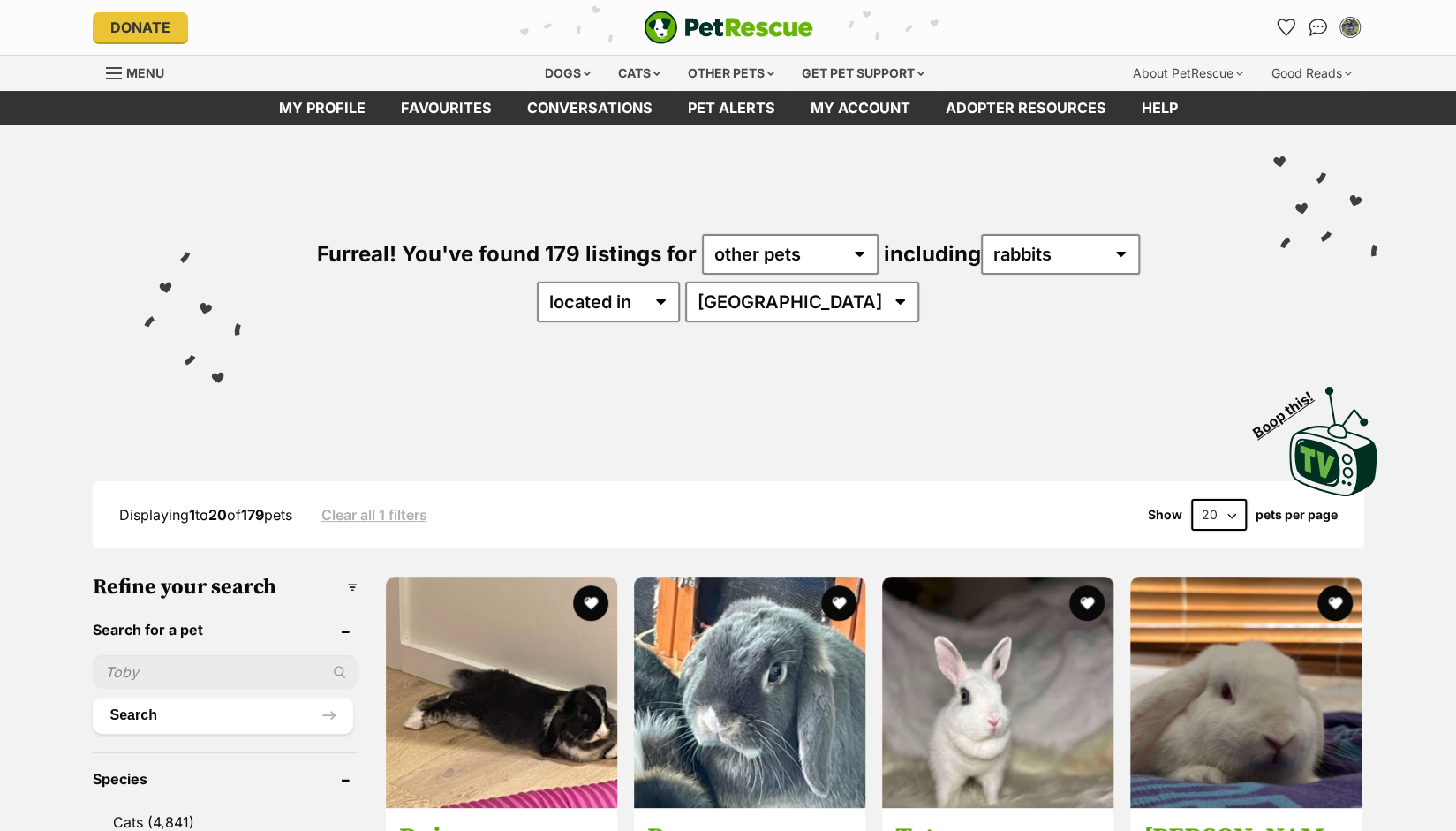
select select "VIC"
click at [740, 282] on select "Australia ACT [GEOGRAPHIC_DATA] SA [GEOGRAPHIC_DATA] [GEOGRAPHIC_DATA] [GEOGRAP…" at bounding box center [802, 301] width 234 height 40
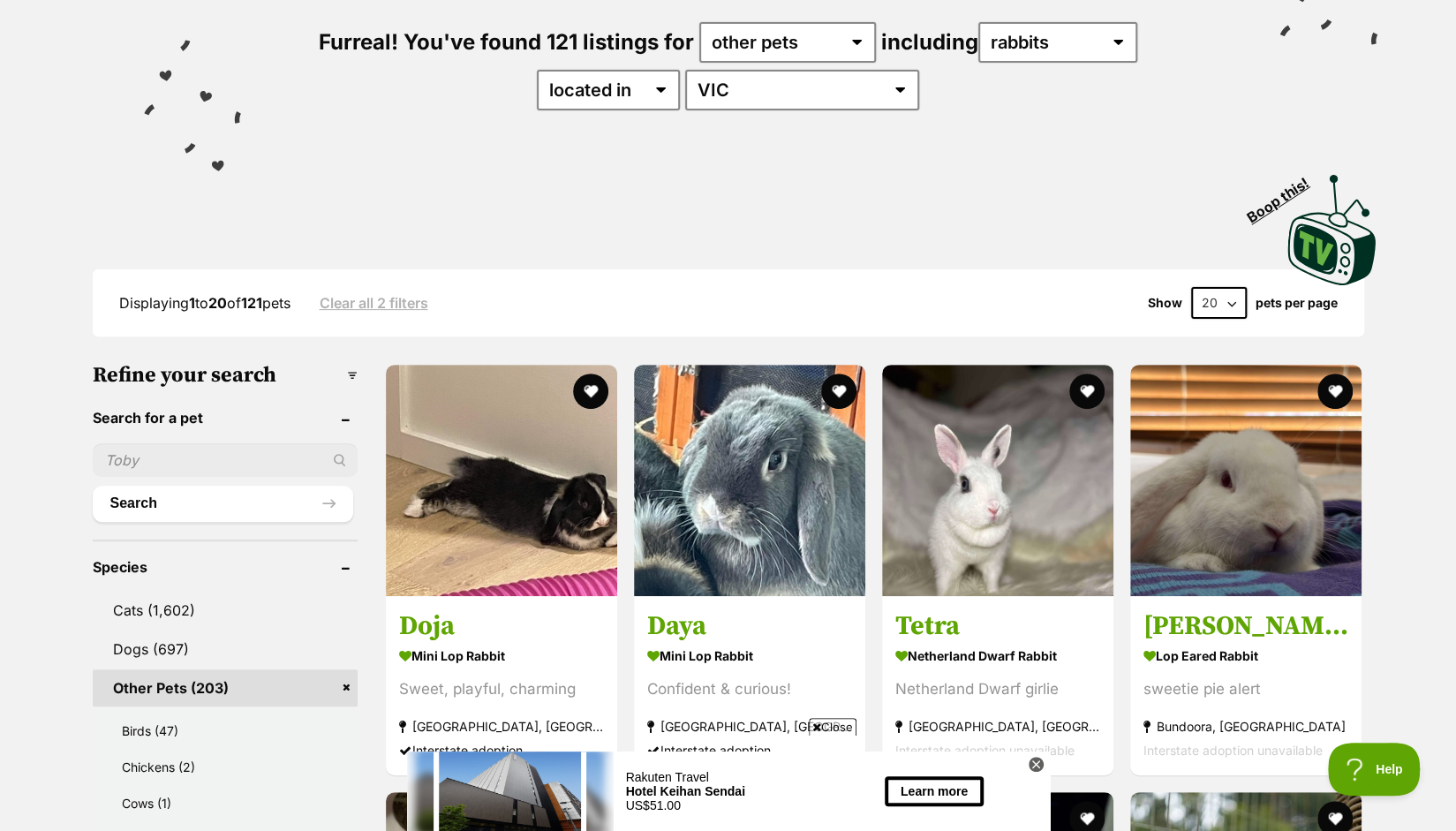
click at [1287, 197] on span "Boop this!" at bounding box center [1284, 194] width 83 height 62
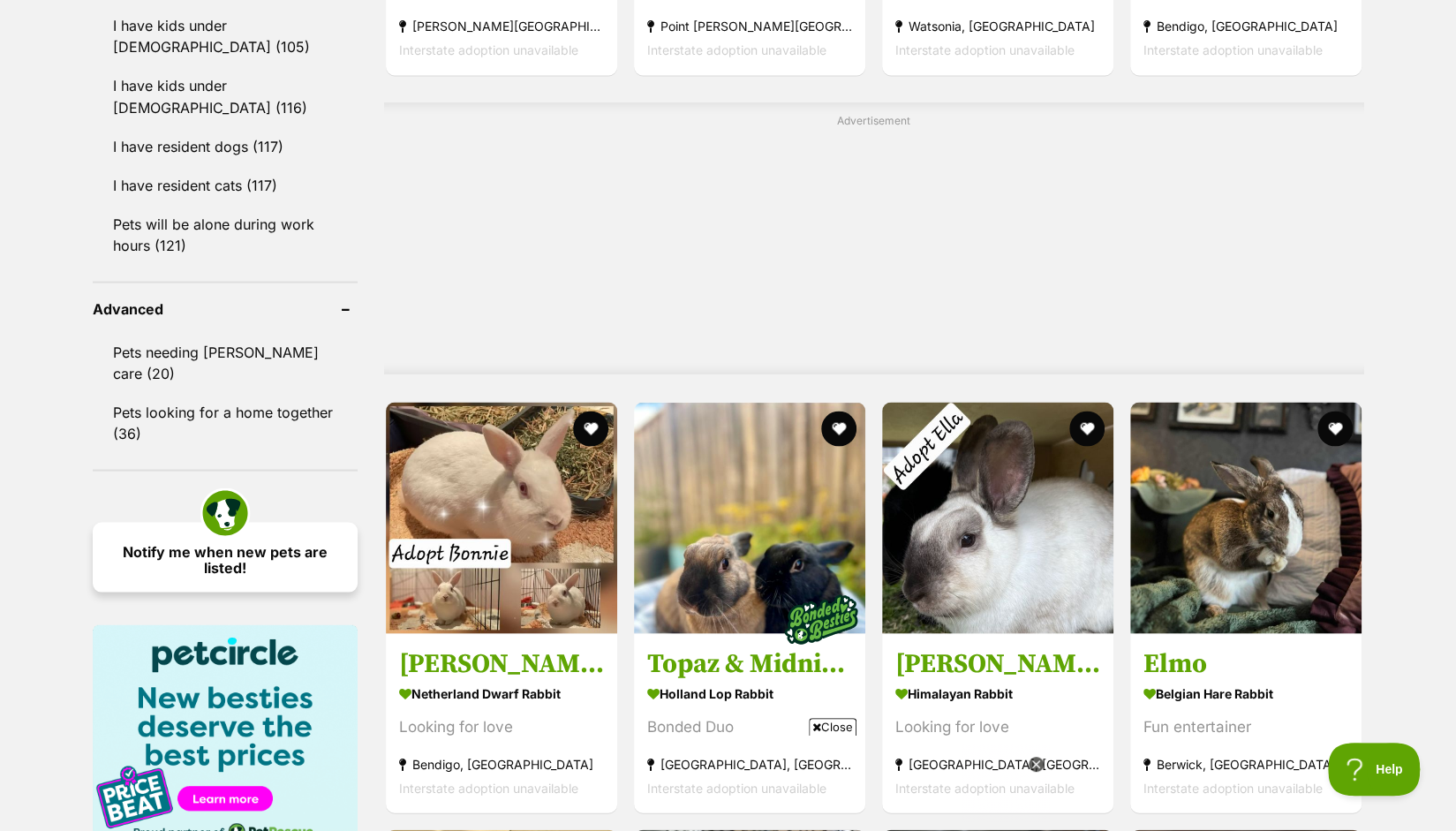
click at [278, 525] on link "Notify me when new pets are listed!" at bounding box center [225, 556] width 265 height 70
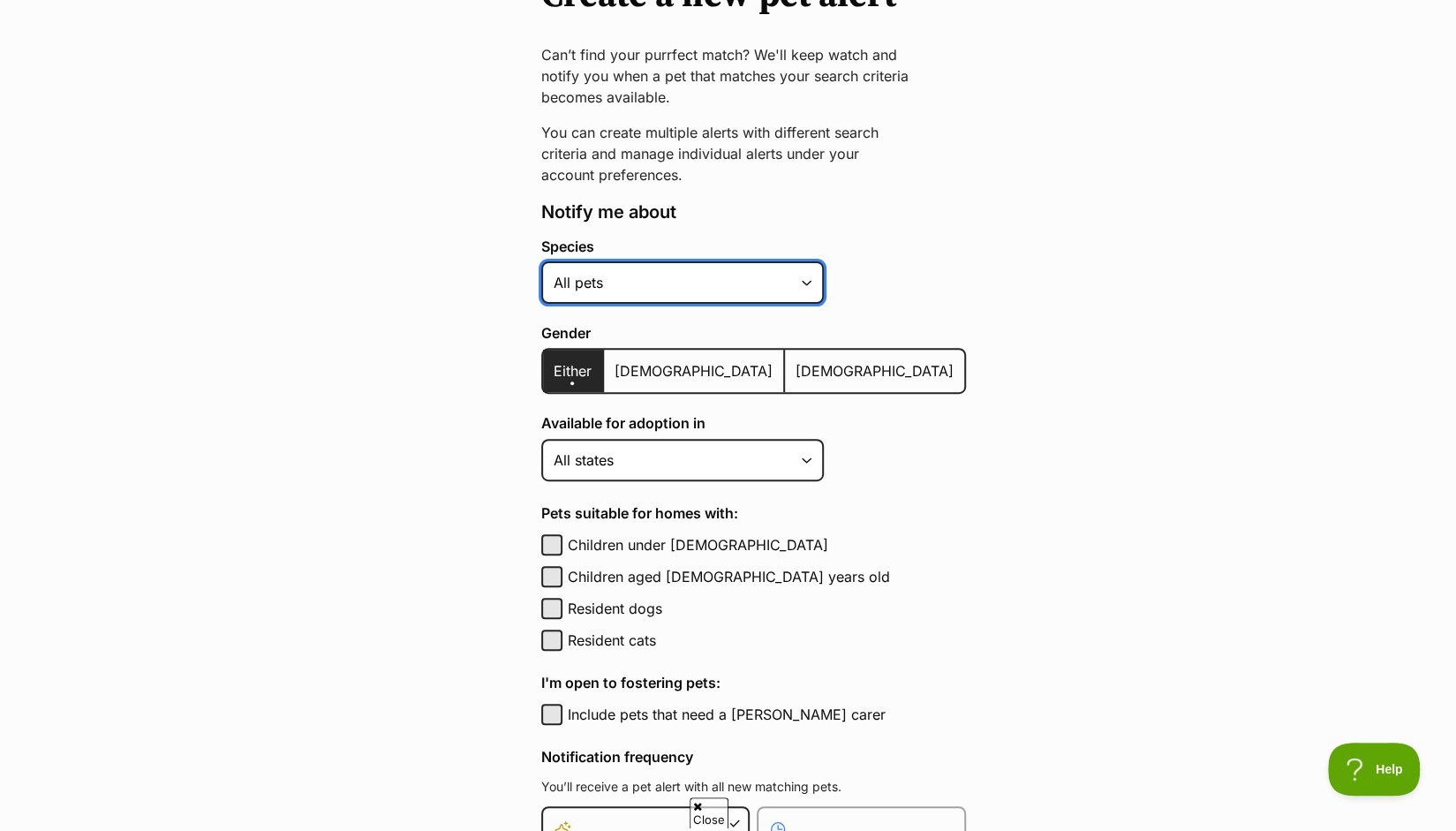
click at [723, 272] on select "Alpaca Bird Cat Chicken Cow Dog Donkey Duck Ferret Fish Goat Goose Guinea Fowl …" at bounding box center [683, 282] width 283 height 42
select select "4"
click at [542, 261] on select "Alpaca Bird Cat Chicken Cow Dog Donkey Duck Ferret Fish Goat Goose Guinea Fowl …" at bounding box center [683, 282] width 283 height 42
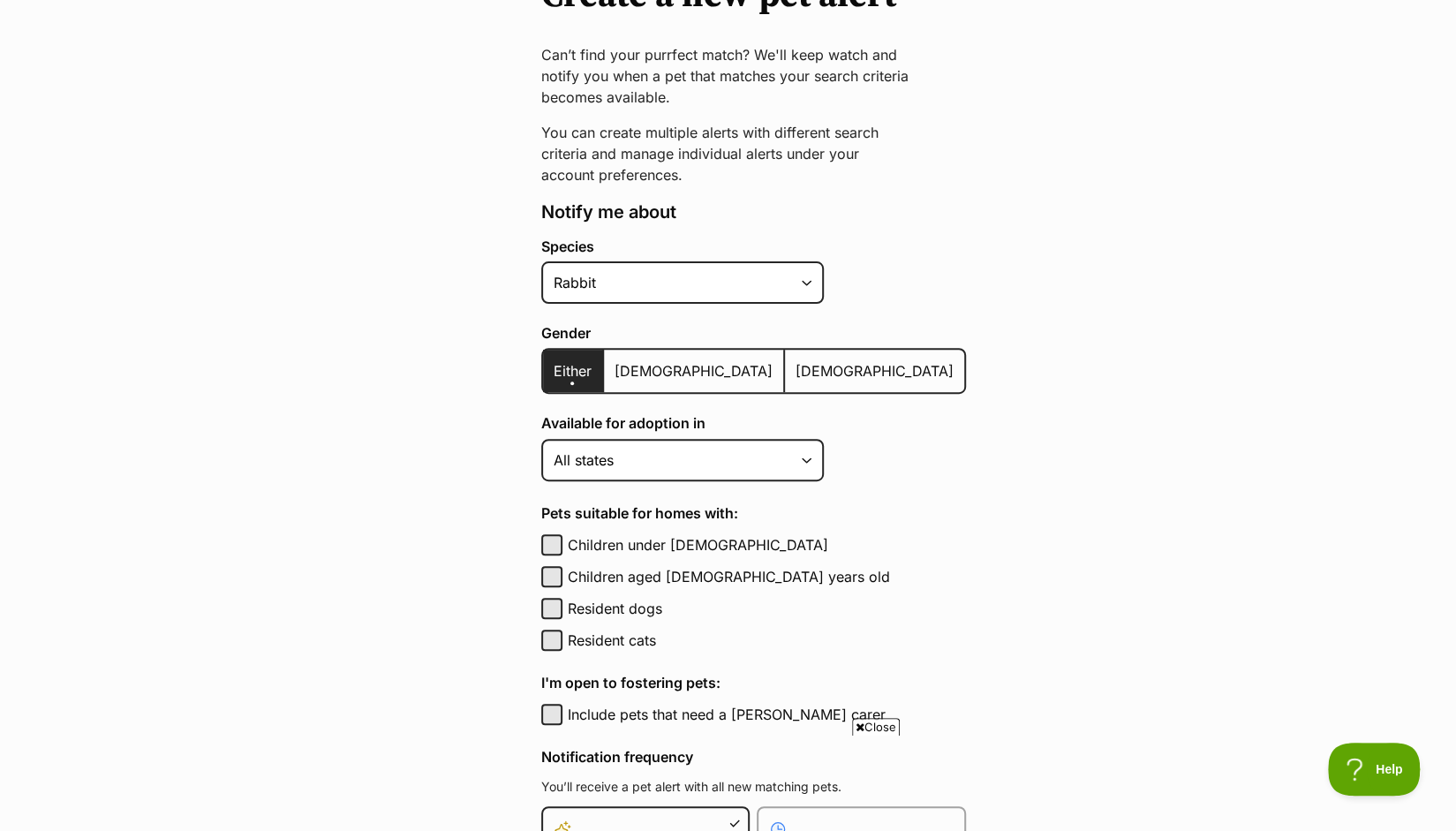
click at [796, 368] on span "[DEMOGRAPHIC_DATA]" at bounding box center [874, 371] width 158 height 18
click at [795, 360] on input "[DEMOGRAPHIC_DATA]" at bounding box center [795, 359] width 0 height 1
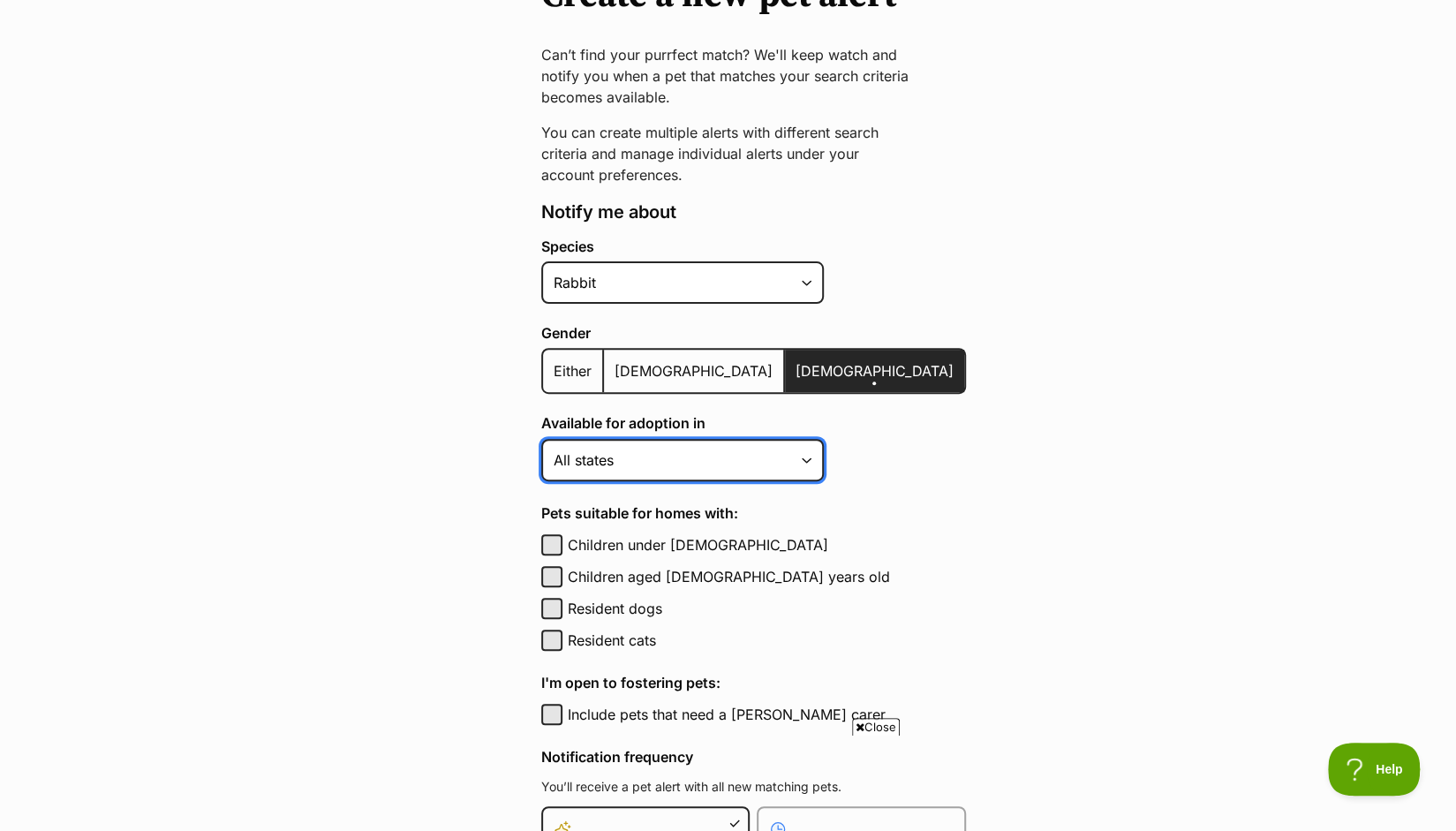
click at [653, 464] on select "[GEOGRAPHIC_DATA] [GEOGRAPHIC_DATA] [GEOGRAPHIC_DATA] [GEOGRAPHIC_DATA] [GEOGRA…" at bounding box center [683, 459] width 283 height 42
select select "2"
click at [542, 439] on select "Australian Capital Territory New South Wales Northern Territory Queensland Sout…" at bounding box center [683, 459] width 283 height 42
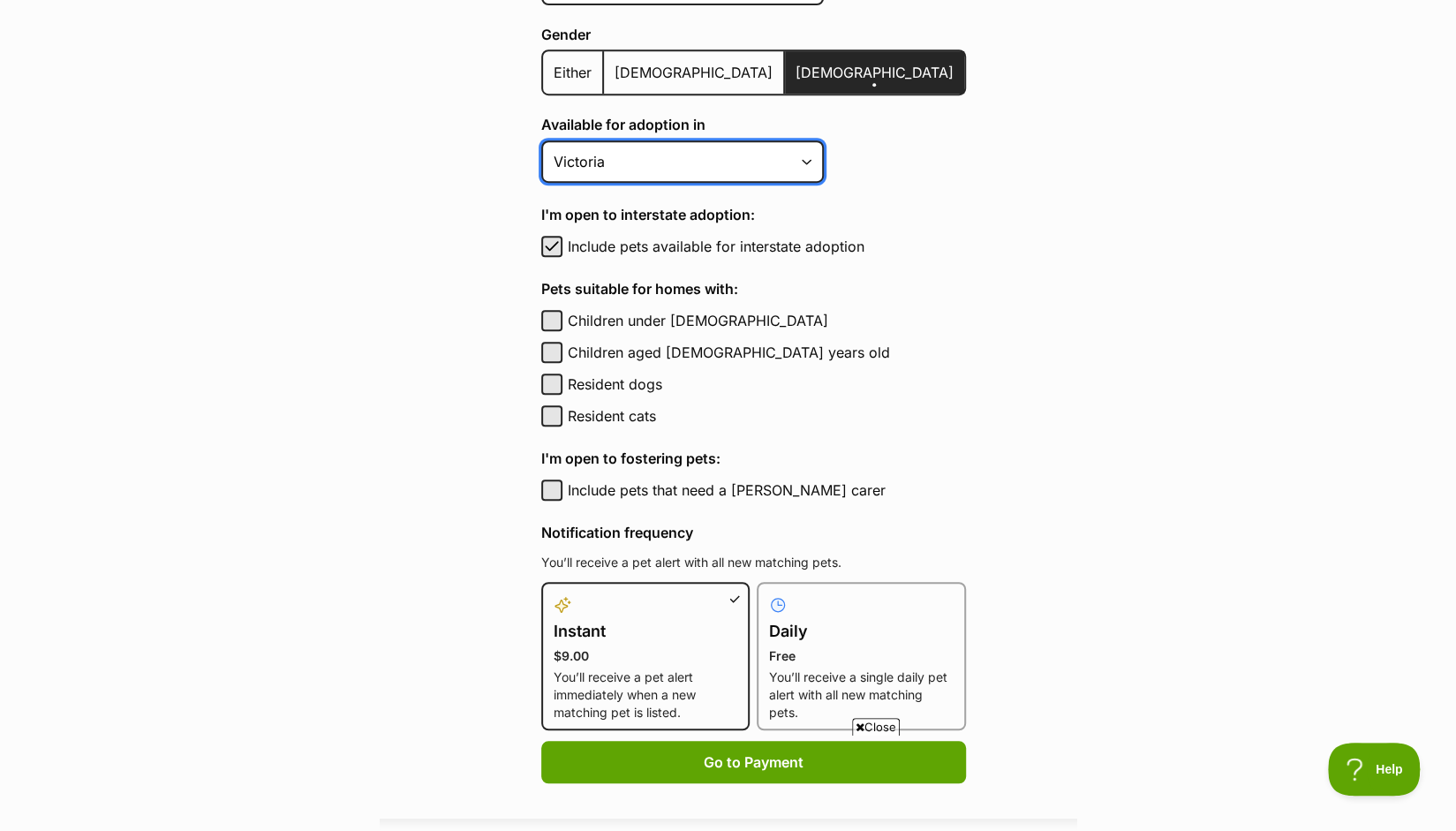
scroll to position [510, 0]
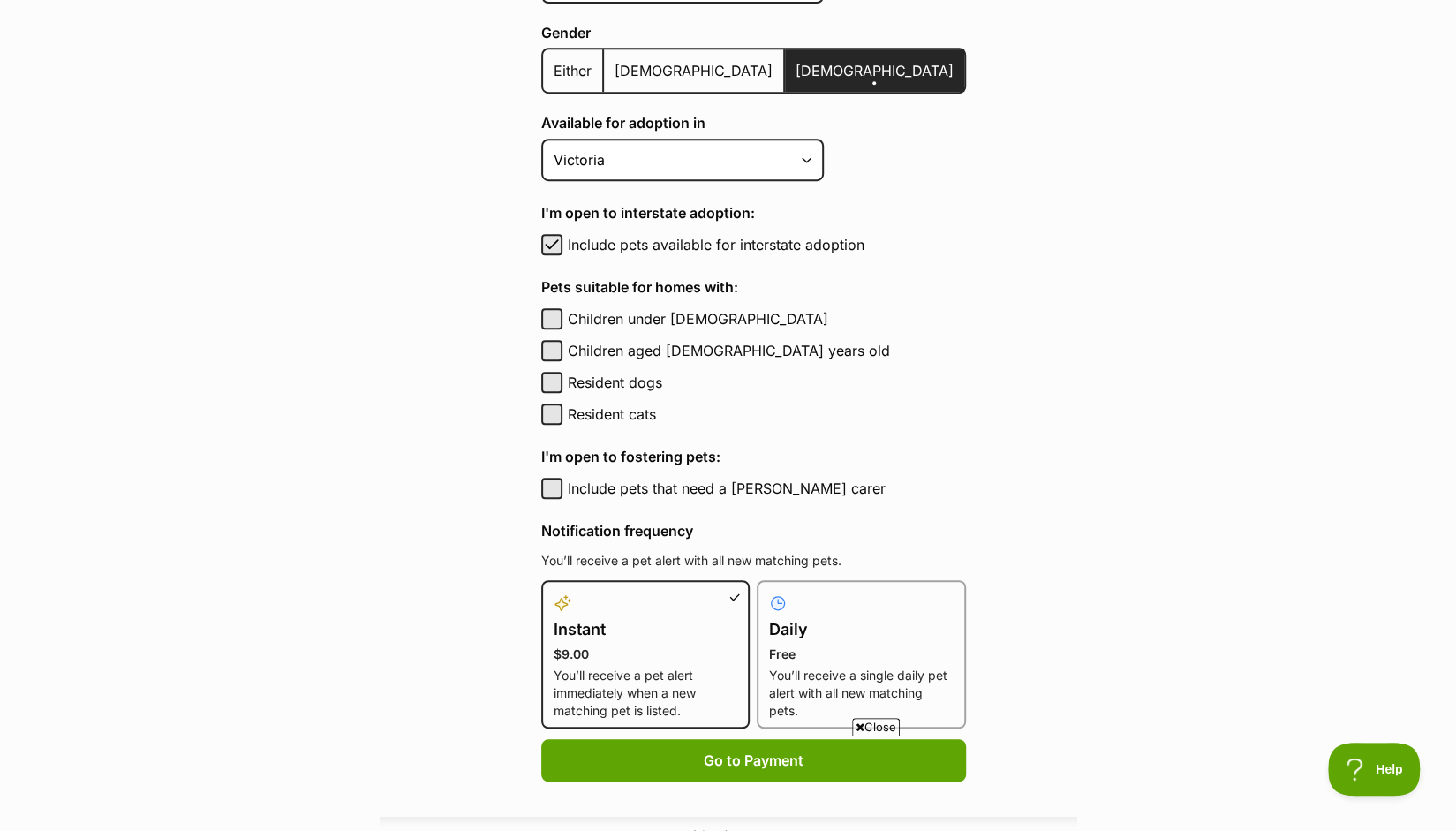
click at [740, 246] on label "Include pets available for interstate adoption" at bounding box center [767, 244] width 398 height 22
click at [562, 246] on button "Include pets available for interstate adoption" at bounding box center [552, 244] width 22 height 22
checkbox input "false"
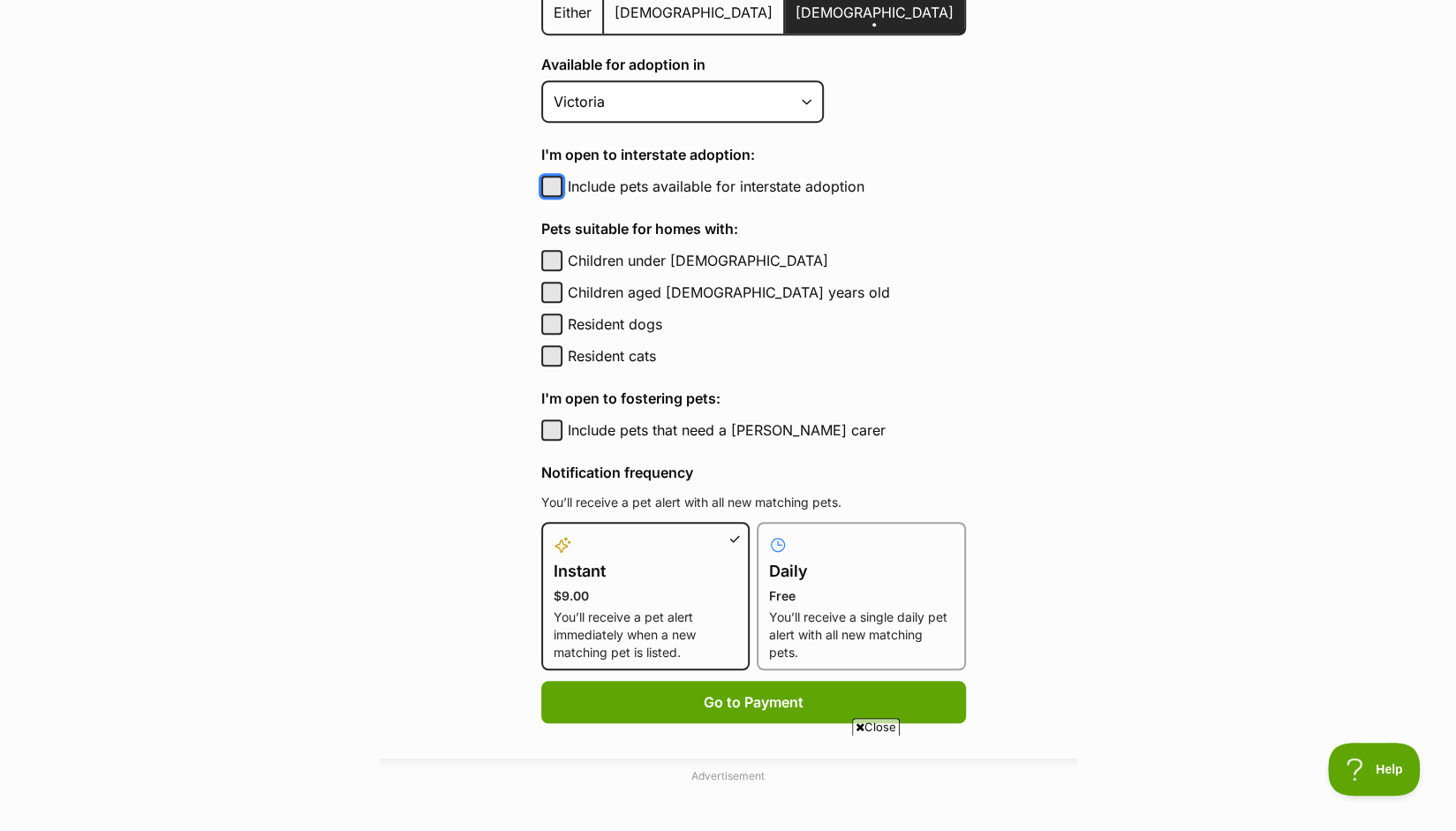
scroll to position [719, 0]
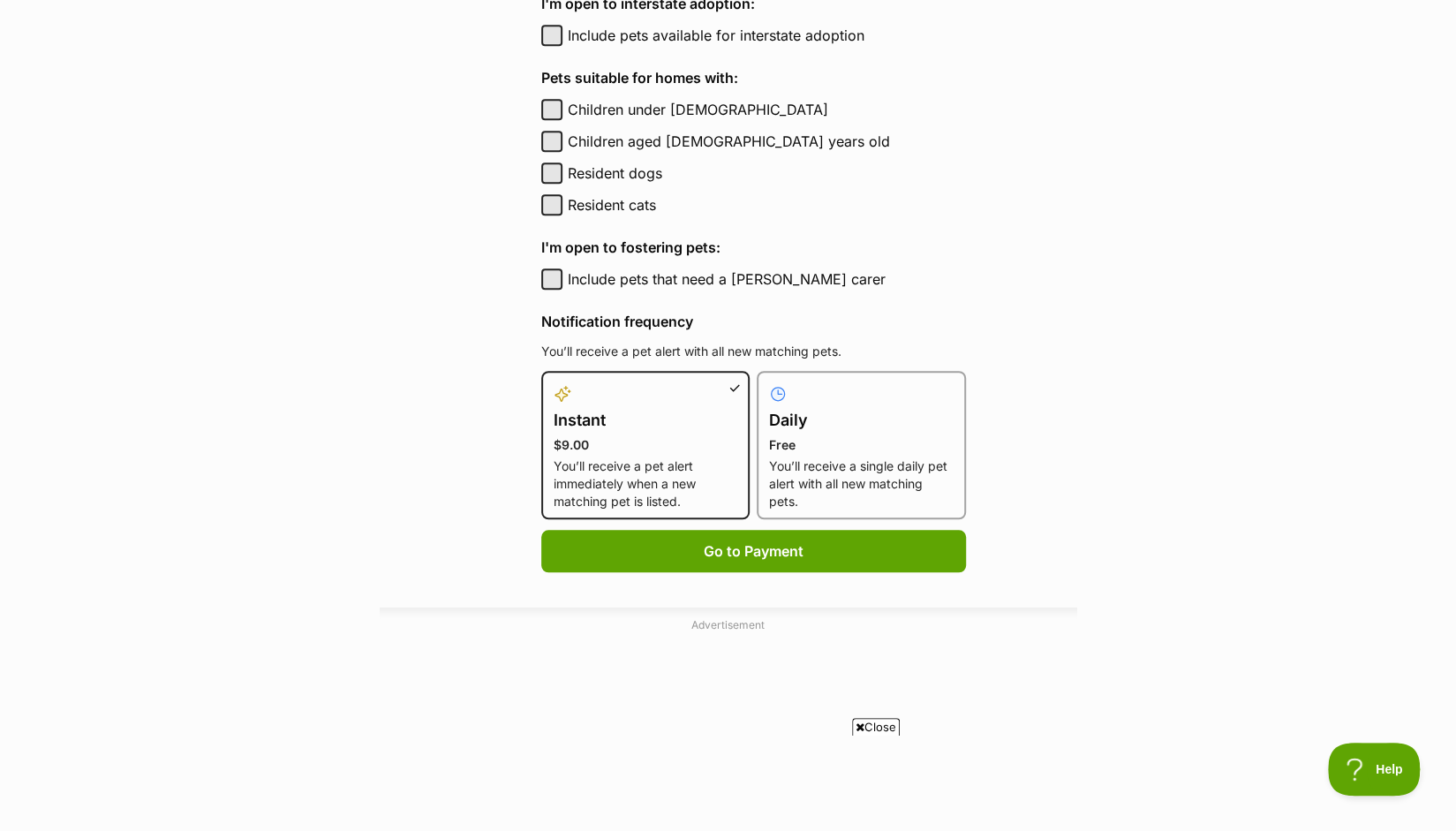
click at [833, 427] on h4 "Daily" at bounding box center [861, 420] width 184 height 25
click at [768, 383] on input "Daily Free You’ll receive a single daily pet alert with all new matching pets." at bounding box center [767, 382] width 1 height 1
radio input "true"
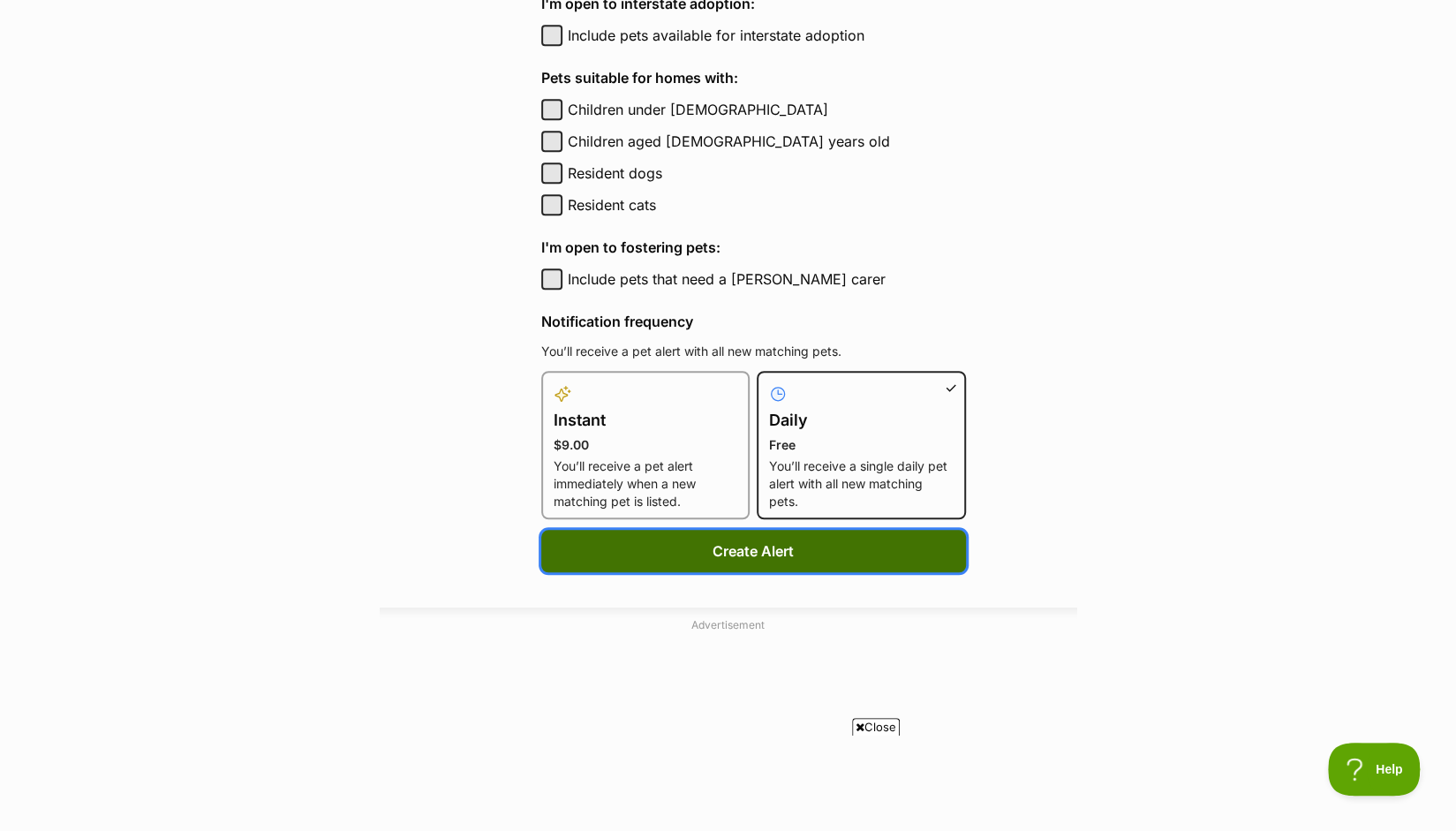
click at [762, 555] on button "Create Alert" at bounding box center [754, 550] width 425 height 42
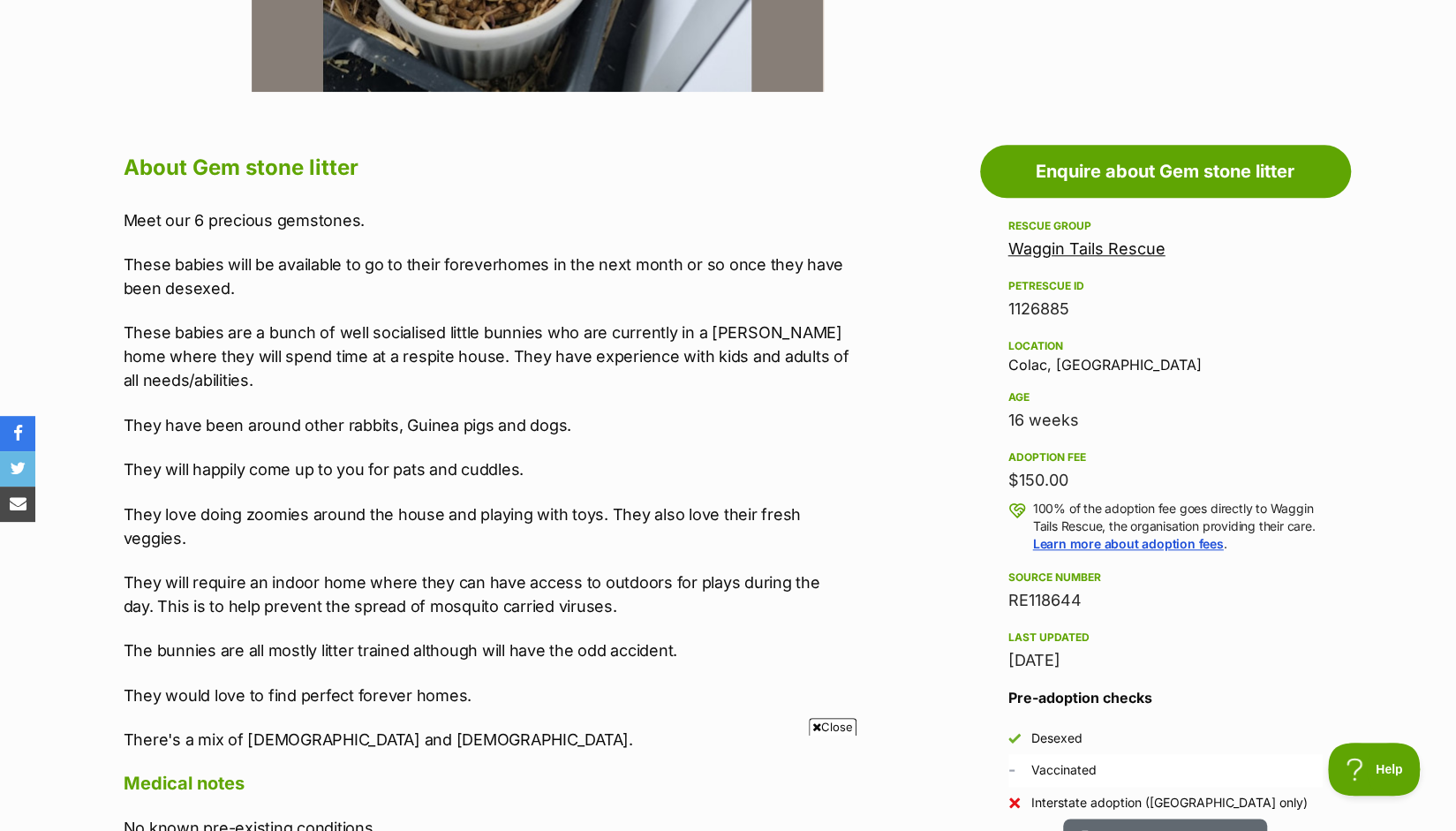
scroll to position [424, 0]
